Goal: Task Accomplishment & Management: Use online tool/utility

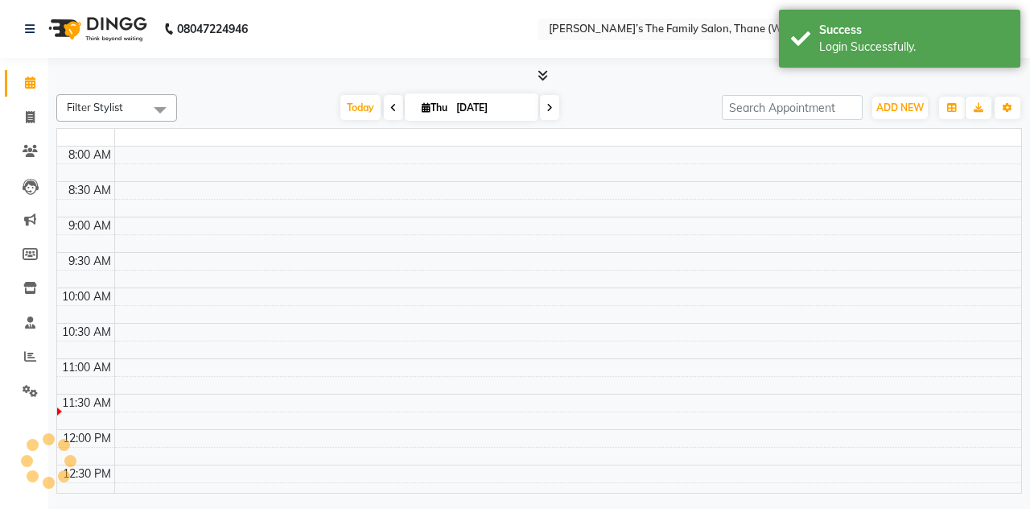
select select "en"
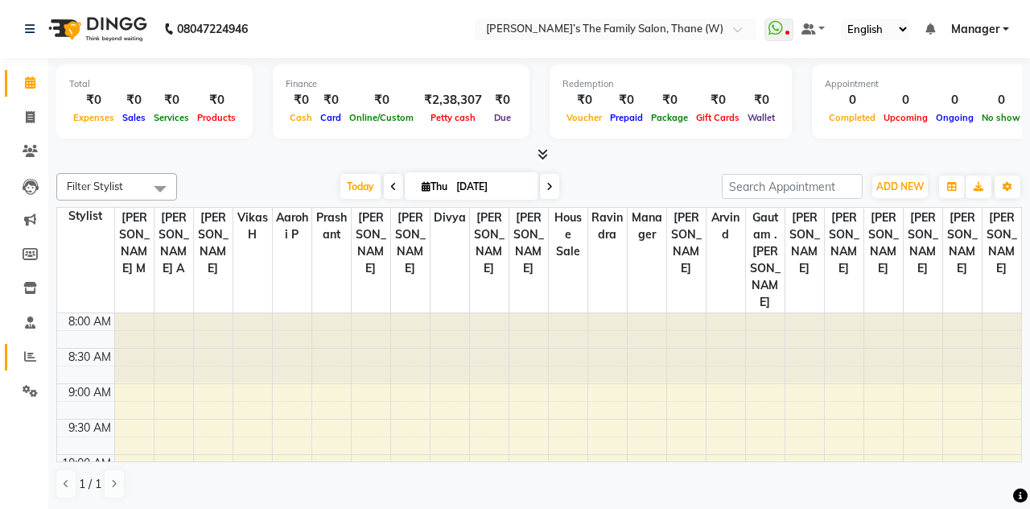
click at [28, 360] on icon at bounding box center [30, 356] width 12 height 12
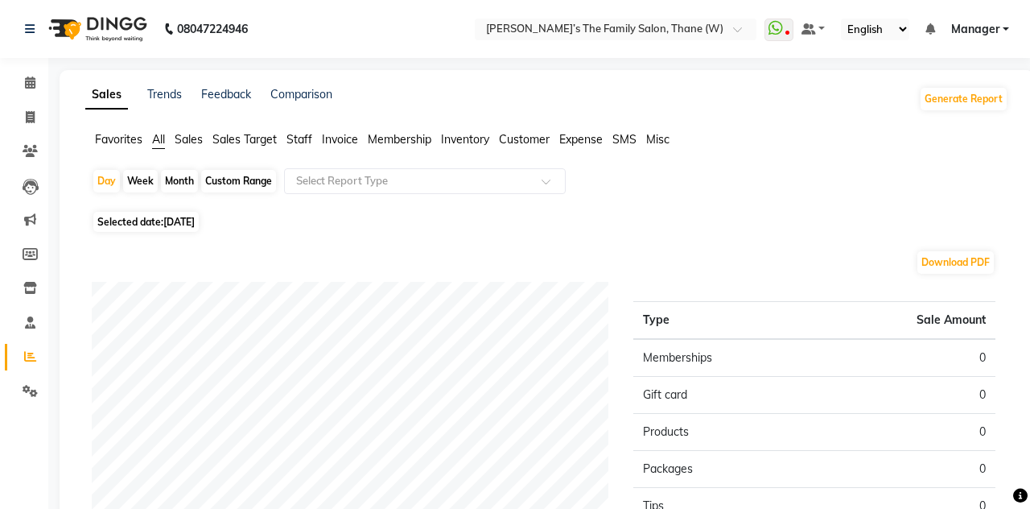
click at [182, 190] on div "Month" at bounding box center [179, 181] width 37 height 23
select select "9"
select select "2025"
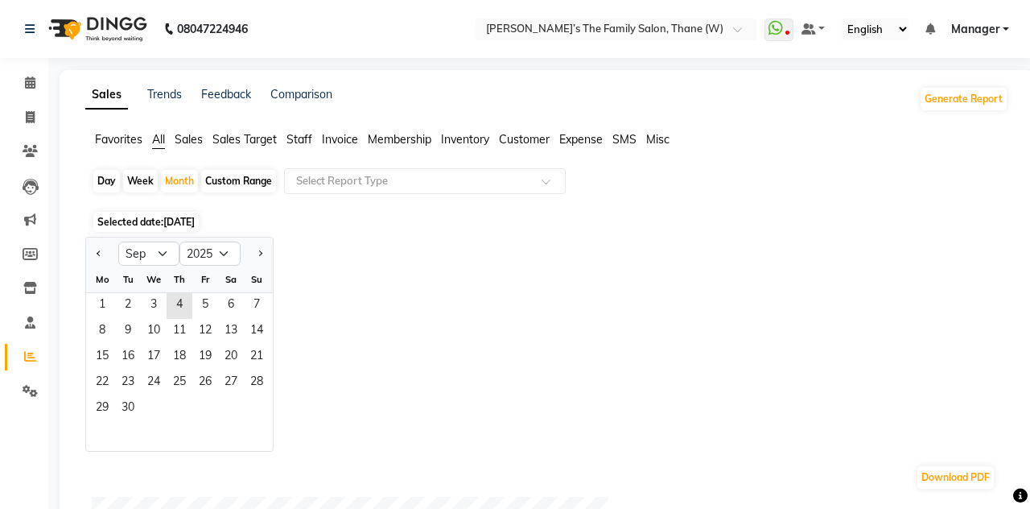
click at [222, 188] on div "Custom Range" at bounding box center [238, 181] width 75 height 23
select select "9"
select select "2025"
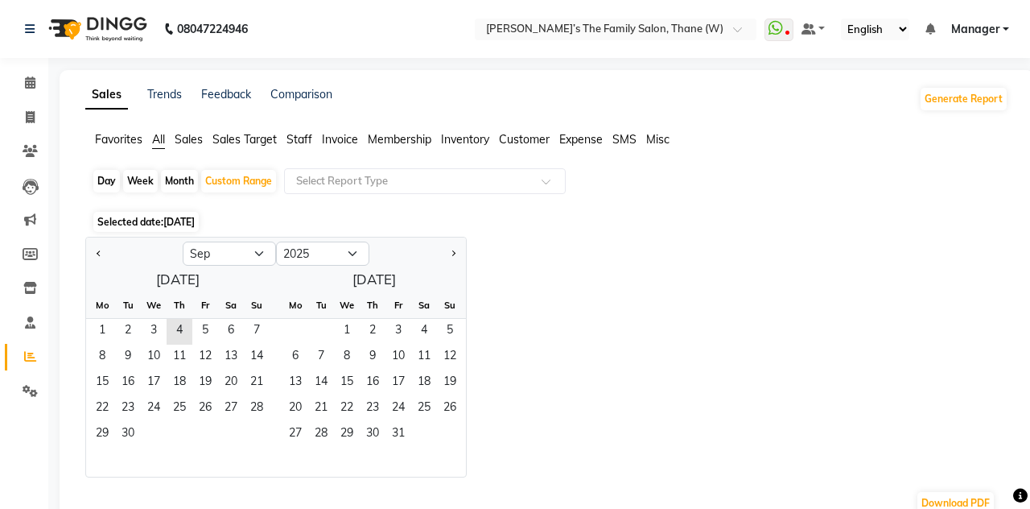
click at [99, 247] on button "Previous month" at bounding box center [99, 254] width 13 height 26
click at [99, 253] on span "Previous month" at bounding box center [100, 253] width 6 height 6
click at [135, 332] on span "1" at bounding box center [128, 332] width 26 height 26
click at [449, 253] on button "Next month" at bounding box center [453, 254] width 13 height 26
select select "8"
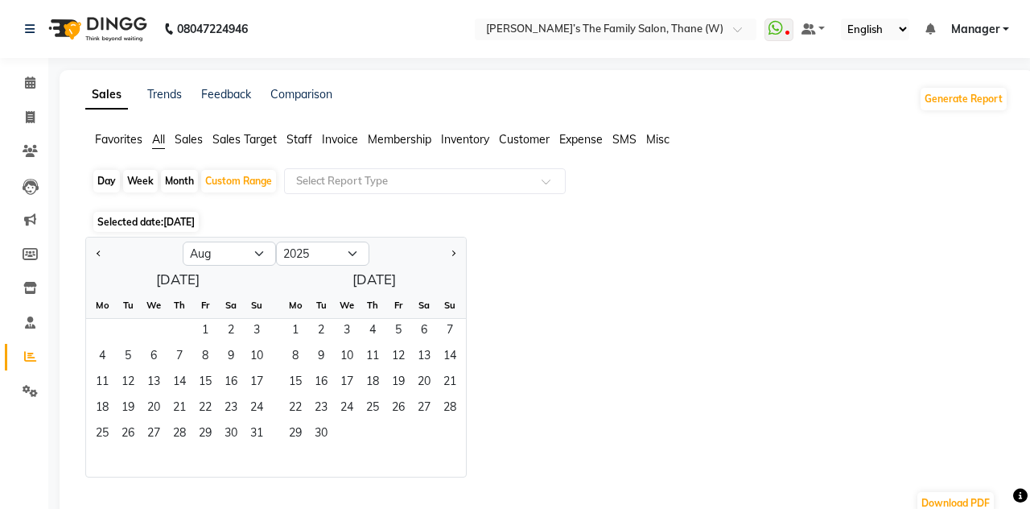
click at [258, 438] on span "31" at bounding box center [257, 435] width 26 height 26
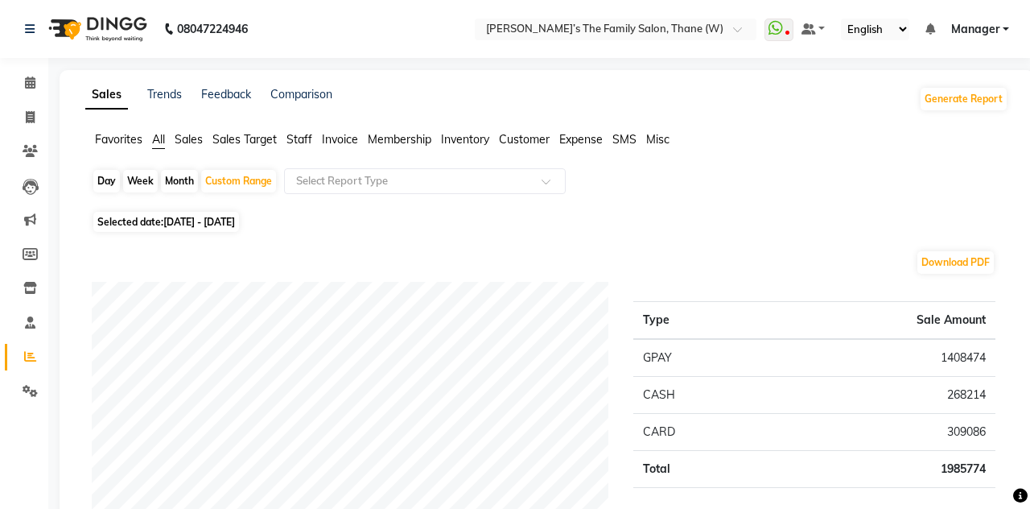
click at [304, 137] on span "Staff" at bounding box center [300, 139] width 26 height 14
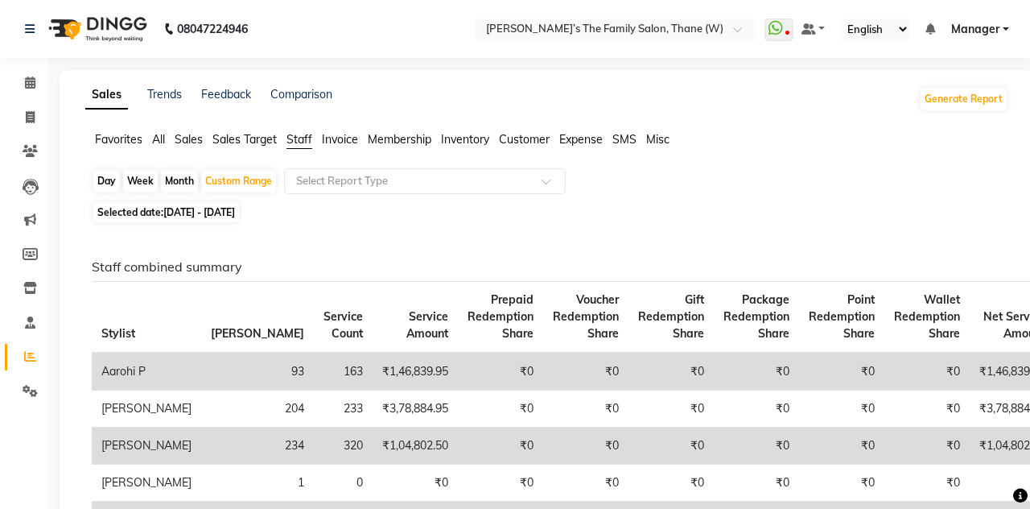
click at [352, 184] on input "text" at bounding box center [409, 181] width 232 height 16
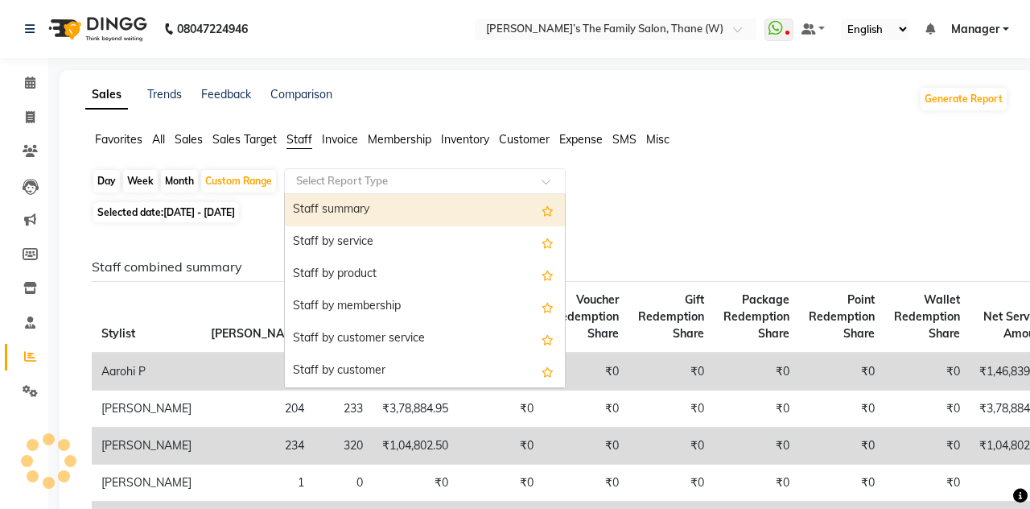
click at [353, 241] on div "Staff by service" at bounding box center [425, 242] width 280 height 32
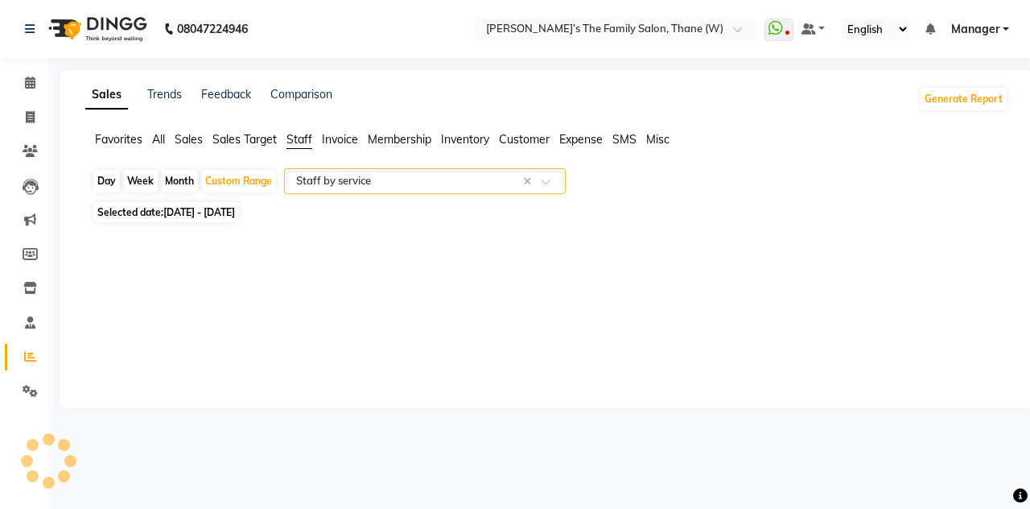
select select "full_report"
select select "csv"
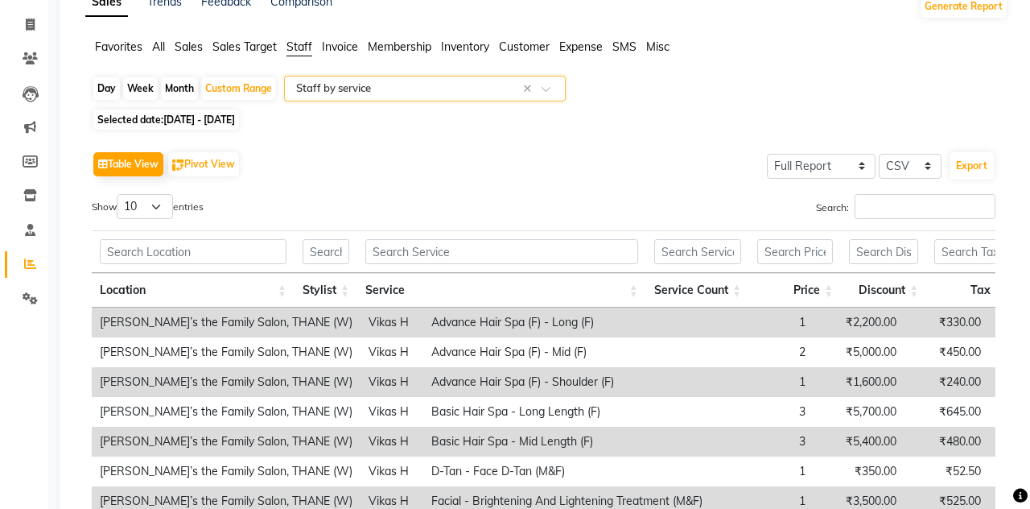
scroll to position [94, 0]
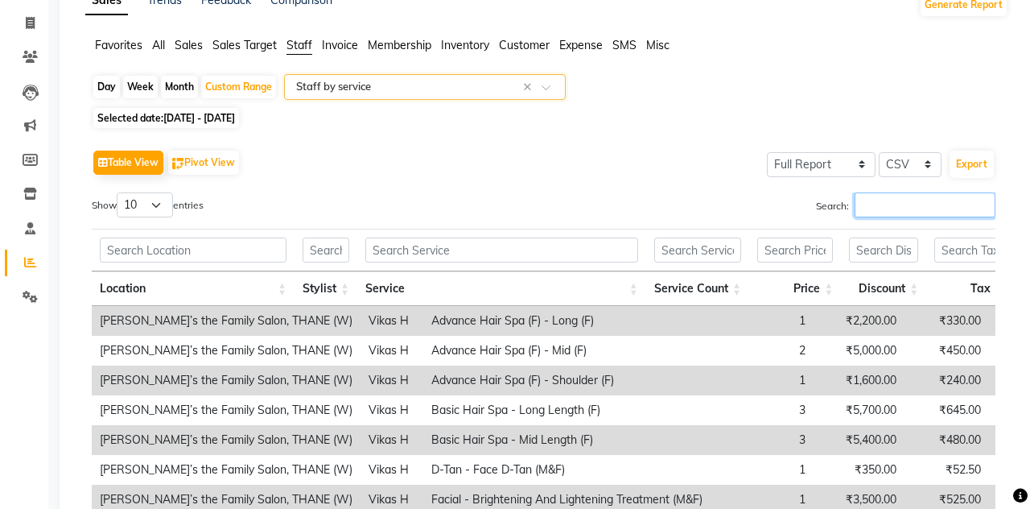
click at [872, 210] on input "Search:" at bounding box center [925, 204] width 141 height 25
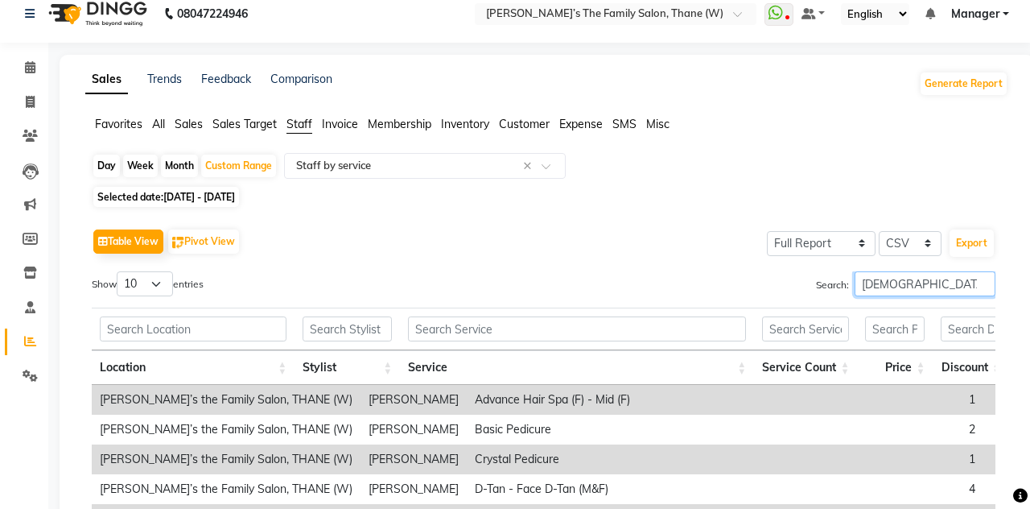
scroll to position [12, 0]
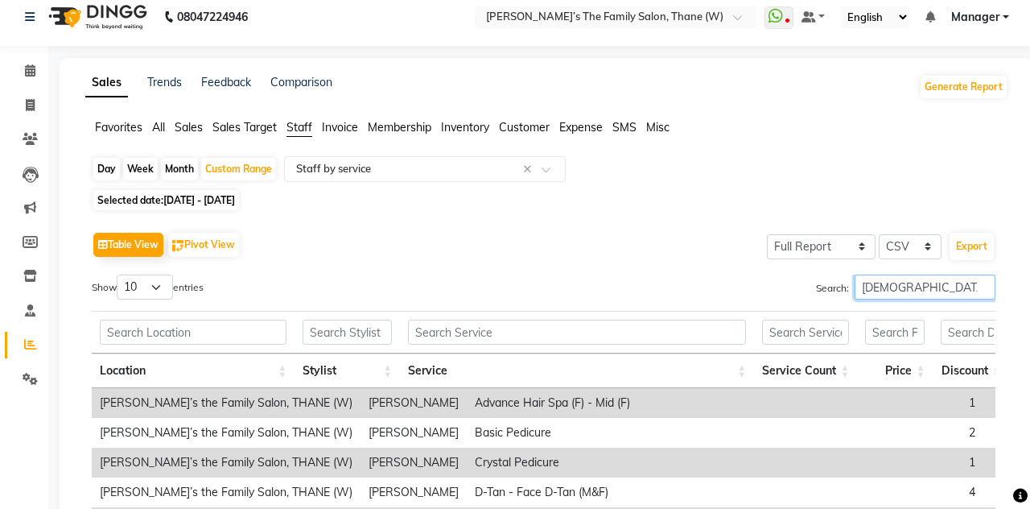
type input "[DEMOGRAPHIC_DATA]"
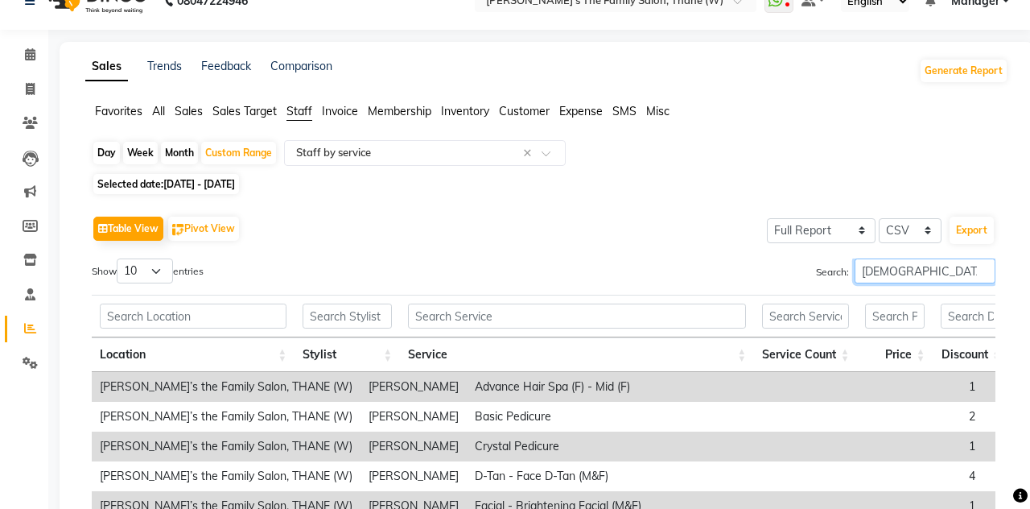
scroll to position [26, 0]
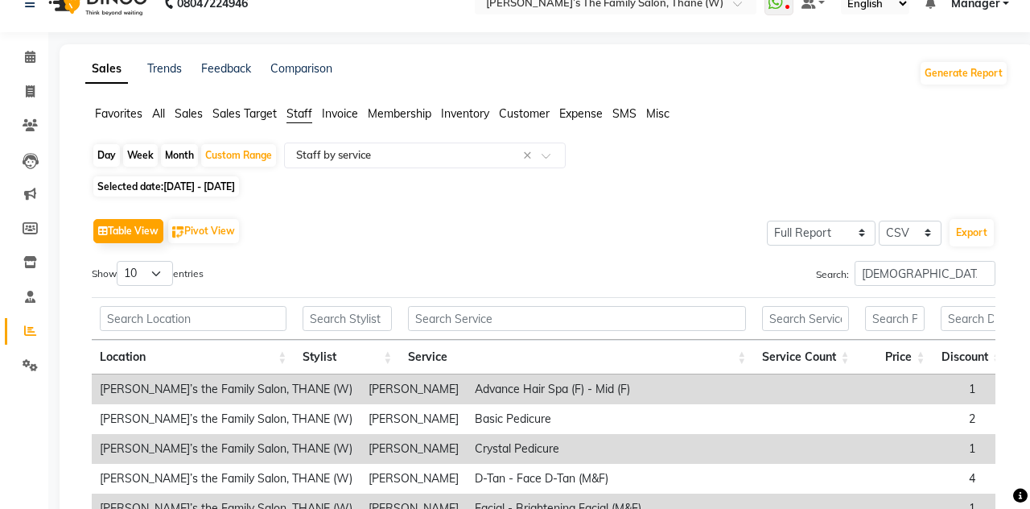
click at [170, 179] on span "Selected date: [DATE] - [DATE]" at bounding box center [166, 186] width 146 height 20
select select "7"
select select "2025"
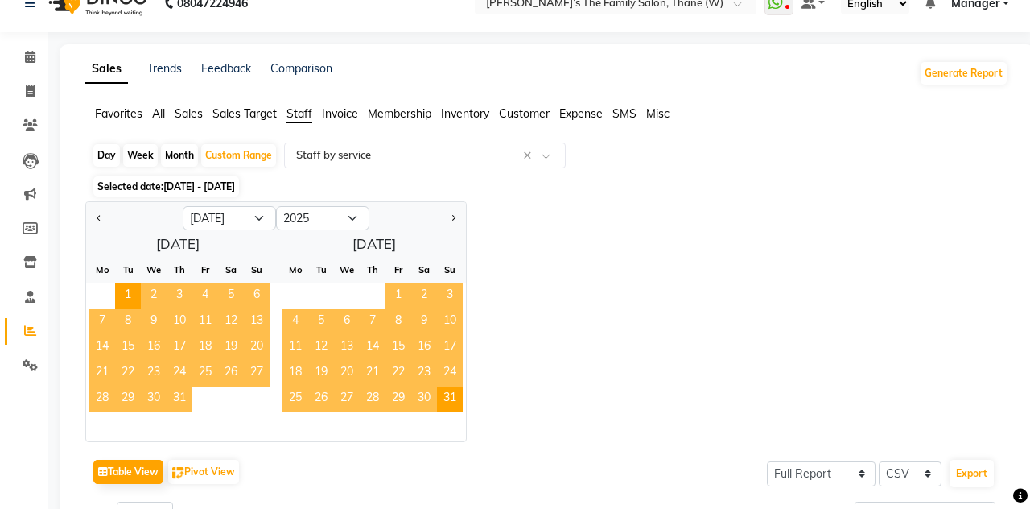
click at [97, 214] on button "Previous month" at bounding box center [99, 218] width 13 height 26
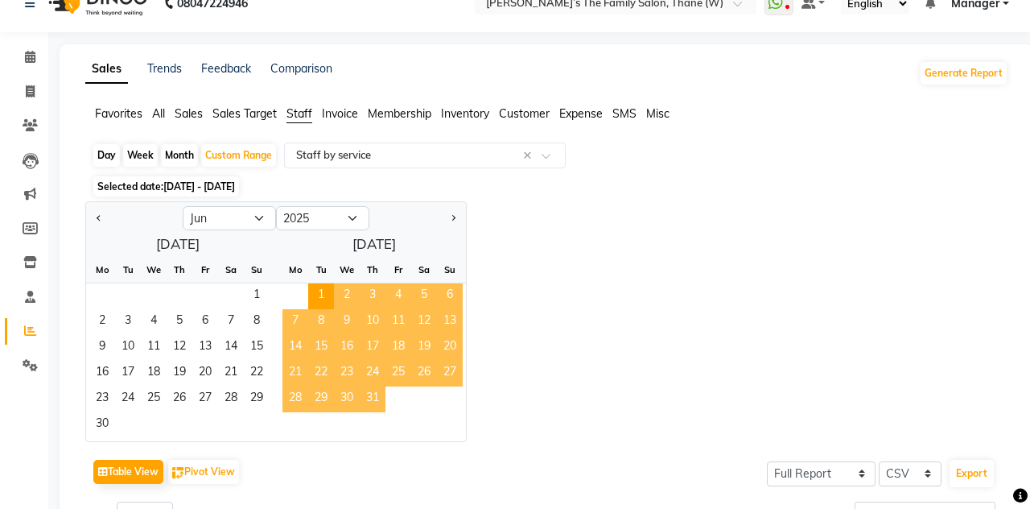
click at [248, 293] on span "1" at bounding box center [257, 296] width 26 height 26
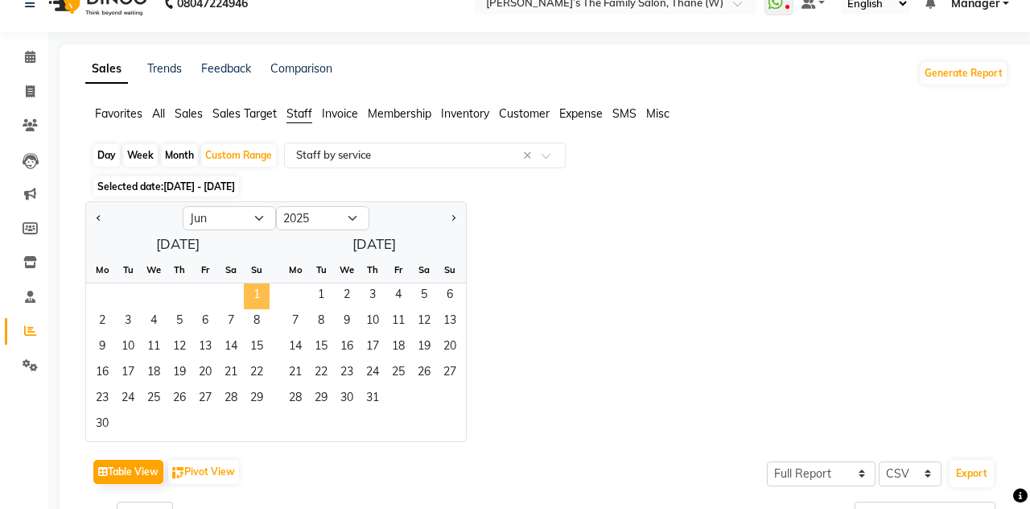
click at [452, 217] on span "Next month" at bounding box center [453, 218] width 6 height 6
select select "7"
click at [449, 397] on span "31" at bounding box center [450, 399] width 26 height 26
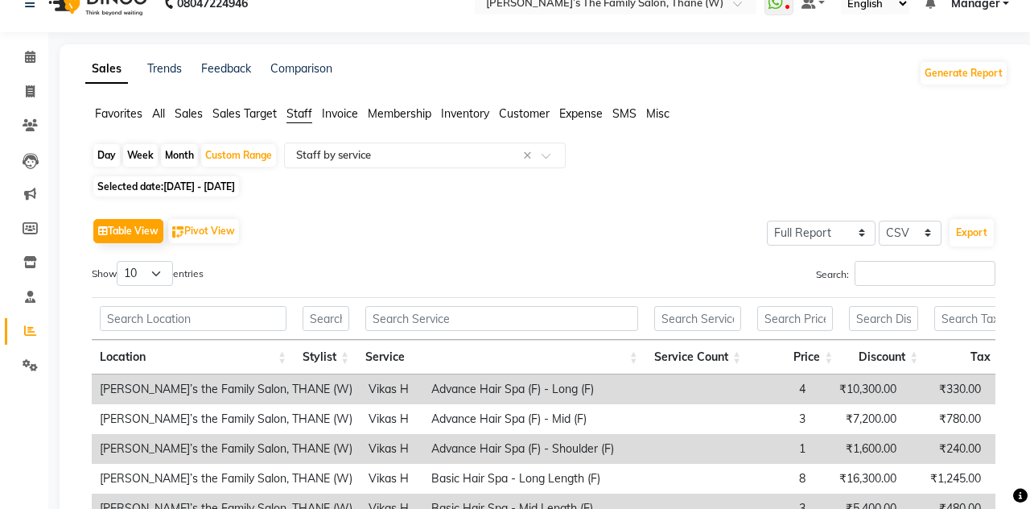
scroll to position [0, 0]
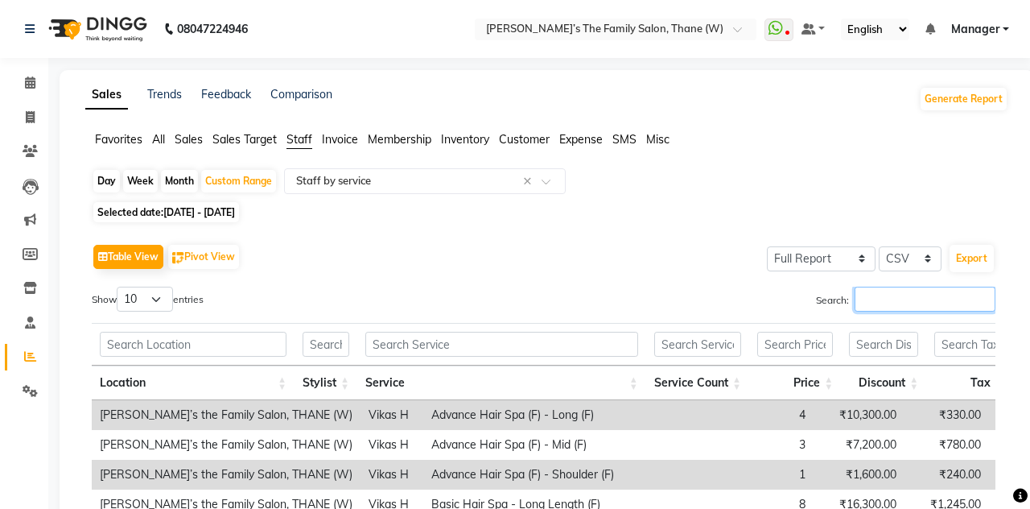
click at [893, 295] on input "Search:" at bounding box center [925, 299] width 141 height 25
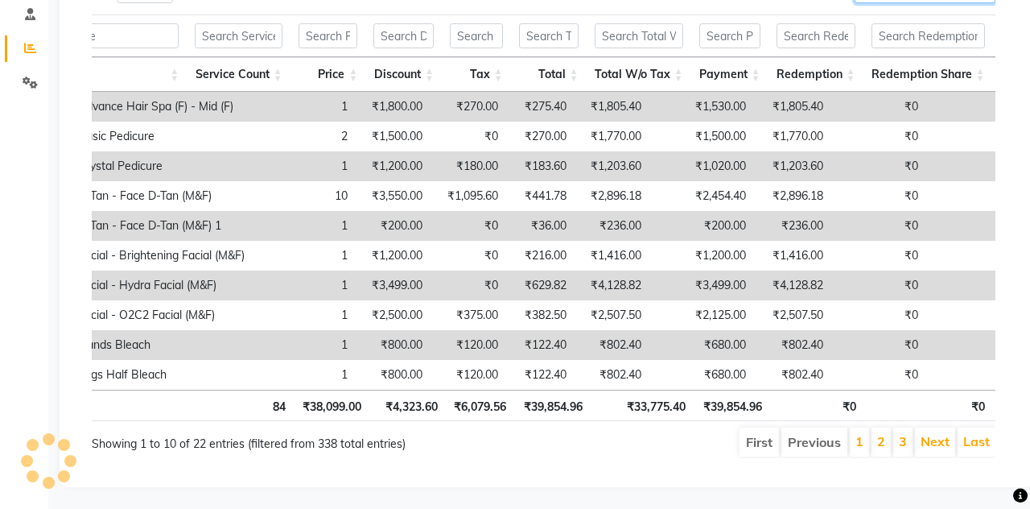
scroll to position [0, 250]
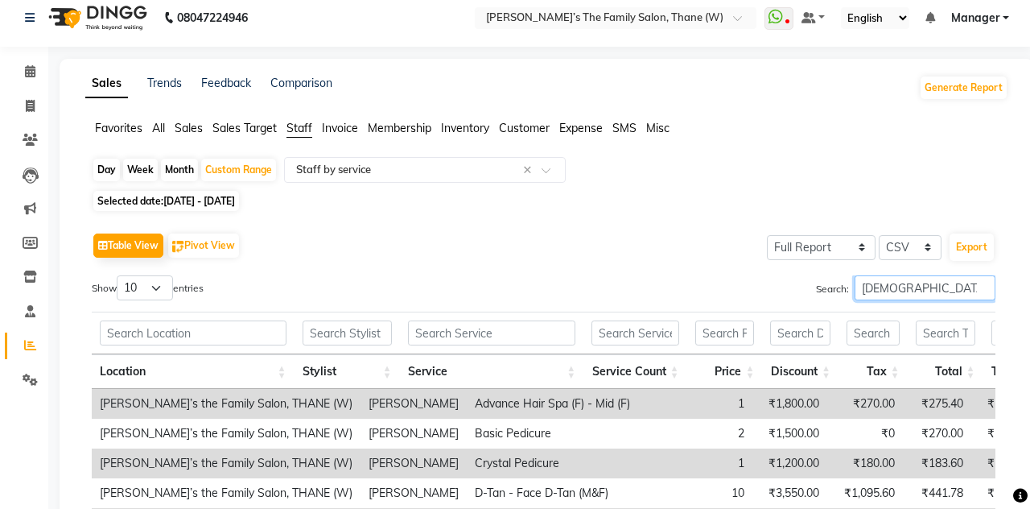
type input "[DEMOGRAPHIC_DATA]"
click at [549, 168] on span at bounding box center [552, 175] width 20 height 16
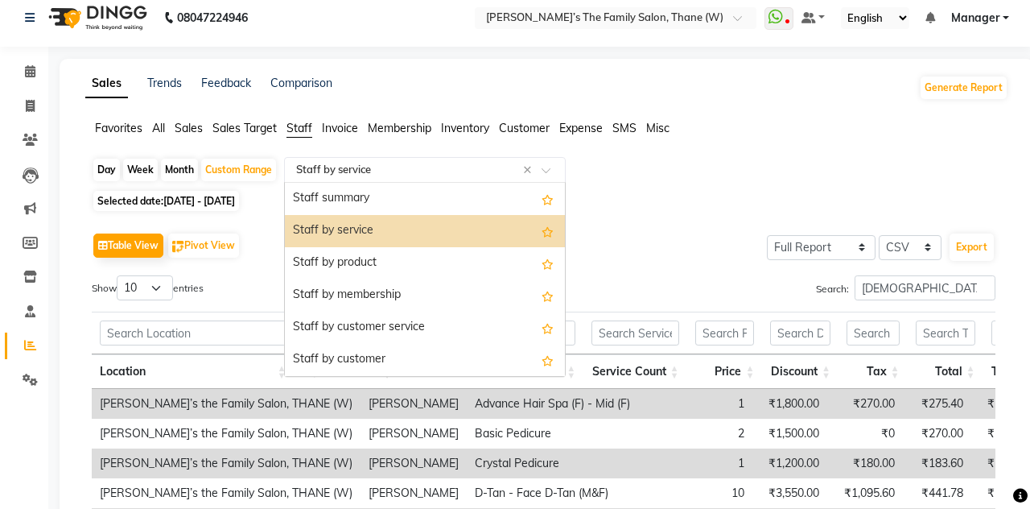
click at [351, 295] on div "Staff by membership" at bounding box center [425, 295] width 280 height 32
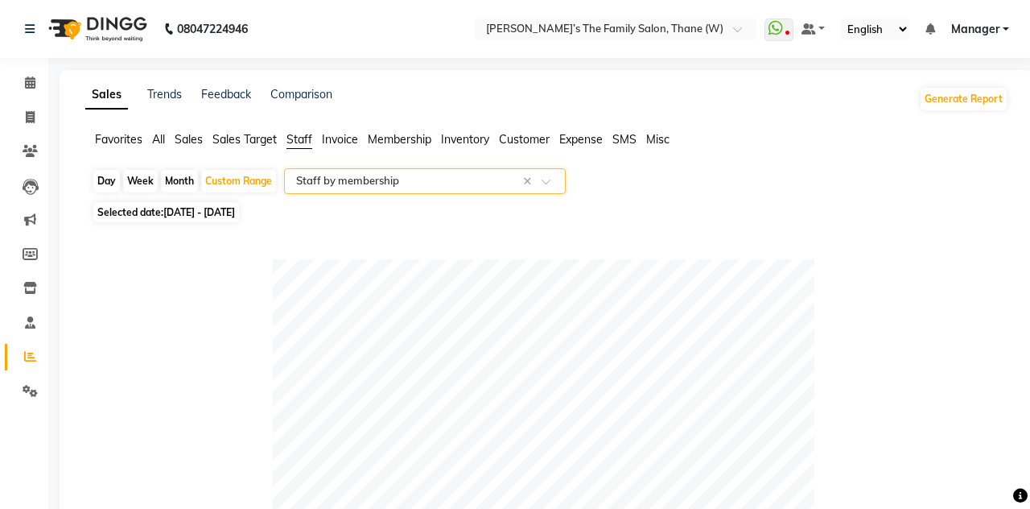
click at [560, 179] on span at bounding box center [552, 186] width 20 height 16
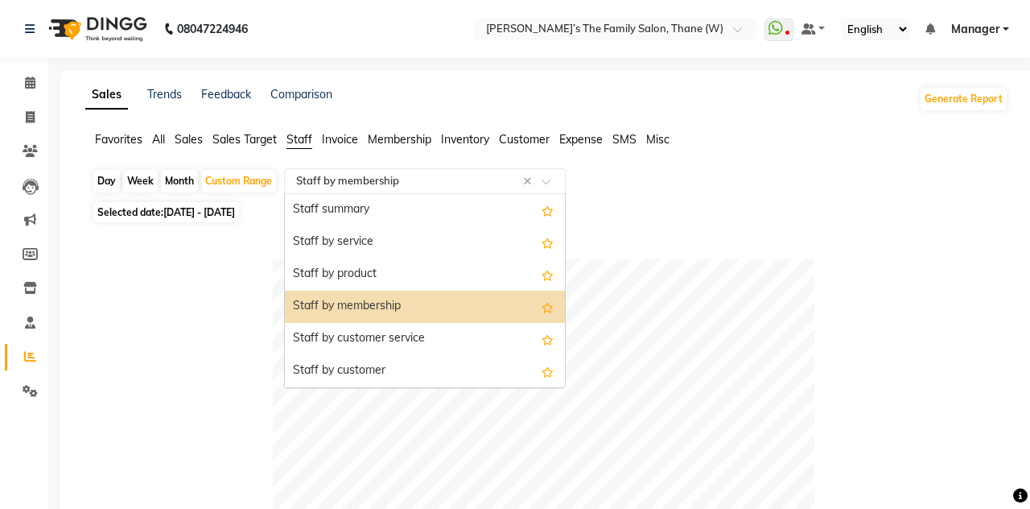
click at [345, 276] on div "Staff by product" at bounding box center [425, 274] width 280 height 32
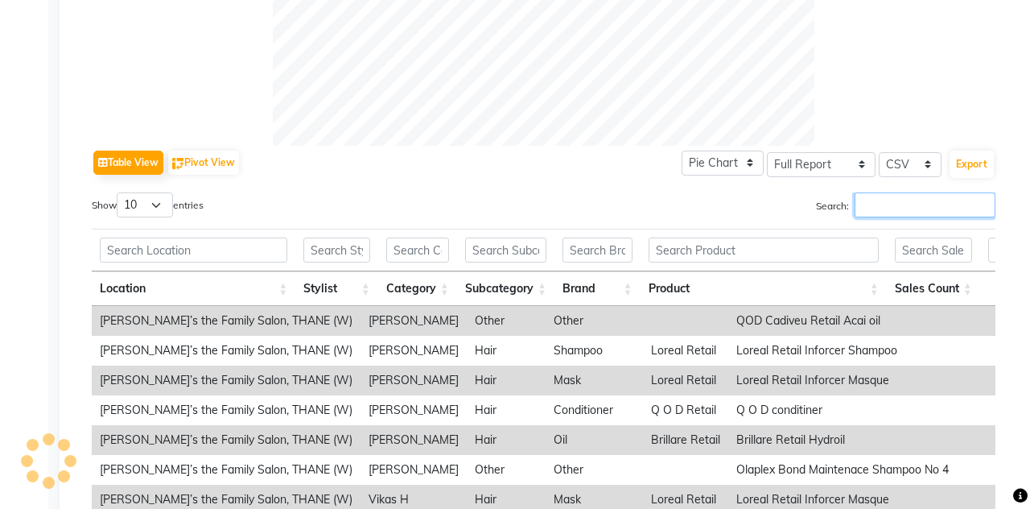
click at [901, 208] on input "Search:" at bounding box center [925, 204] width 141 height 25
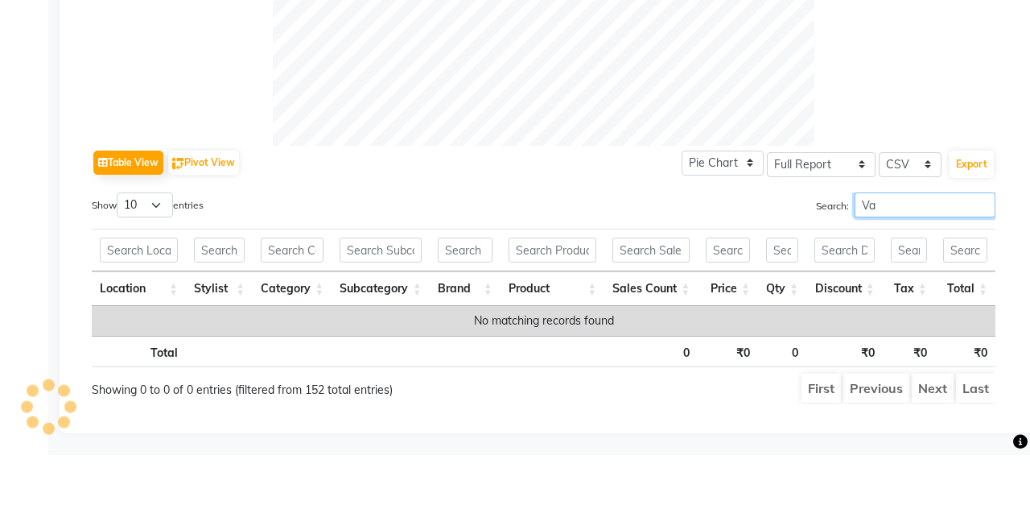
type input "Vai"
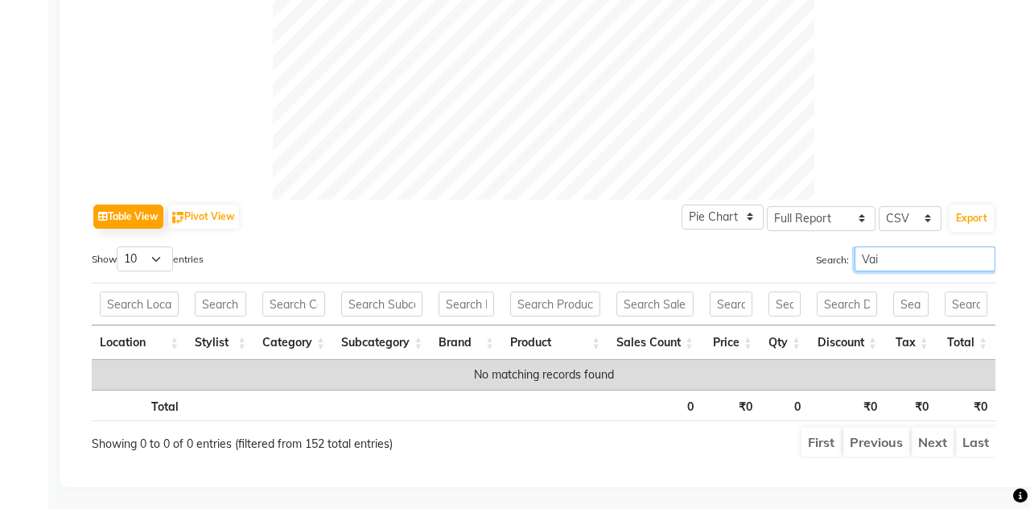
click at [982, 262] on input "Vai" at bounding box center [925, 258] width 141 height 25
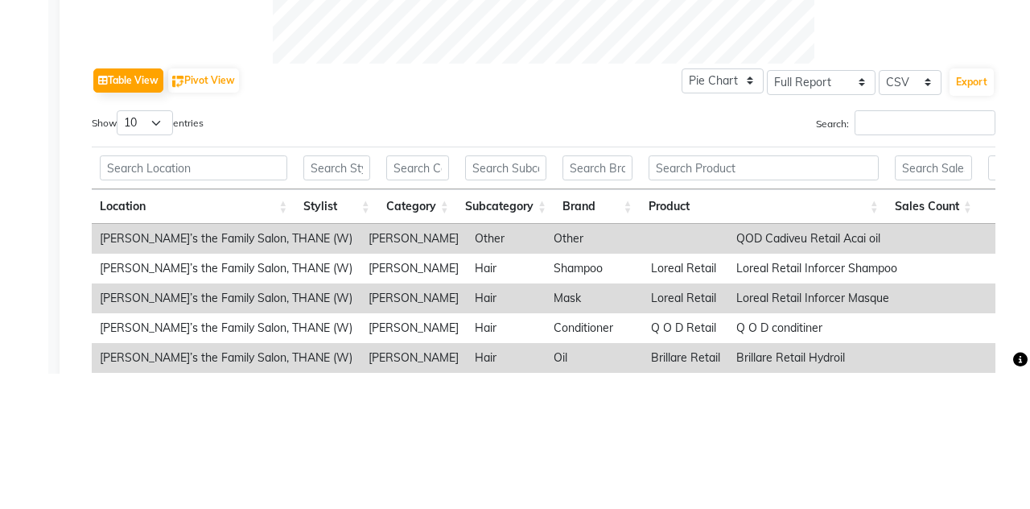
click at [662, 224] on div "Table View Pivot View Pie Chart Bar Chart Select Full Report Filtered Report Se…" at bounding box center [544, 217] width 904 height 34
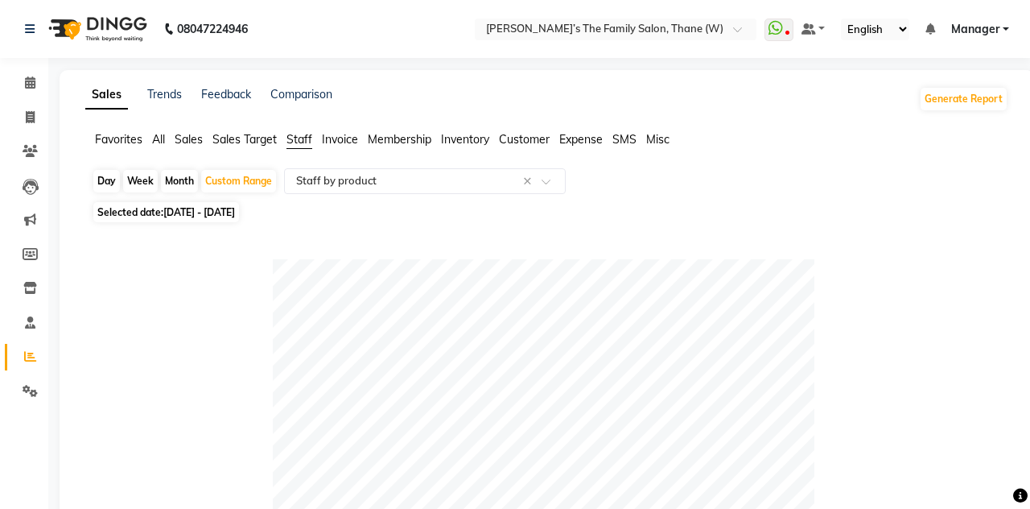
click at [177, 212] on span "[DATE] - [DATE]" at bounding box center [199, 212] width 72 height 12
select select "6"
select select "2025"
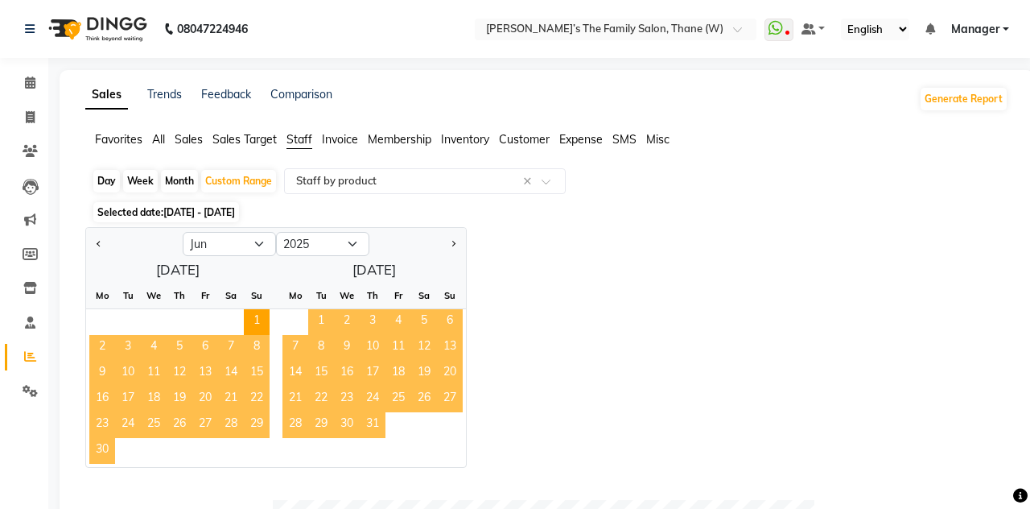
click at [99, 243] on span "Previous month" at bounding box center [100, 244] width 6 height 6
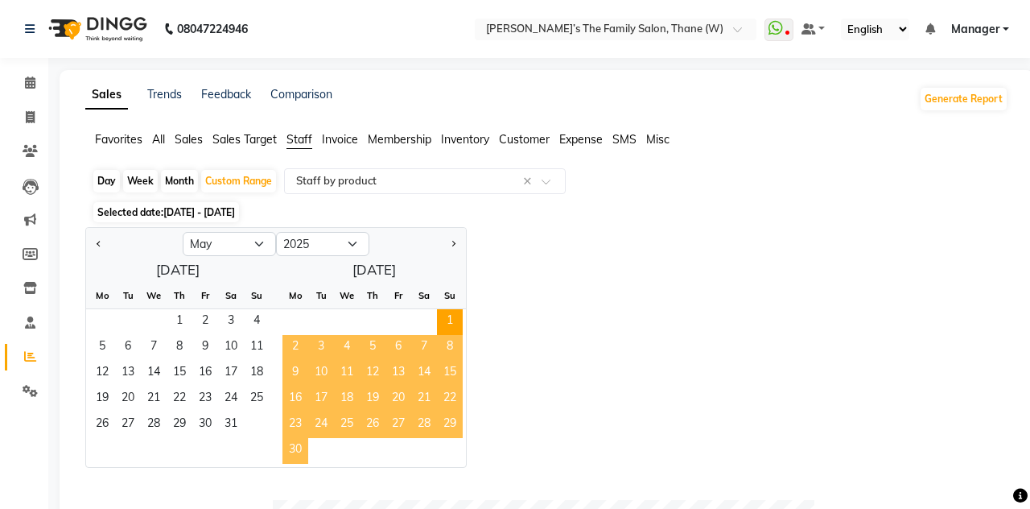
click at [99, 243] on span "Previous month" at bounding box center [100, 244] width 6 height 6
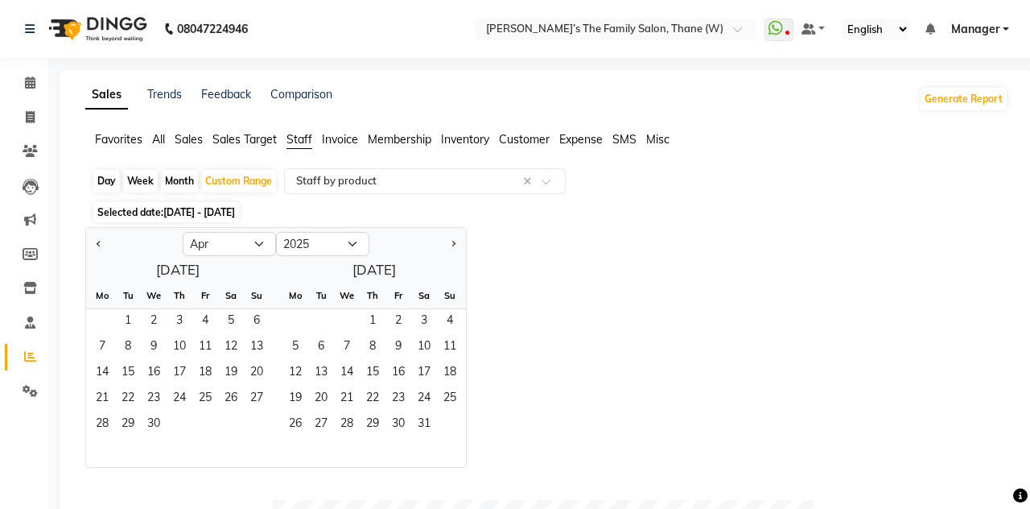
click at [102, 250] on button "Previous month" at bounding box center [99, 244] width 13 height 26
click at [227, 320] on span "1" at bounding box center [231, 322] width 26 height 26
click at [454, 250] on button "Next month" at bounding box center [453, 244] width 13 height 26
click at [459, 250] on button "Next month" at bounding box center [453, 244] width 13 height 26
click at [452, 243] on span "Next month" at bounding box center [453, 244] width 6 height 6
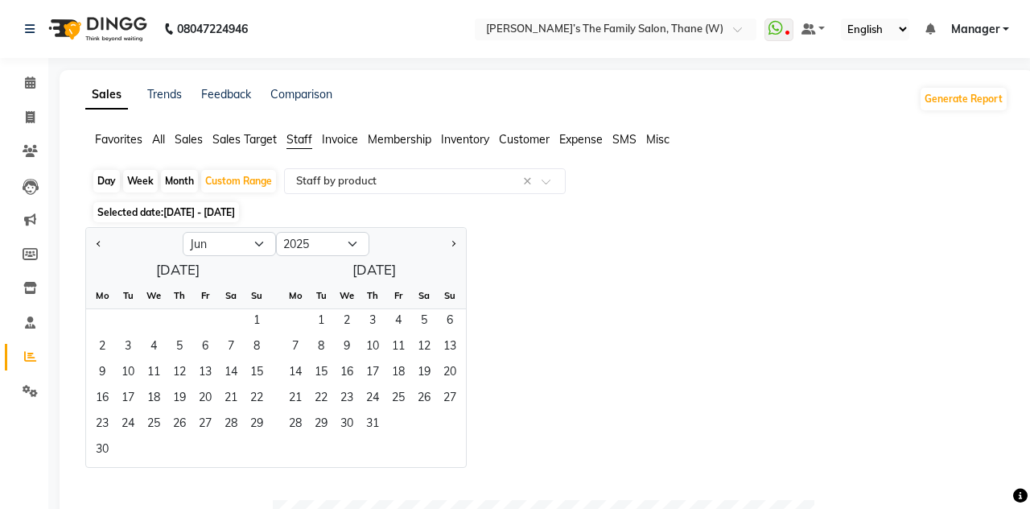
click at [458, 250] on button "Next month" at bounding box center [453, 244] width 13 height 26
select select "7"
click at [454, 425] on span "31" at bounding box center [450, 425] width 26 height 26
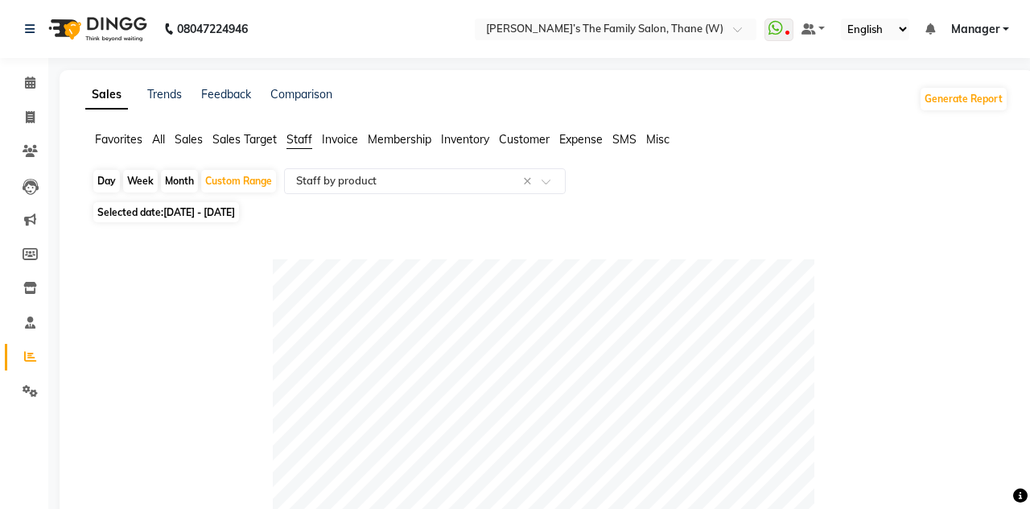
scroll to position [14, 0]
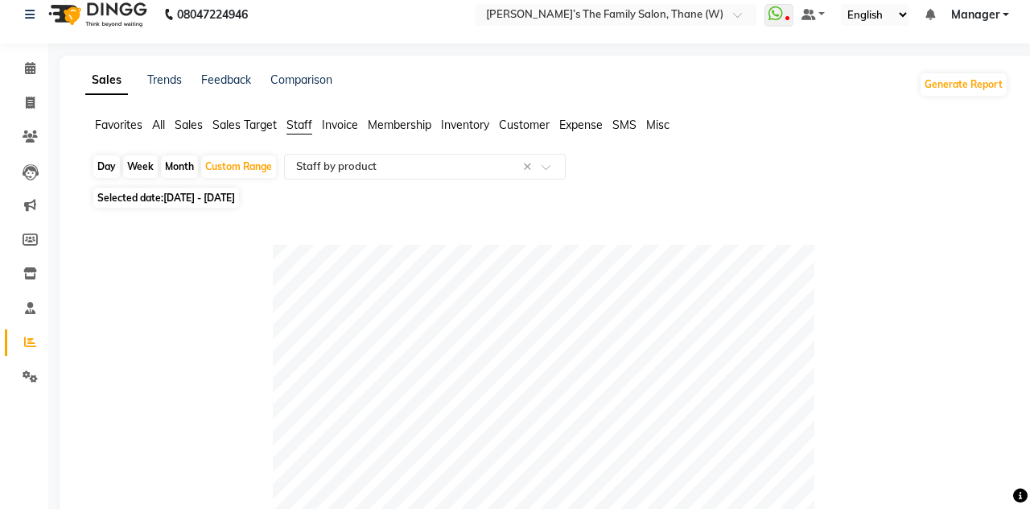
click at [301, 132] on li "Staff" at bounding box center [300, 126] width 26 height 18
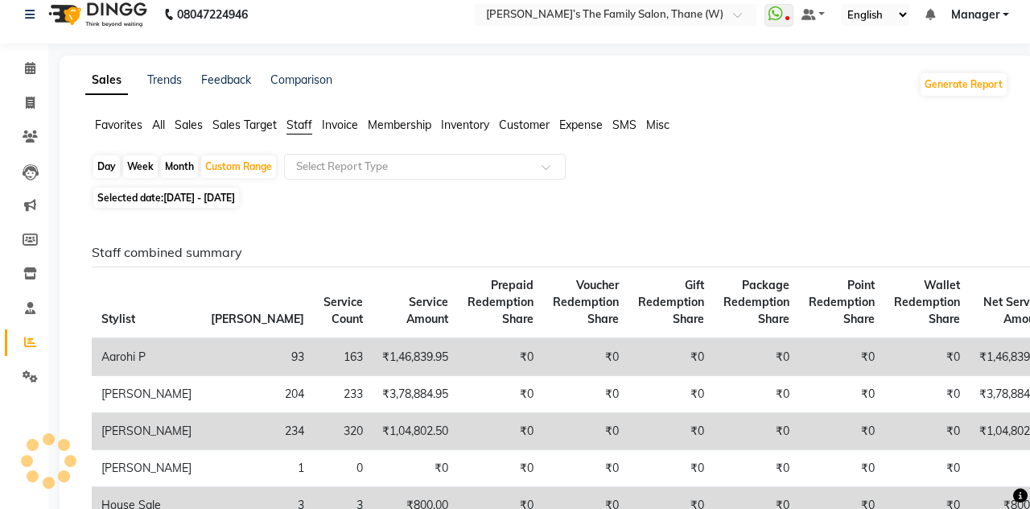
click at [347, 169] on input "text" at bounding box center [409, 167] width 232 height 16
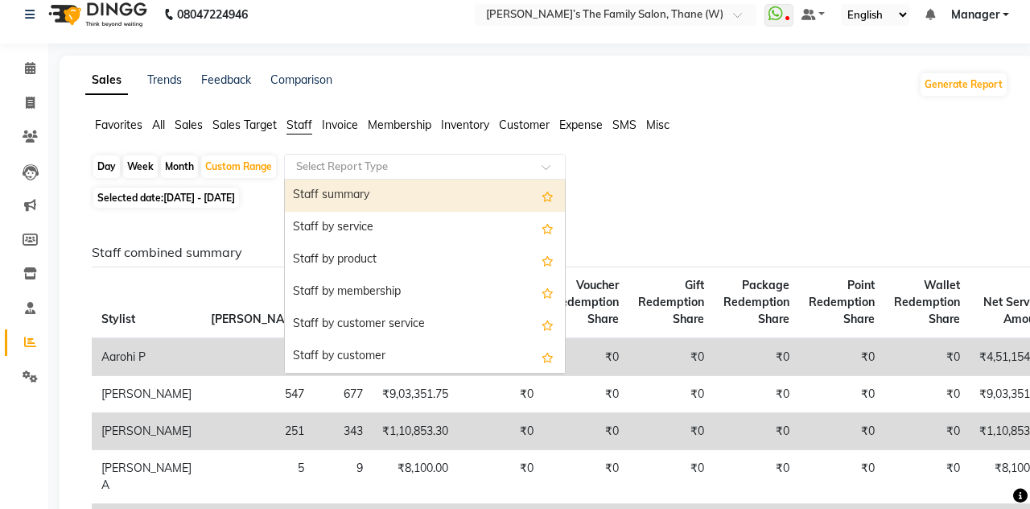
click at [344, 224] on div "Staff by service" at bounding box center [425, 228] width 280 height 32
select select "full_report"
select select "csv"
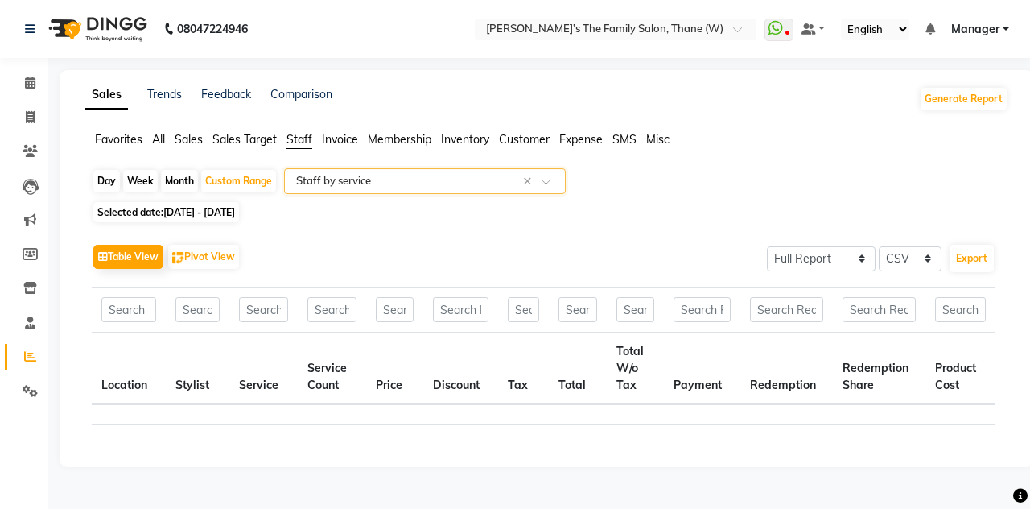
scroll to position [0, 0]
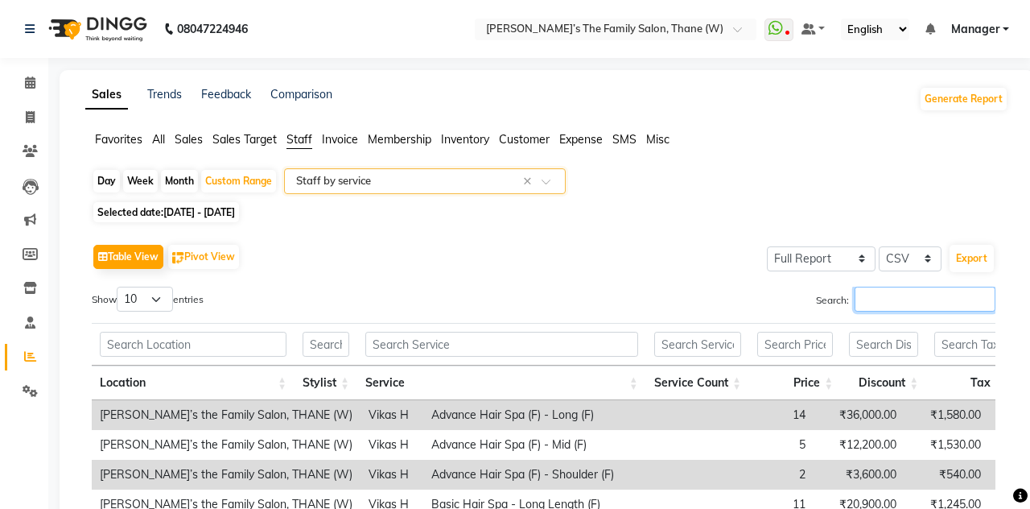
click at [884, 303] on input "Search:" at bounding box center [925, 299] width 141 height 25
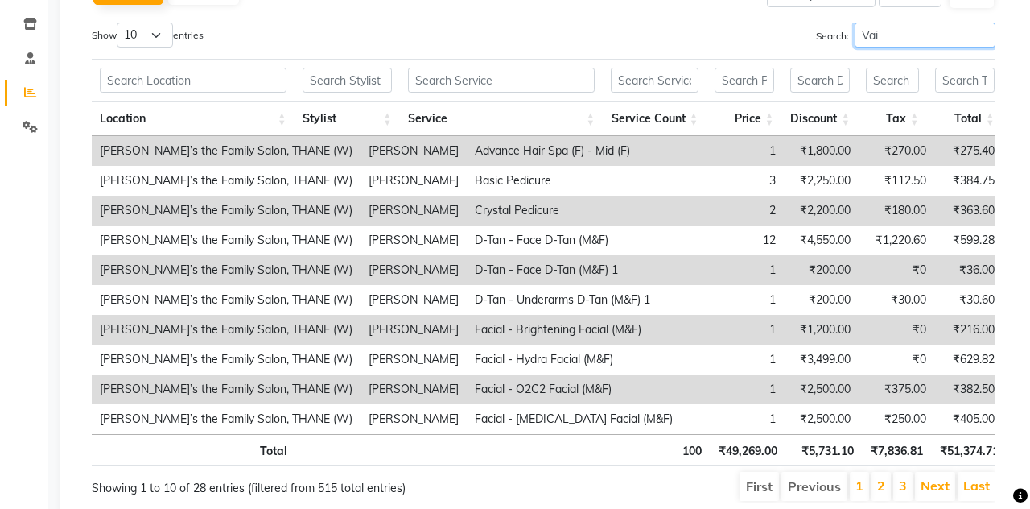
scroll to position [308, 0]
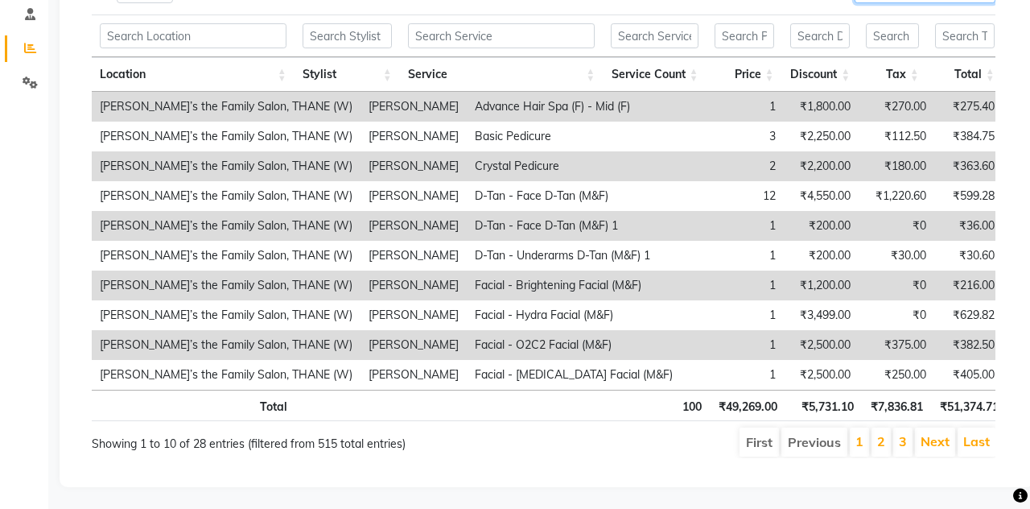
type input "Vai"
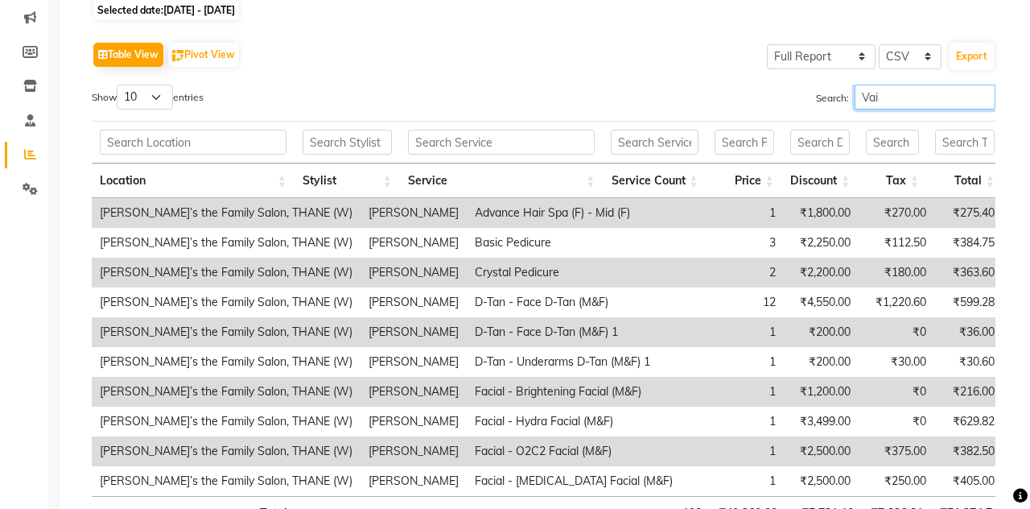
scroll to position [0, 0]
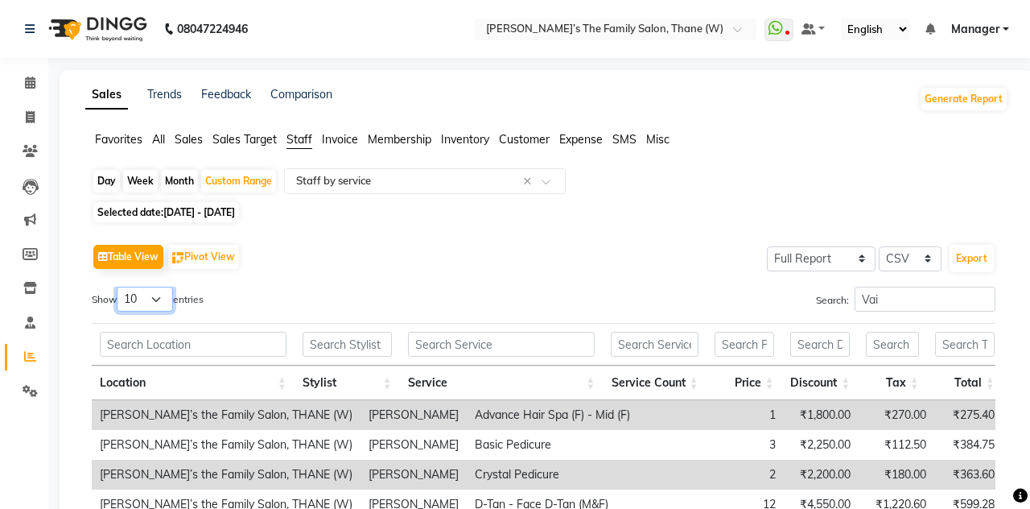
click at [153, 302] on select "10 25 50 100" at bounding box center [145, 299] width 56 height 25
select select "100"
click at [119, 287] on select "10 25 50 100" at bounding box center [145, 299] width 56 height 25
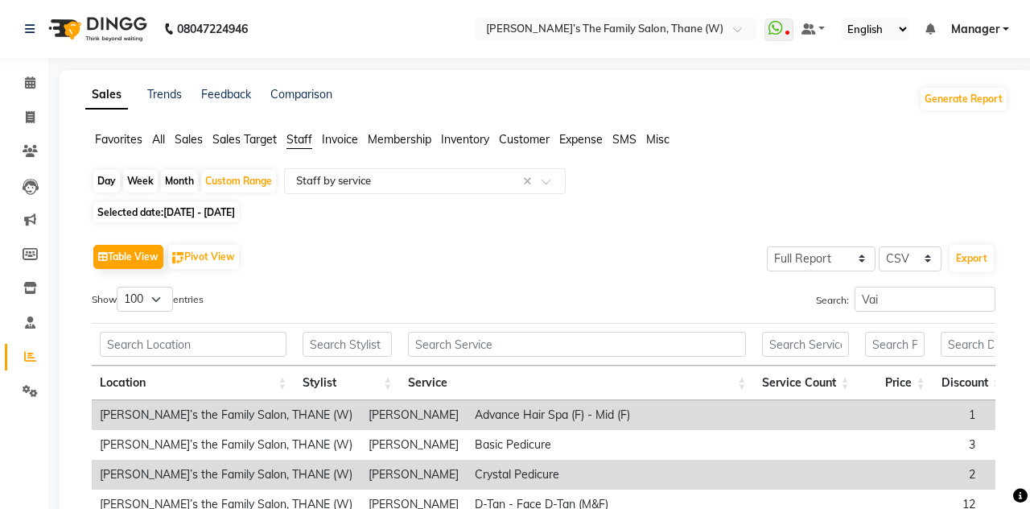
click at [189, 180] on div "Month" at bounding box center [179, 181] width 37 height 23
select select "3"
select select "2025"
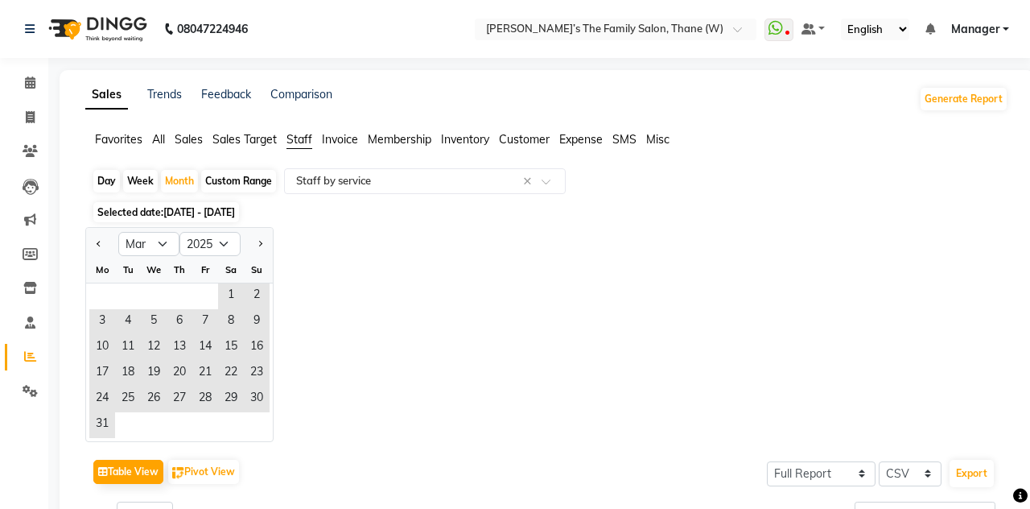
click at [99, 243] on span "Previous month" at bounding box center [100, 244] width 6 height 6
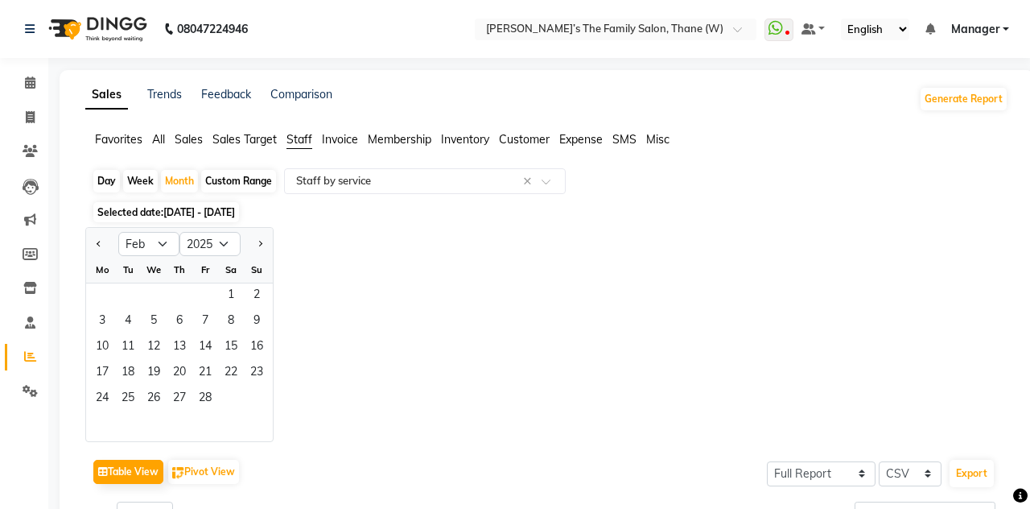
click at [259, 243] on span "Next month" at bounding box center [260, 244] width 6 height 6
select select "3"
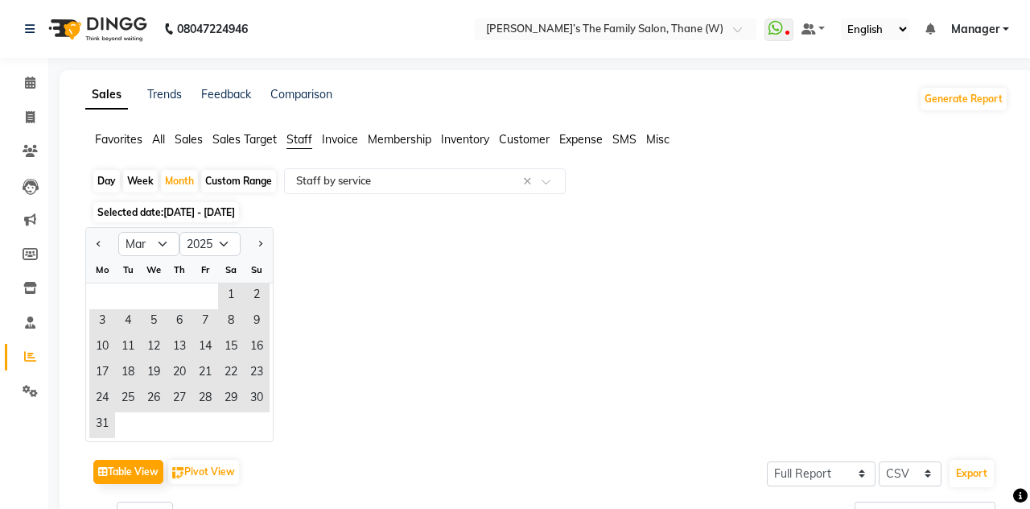
click at [230, 295] on span "1" at bounding box center [231, 296] width 26 height 26
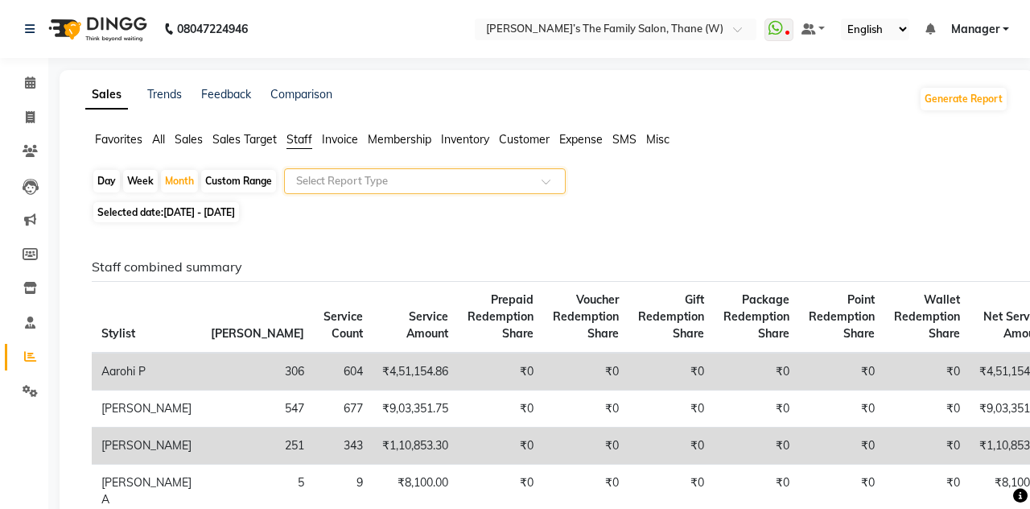
click at [179, 172] on div "Month" at bounding box center [179, 181] width 37 height 23
select select "3"
select select "2025"
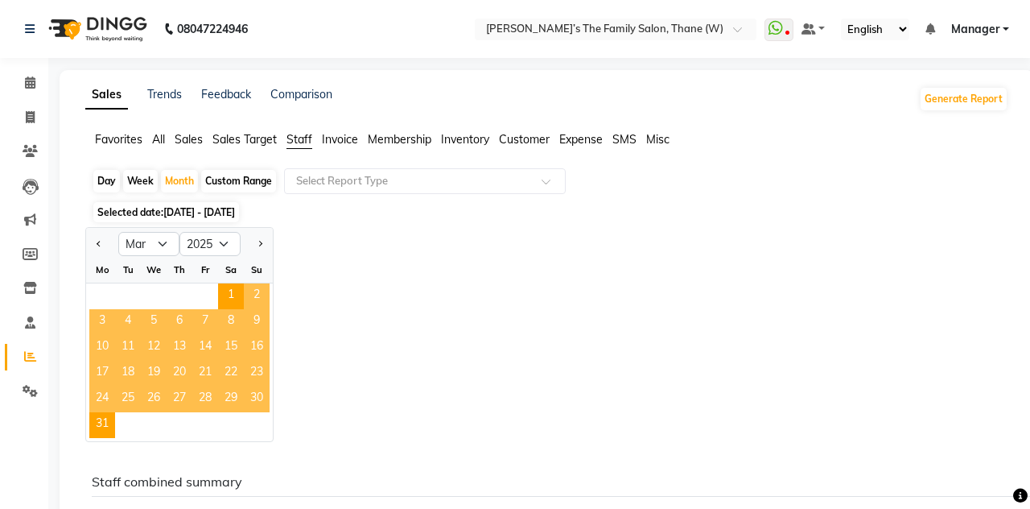
click at [232, 299] on span "1" at bounding box center [231, 296] width 26 height 26
click at [230, 295] on span "1" at bounding box center [231, 296] width 26 height 26
click at [159, 134] on span "All" at bounding box center [158, 139] width 13 height 14
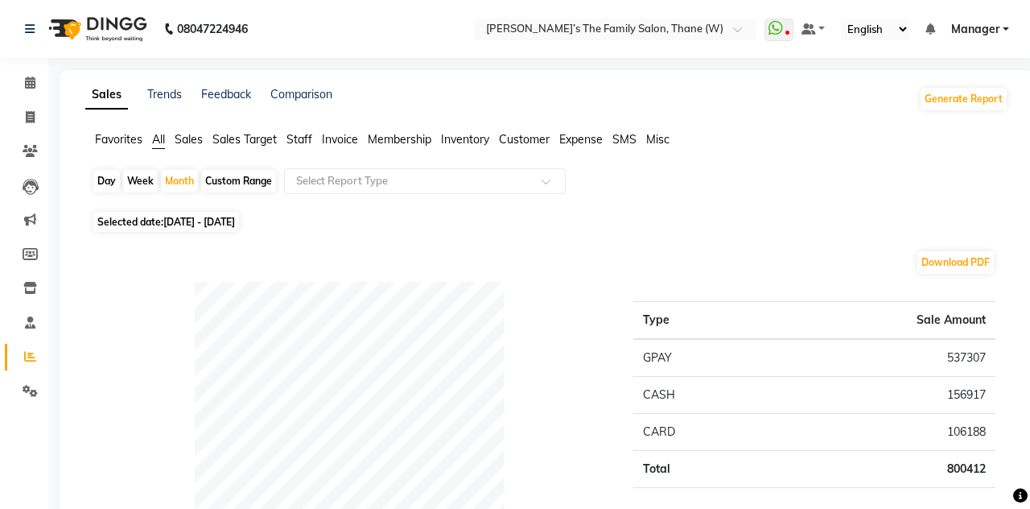
click at [184, 177] on div "Month" at bounding box center [179, 181] width 37 height 23
select select "3"
select select "2025"
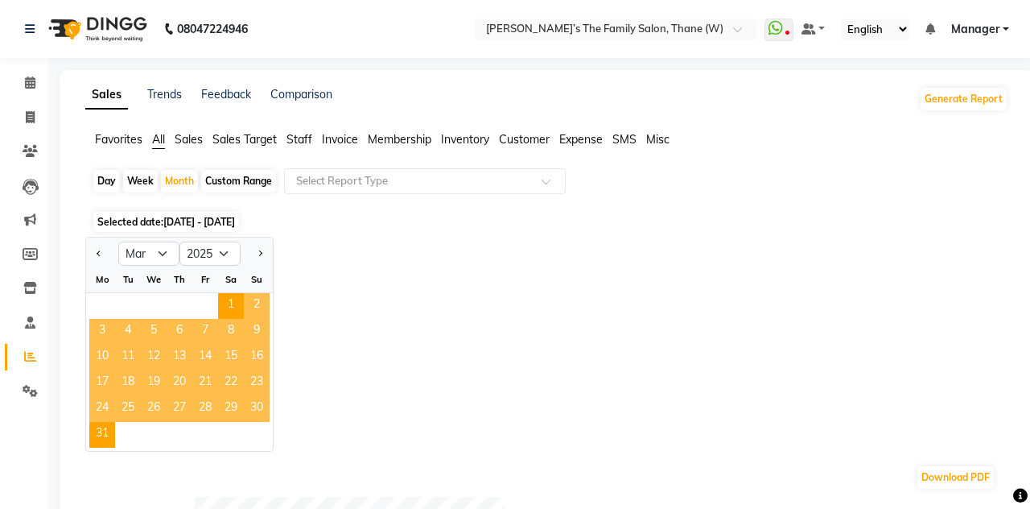
click at [229, 302] on span "1" at bounding box center [231, 306] width 26 height 26
click at [229, 309] on span "1" at bounding box center [231, 306] width 26 height 26
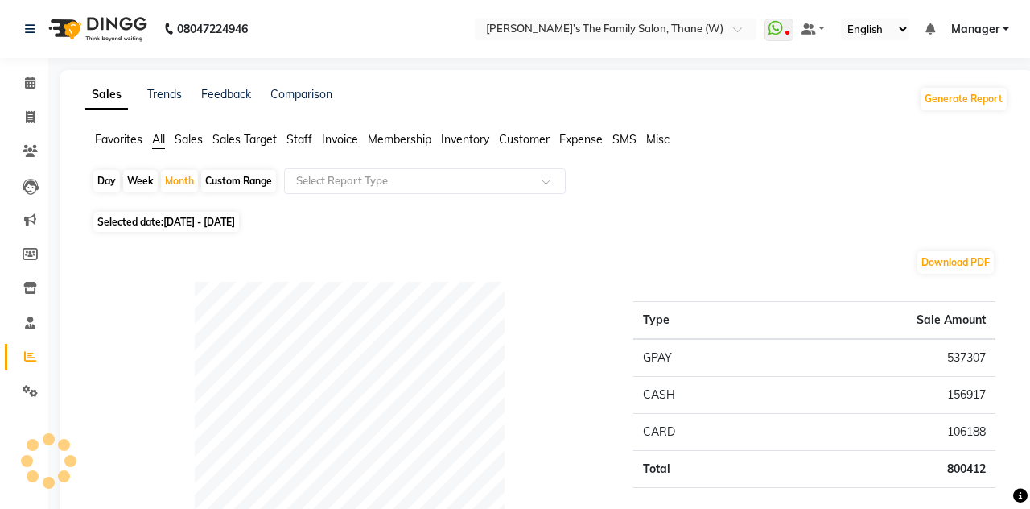
click at [299, 137] on span "Staff" at bounding box center [300, 139] width 26 height 14
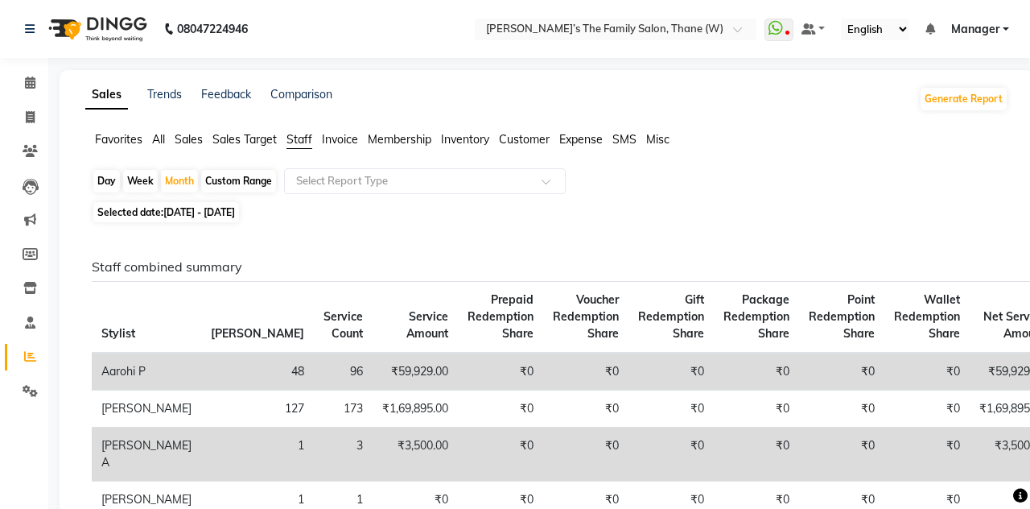
click at [171, 208] on span "[DATE] - [DATE]" at bounding box center [199, 212] width 72 height 12
select select "3"
select select "2025"
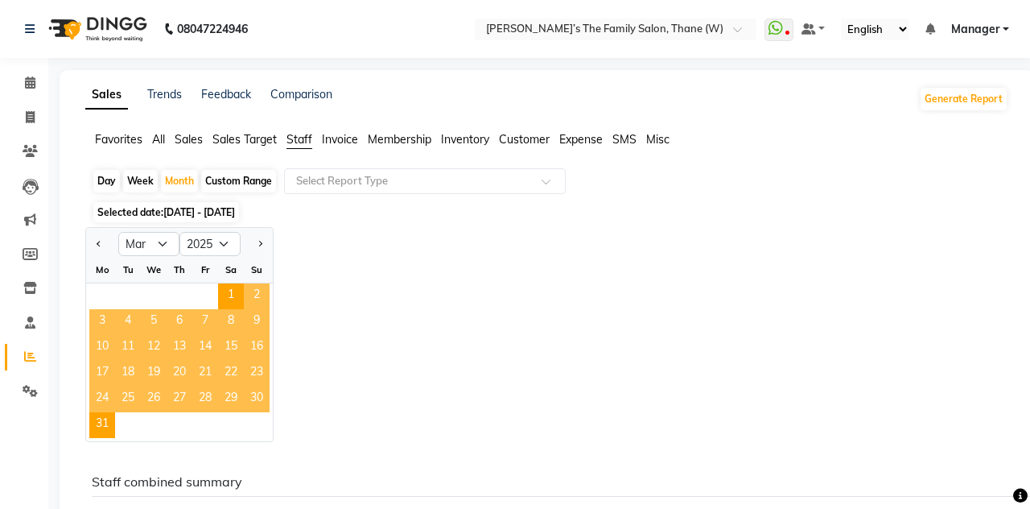
click at [259, 243] on span "Next month" at bounding box center [260, 244] width 6 height 6
select select "4"
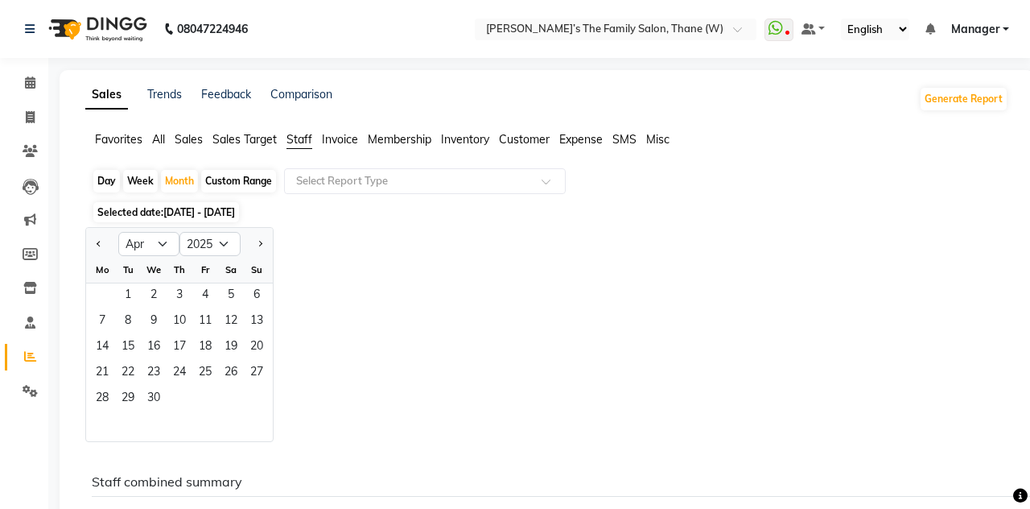
click at [130, 290] on span "1" at bounding box center [128, 296] width 26 height 26
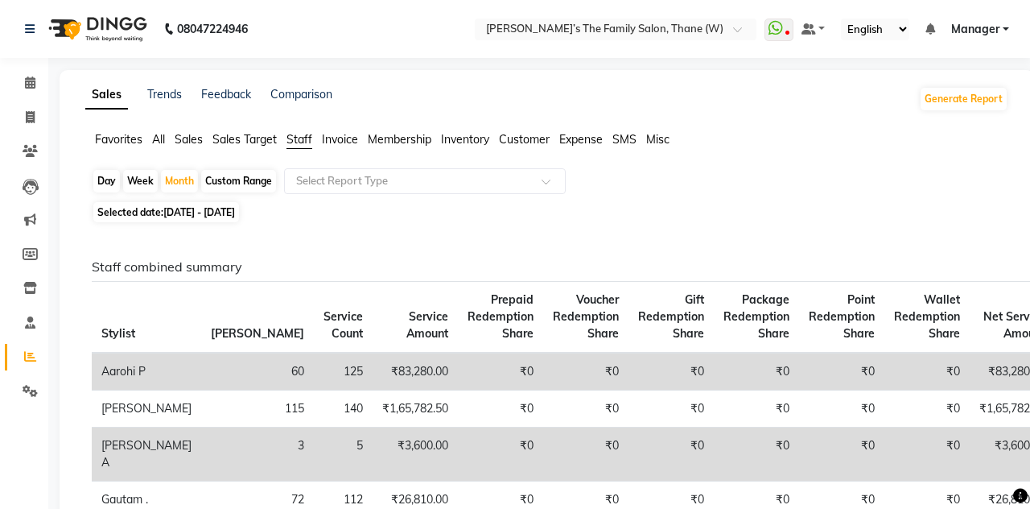
click at [193, 214] on span "[DATE] - [DATE]" at bounding box center [199, 212] width 72 height 12
click at [191, 217] on span "[DATE] - [DATE]" at bounding box center [199, 212] width 72 height 12
click at [187, 218] on span "Selected date: [DATE] - [DATE]" at bounding box center [166, 212] width 146 height 20
select select "4"
select select "2025"
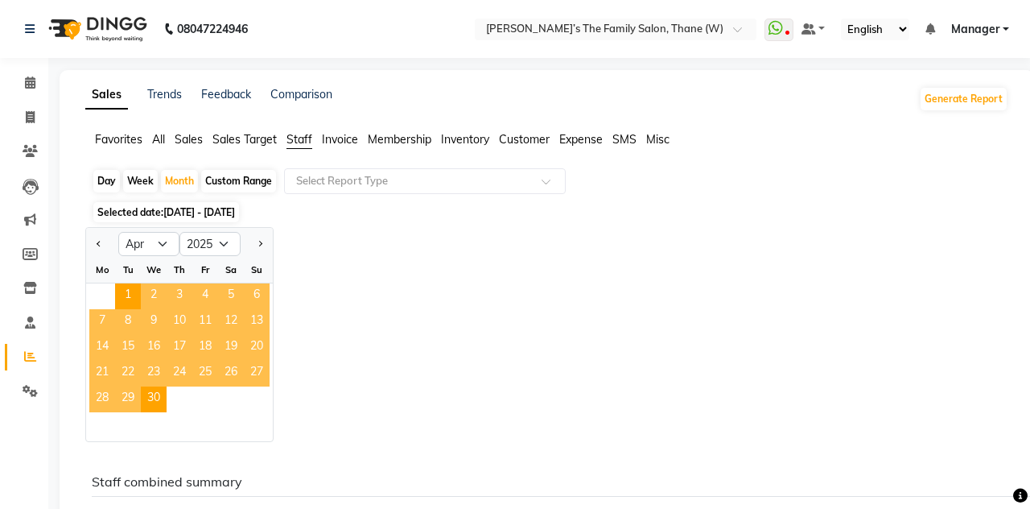
click at [264, 237] on button "Next month" at bounding box center [260, 244] width 13 height 26
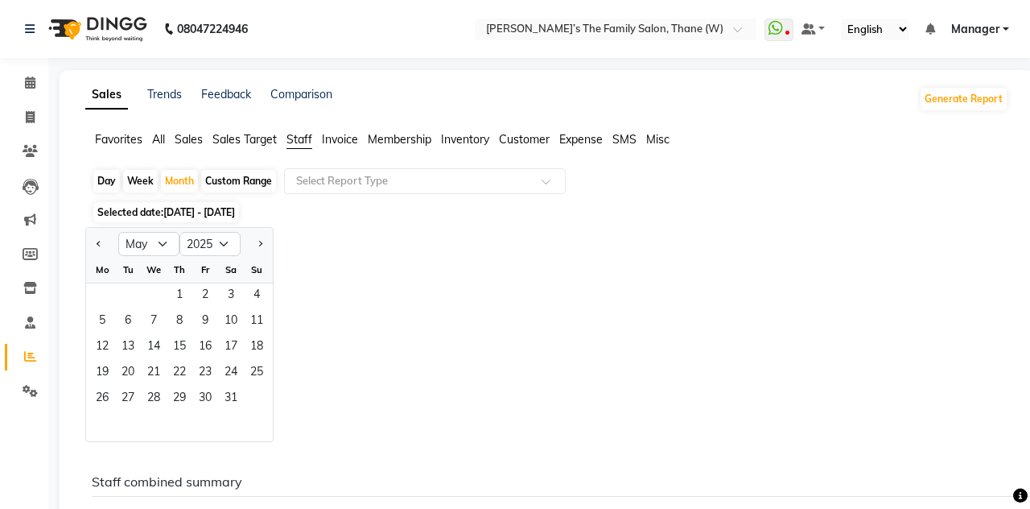
click at [99, 243] on span "Previous month" at bounding box center [100, 244] width 6 height 6
select select "4"
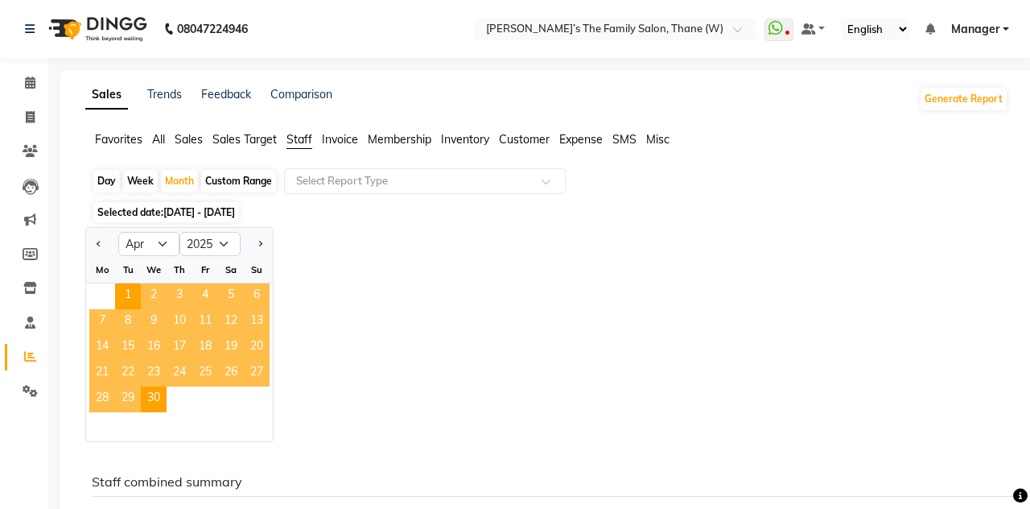
click at [158, 401] on span "30" at bounding box center [154, 399] width 26 height 26
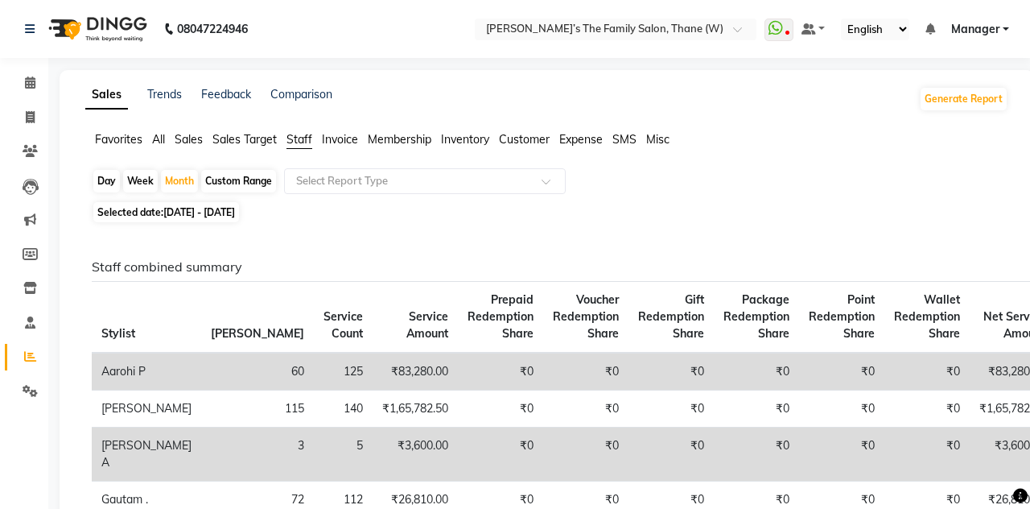
click at [146, 211] on span "Selected date: [DATE] - [DATE]" at bounding box center [166, 212] width 146 height 20
select select "4"
select select "2025"
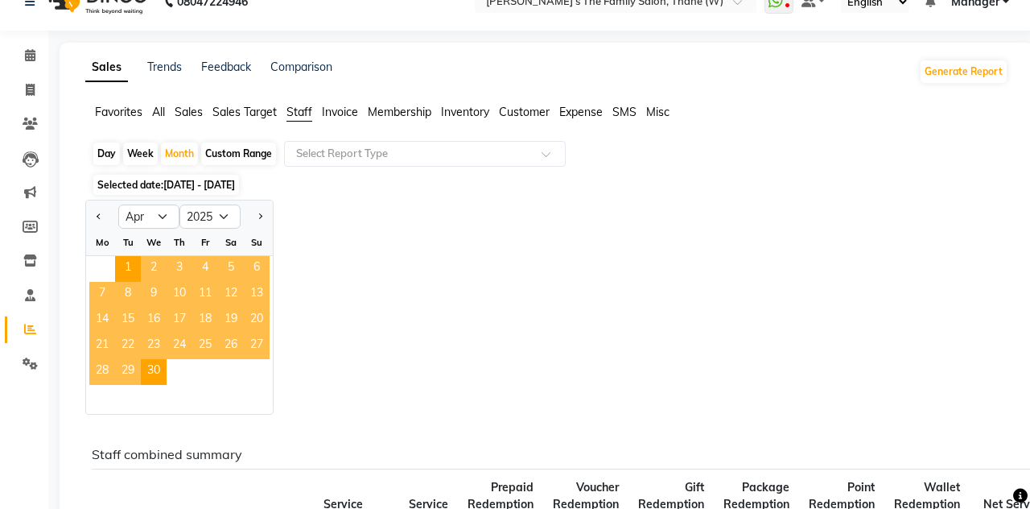
scroll to position [26, 0]
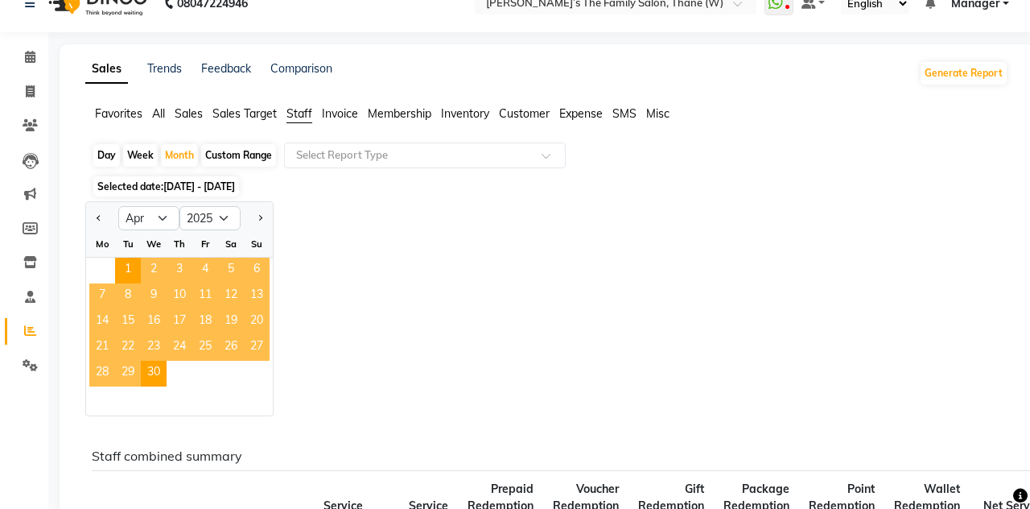
click at [259, 217] on span "Next month" at bounding box center [260, 218] width 6 height 6
select select "5"
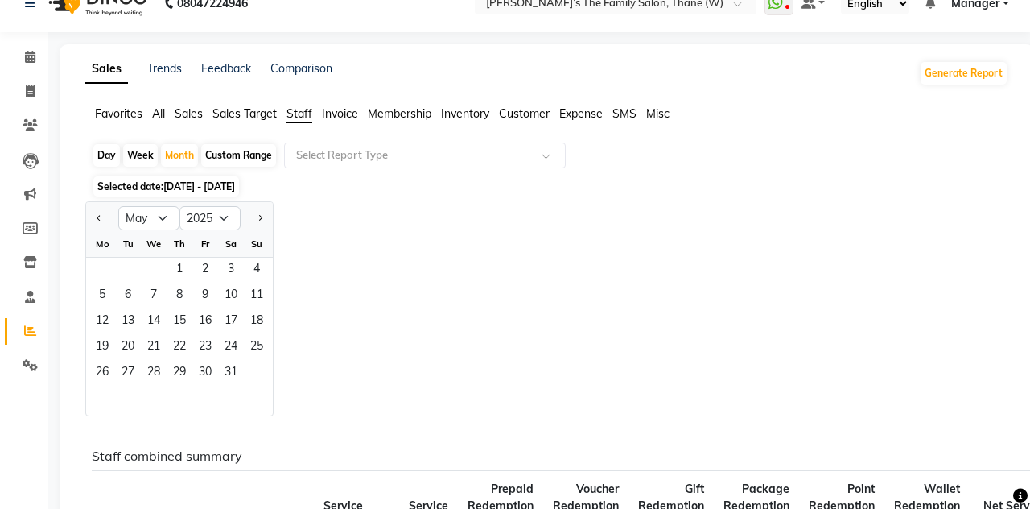
click at [171, 269] on span "1" at bounding box center [180, 271] width 26 height 26
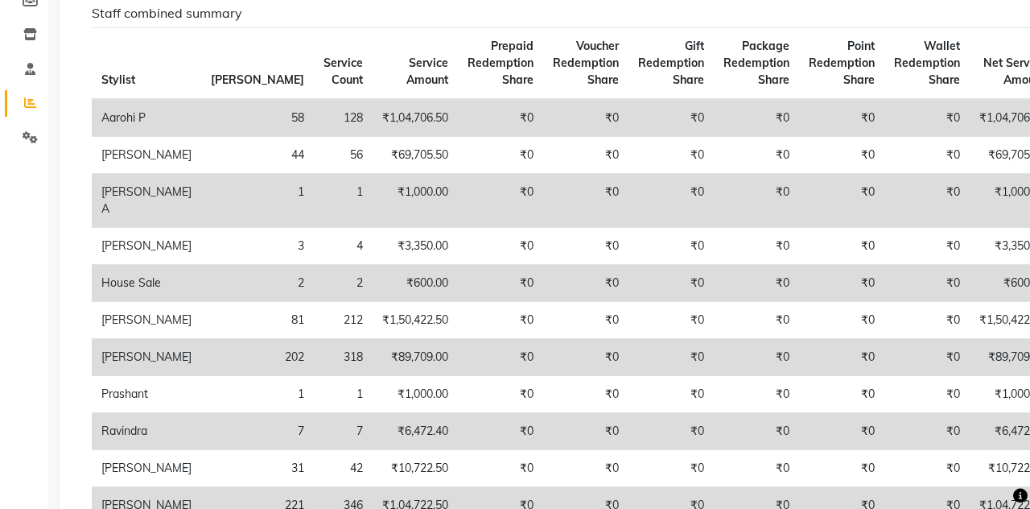
scroll to position [0, 0]
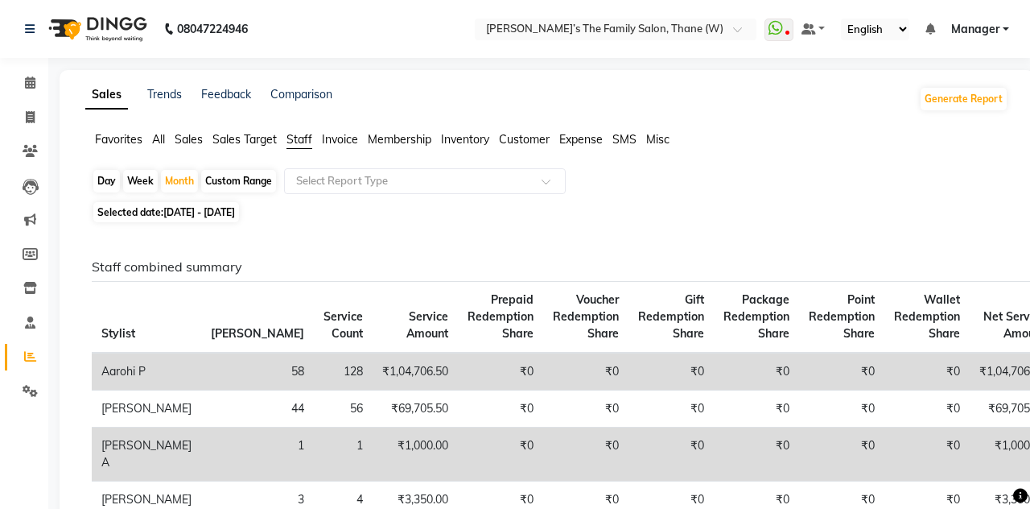
click at [184, 208] on span "[DATE] - [DATE]" at bounding box center [199, 212] width 72 height 12
select select "5"
select select "2025"
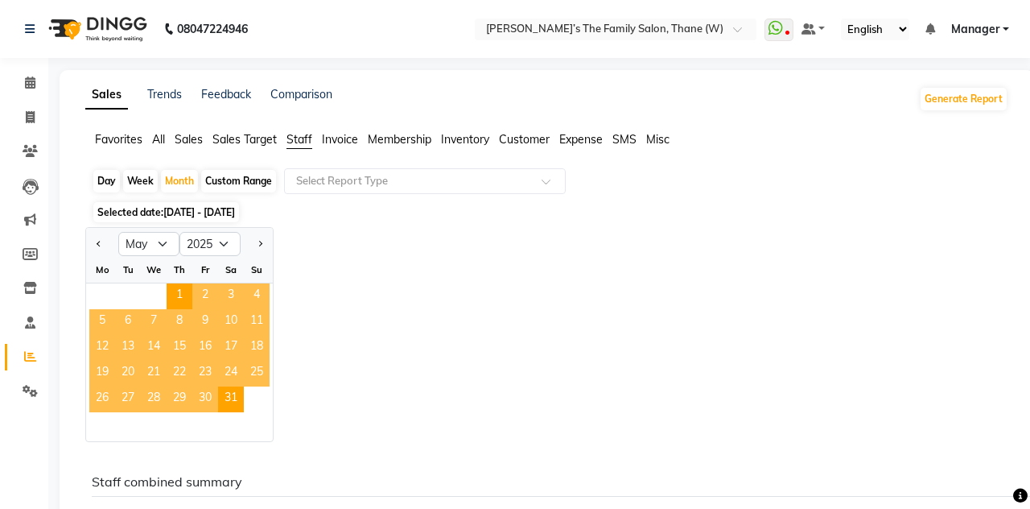
click at [263, 249] on button "Next month" at bounding box center [260, 244] width 13 height 26
select select "6"
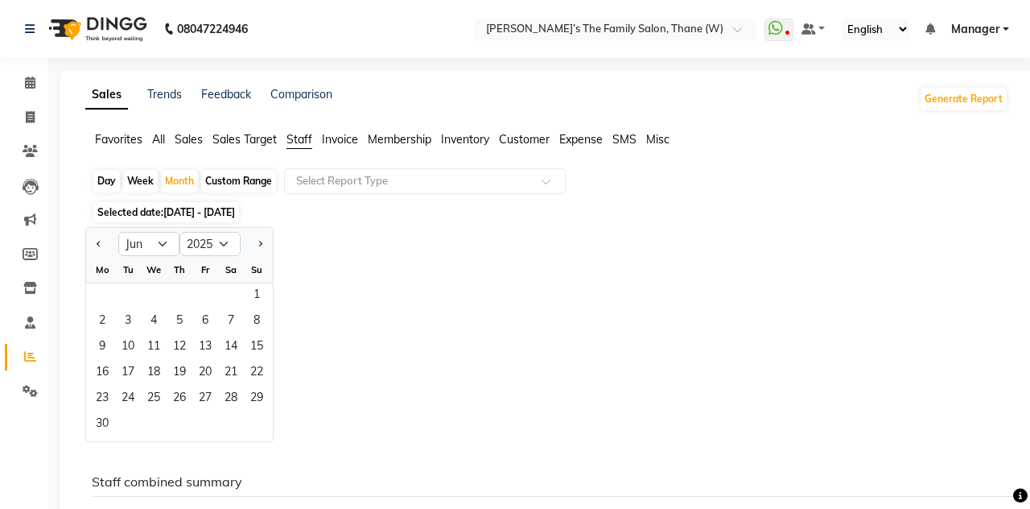
click at [250, 291] on span "1" at bounding box center [257, 296] width 26 height 26
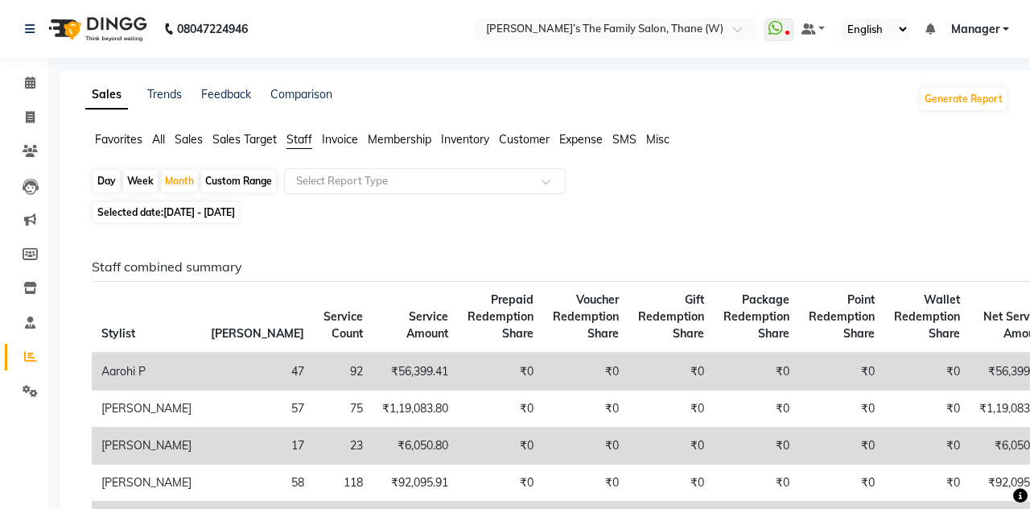
click at [192, 221] on span "Selected date: [DATE] - [DATE]" at bounding box center [166, 212] width 146 height 20
select select "6"
select select "2025"
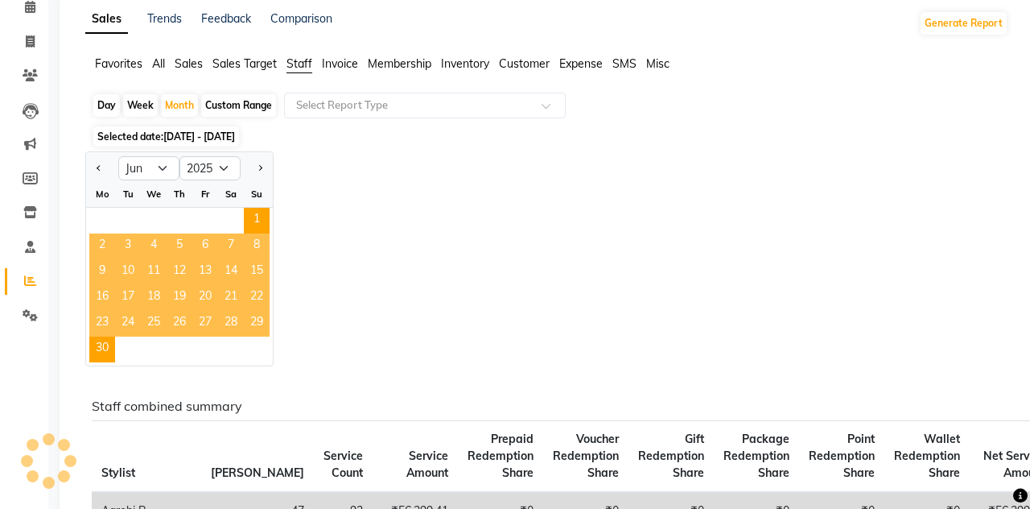
scroll to position [76, 0]
click at [262, 172] on button "Next month" at bounding box center [260, 168] width 13 height 26
select select "7"
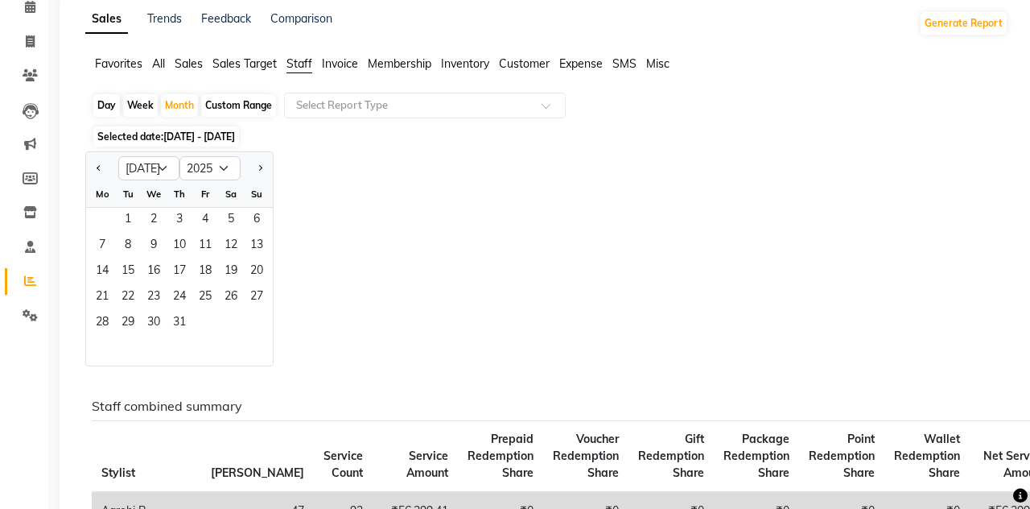
click at [130, 214] on span "1" at bounding box center [128, 221] width 26 height 26
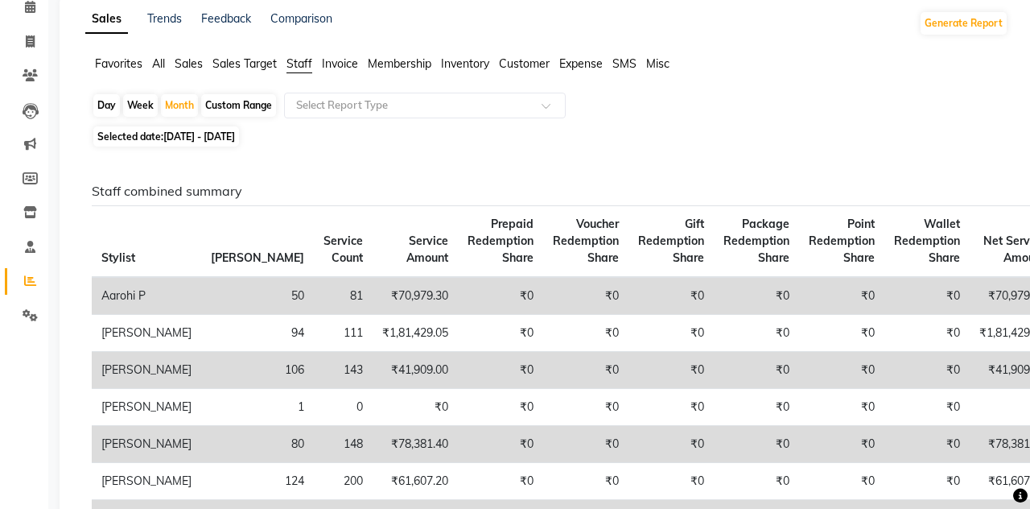
click at [177, 137] on span "[DATE] - [DATE]" at bounding box center [199, 136] width 72 height 12
select select "7"
select select "2025"
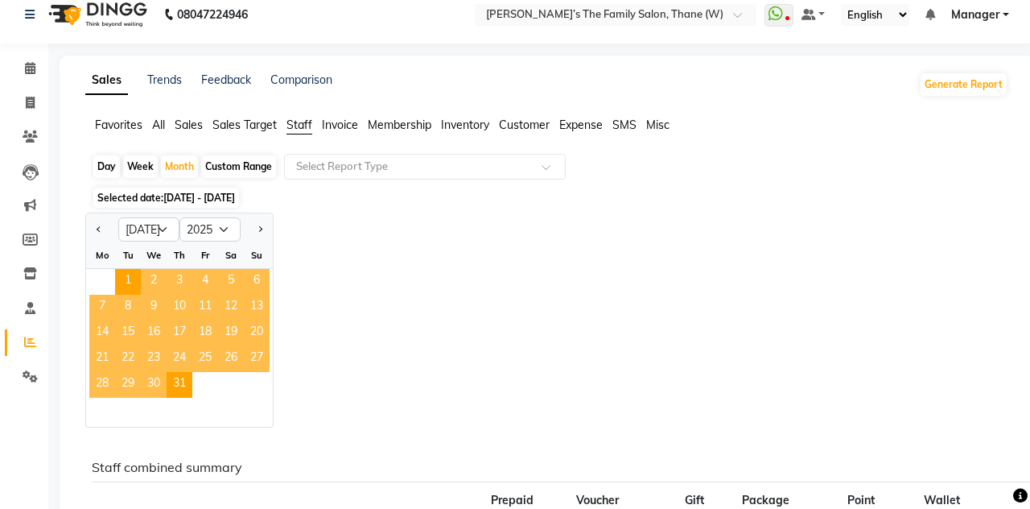
scroll to position [0, 0]
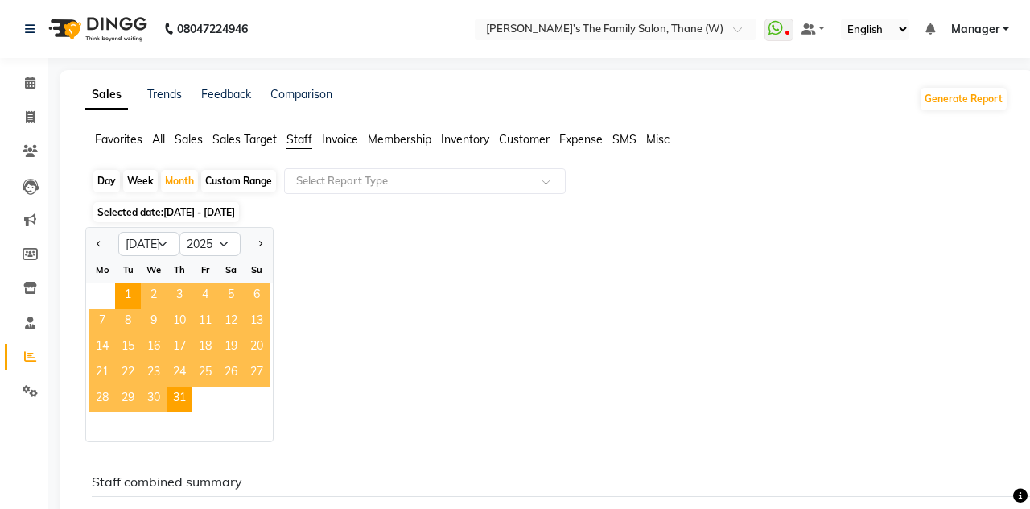
click at [259, 243] on span "Next month" at bounding box center [260, 244] width 6 height 6
select select "8"
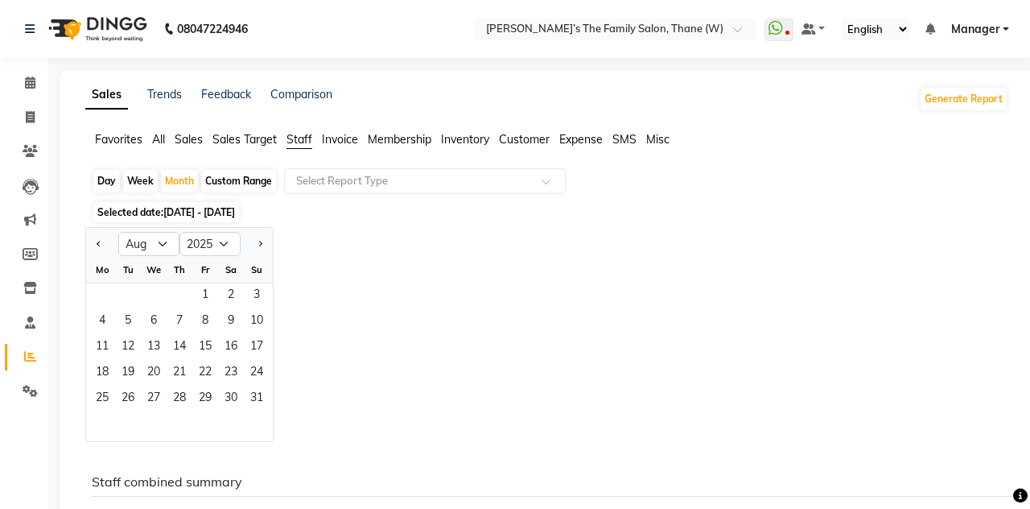
click at [208, 295] on span "1" at bounding box center [205, 296] width 26 height 26
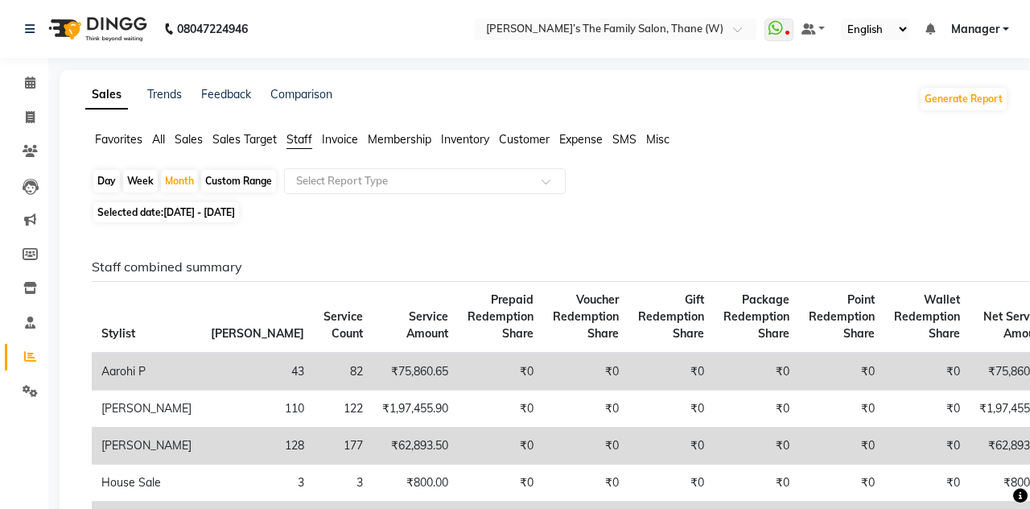
click at [177, 178] on div "Month" at bounding box center [179, 181] width 37 height 23
select select "8"
select select "2025"
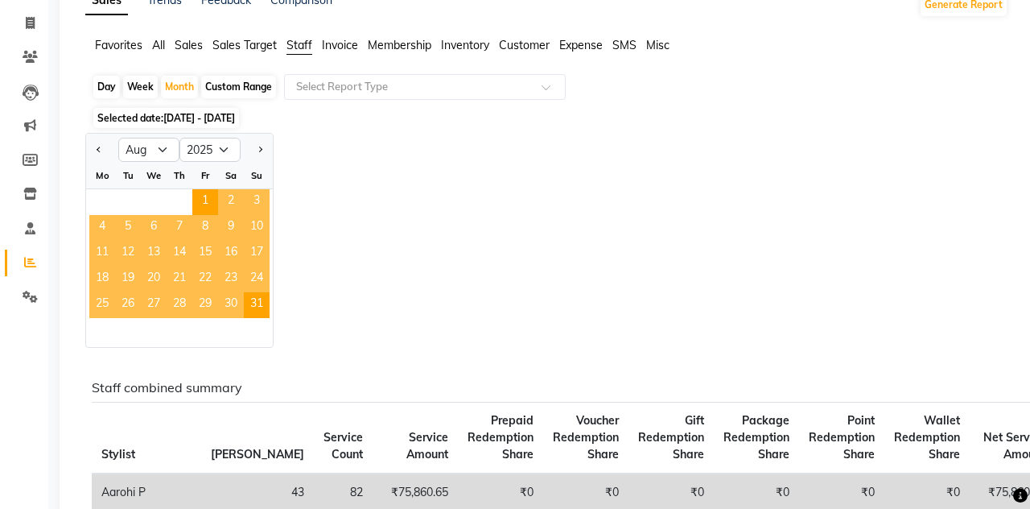
scroll to position [93, 0]
click at [96, 142] on button "Previous month" at bounding box center [99, 151] width 13 height 26
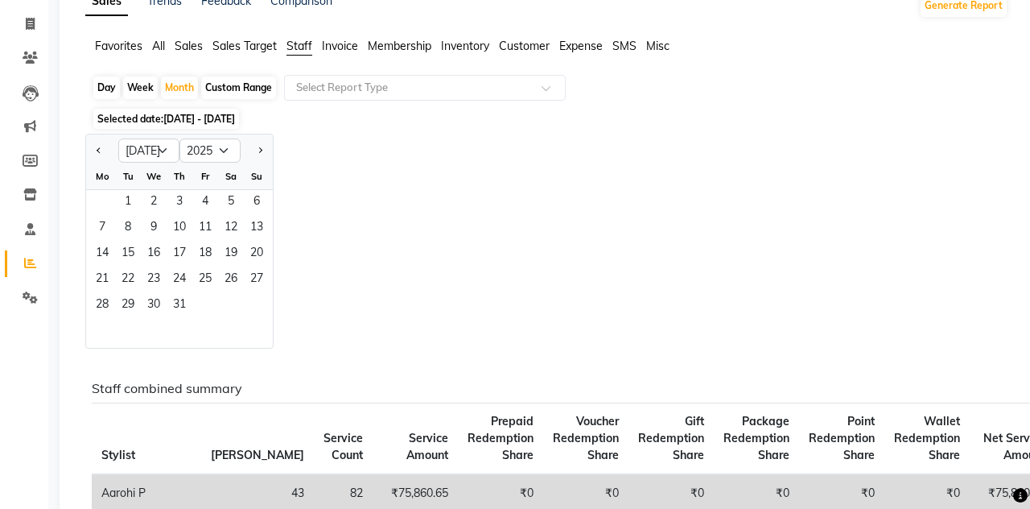
click at [99, 150] on span "Previous month" at bounding box center [100, 150] width 6 height 6
select select "3"
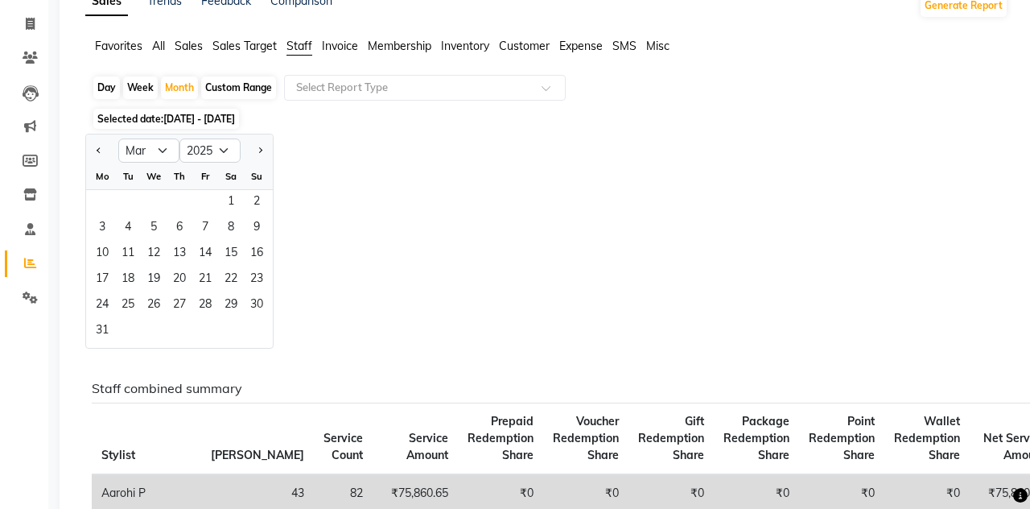
click at [219, 195] on span "1" at bounding box center [231, 203] width 26 height 26
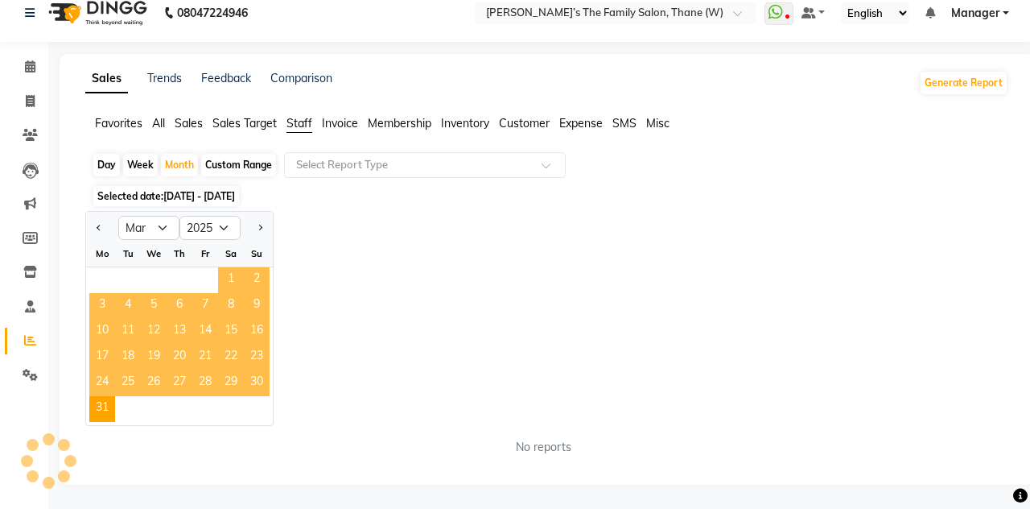
scroll to position [15, 0]
click at [221, 195] on span "[DATE] - [DATE]" at bounding box center [199, 197] width 72 height 12
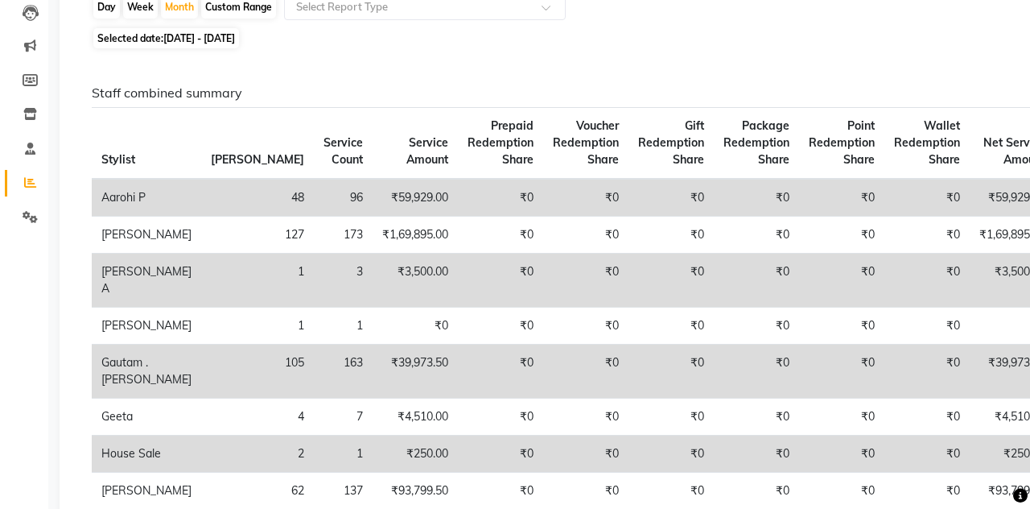
scroll to position [0, 0]
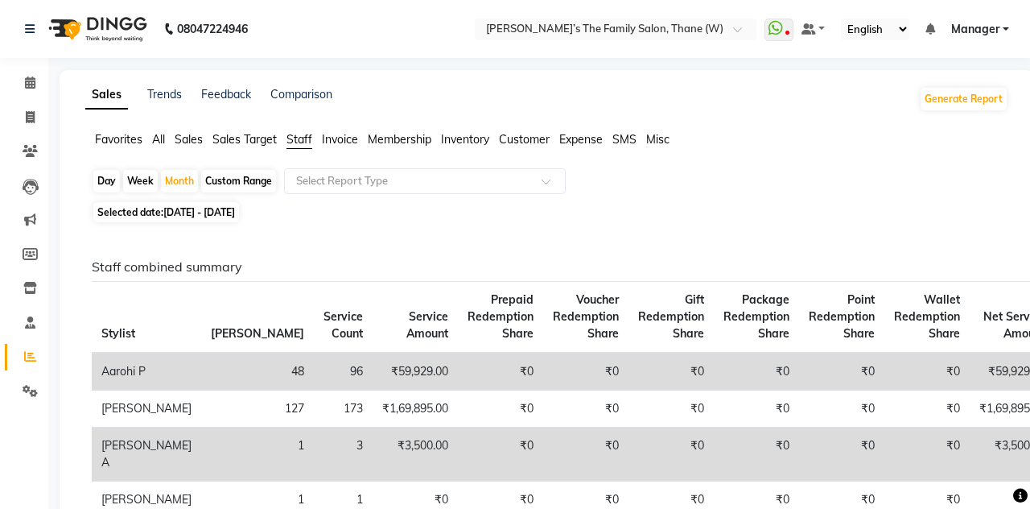
click at [166, 210] on span "[DATE] - [DATE]" at bounding box center [199, 212] width 72 height 12
select select "3"
select select "2025"
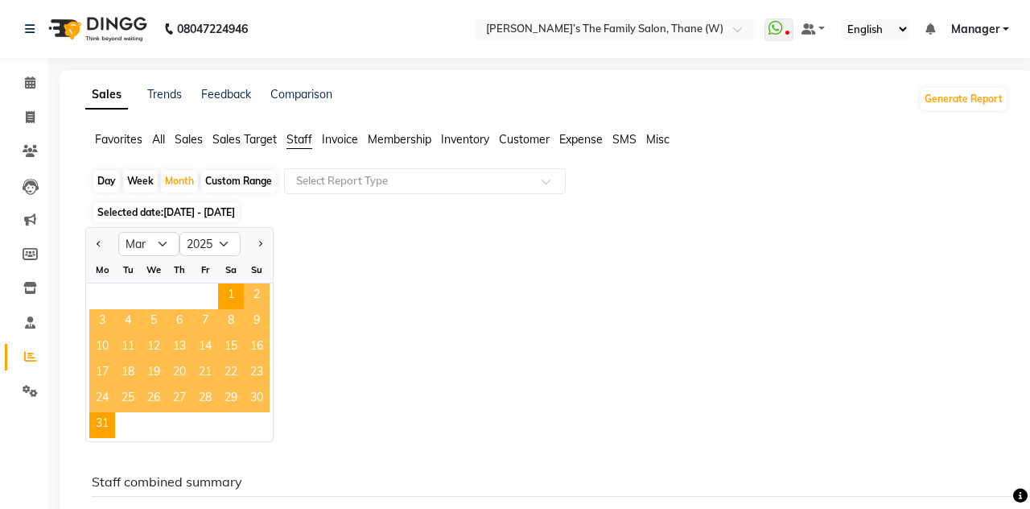
click at [259, 243] on span "Next month" at bounding box center [260, 244] width 6 height 6
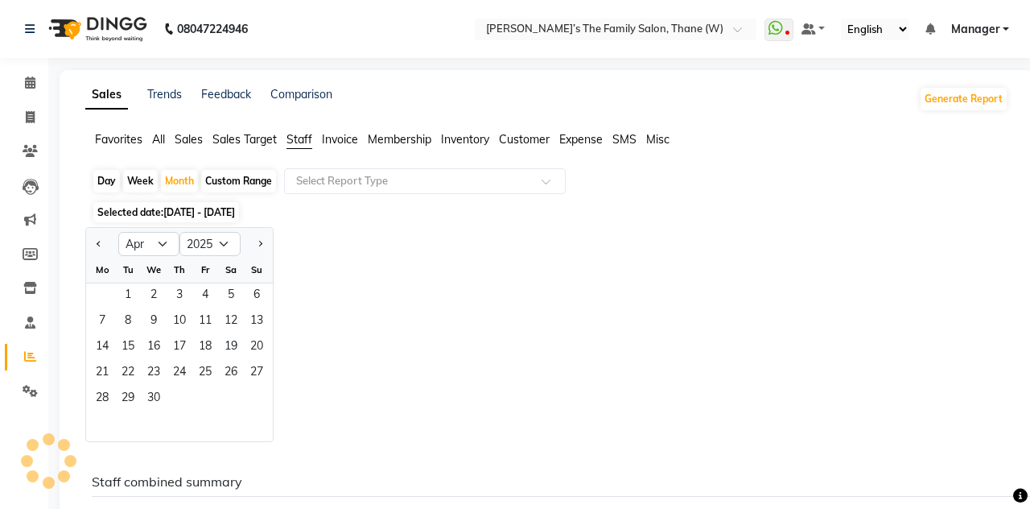
click at [97, 243] on span "Previous month" at bounding box center [100, 244] width 6 height 6
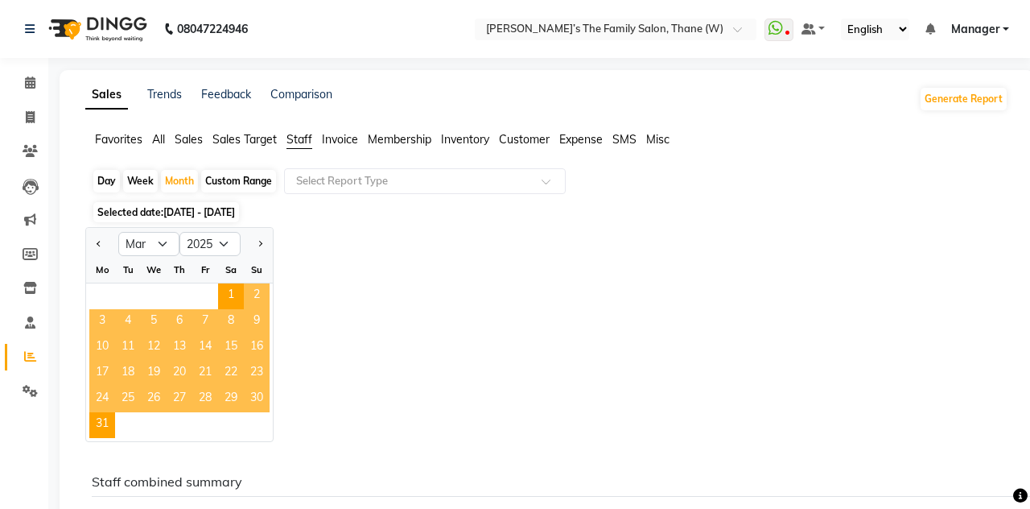
click at [98, 241] on span "Previous month" at bounding box center [100, 244] width 6 height 6
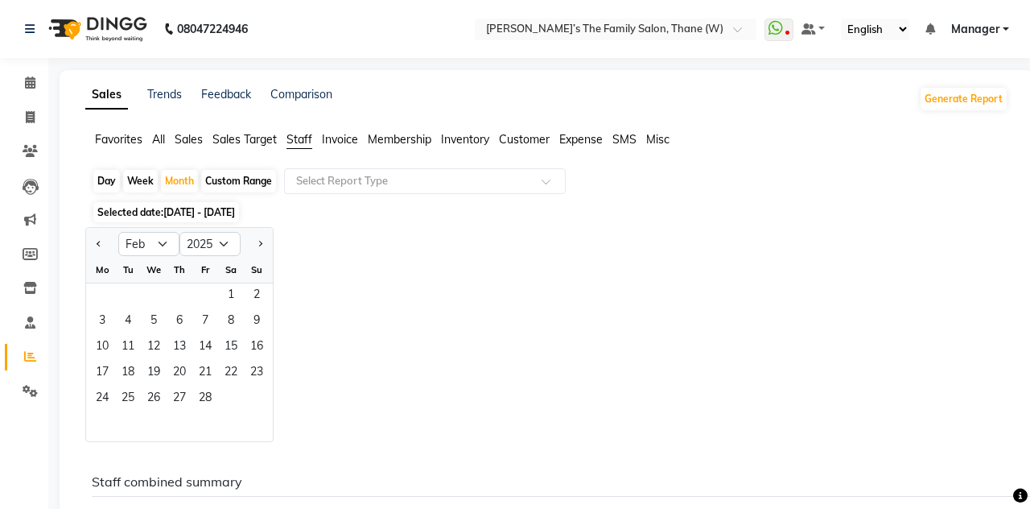
click at [259, 243] on span "Next month" at bounding box center [260, 244] width 6 height 6
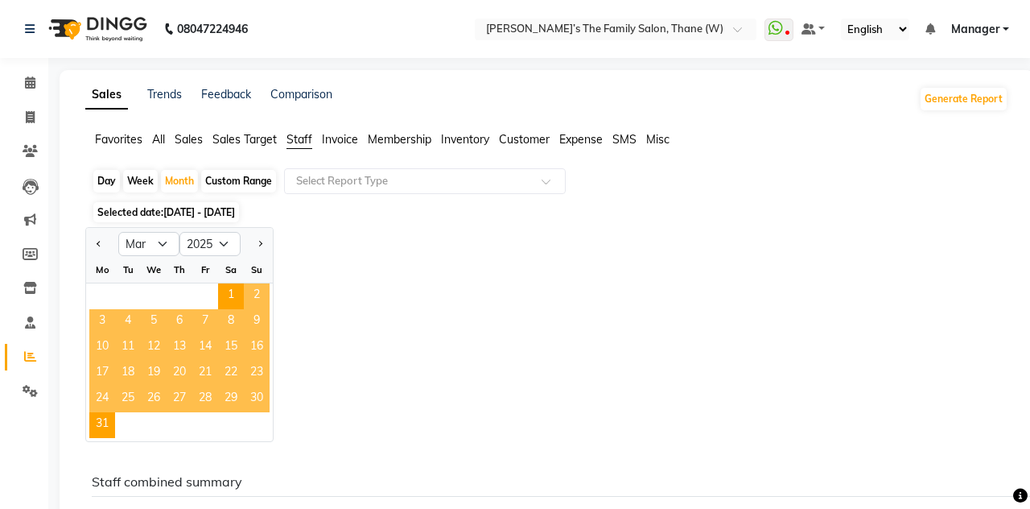
click at [99, 243] on span "Previous month" at bounding box center [100, 244] width 6 height 6
select select "2"
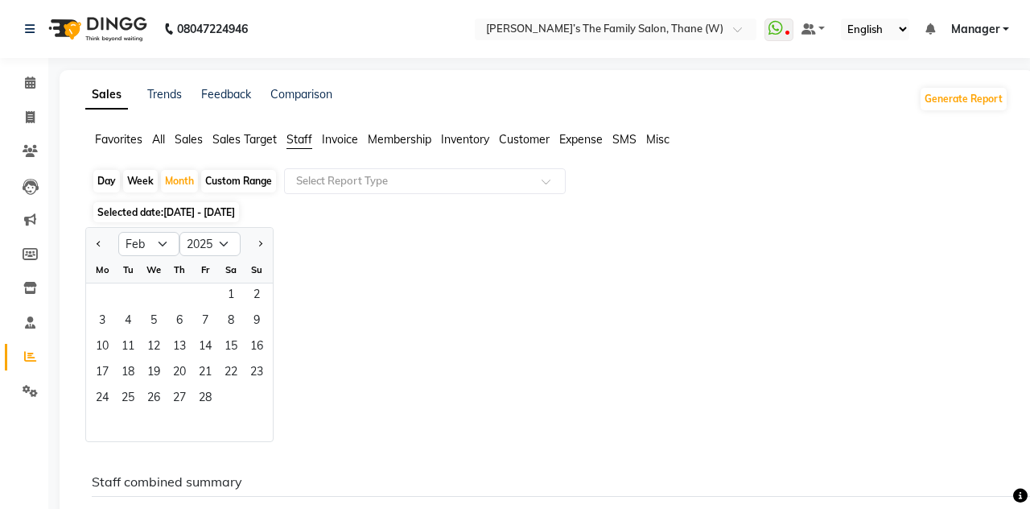
click at [227, 290] on span "1" at bounding box center [231, 296] width 26 height 26
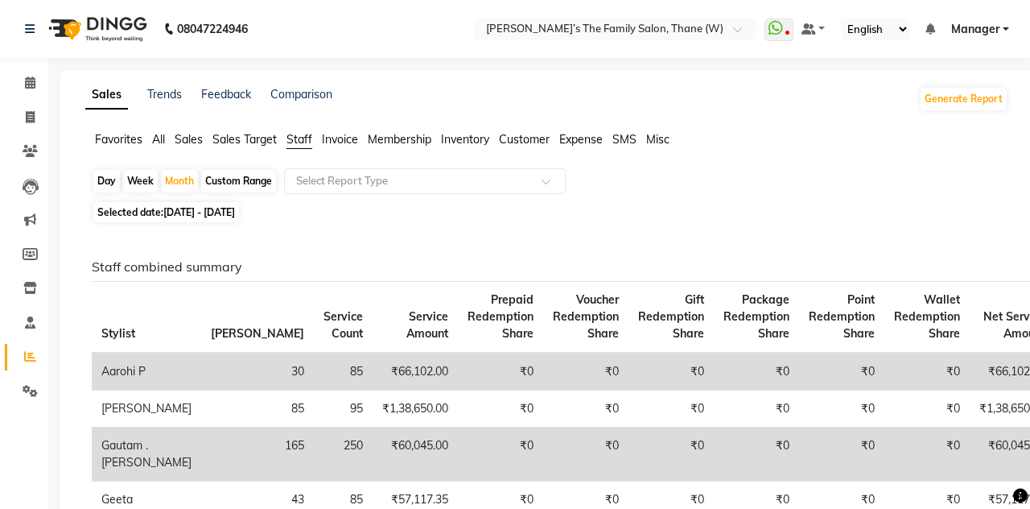
click at [235, 214] on span "[DATE] - [DATE]" at bounding box center [199, 212] width 72 height 12
select select "2"
select select "2025"
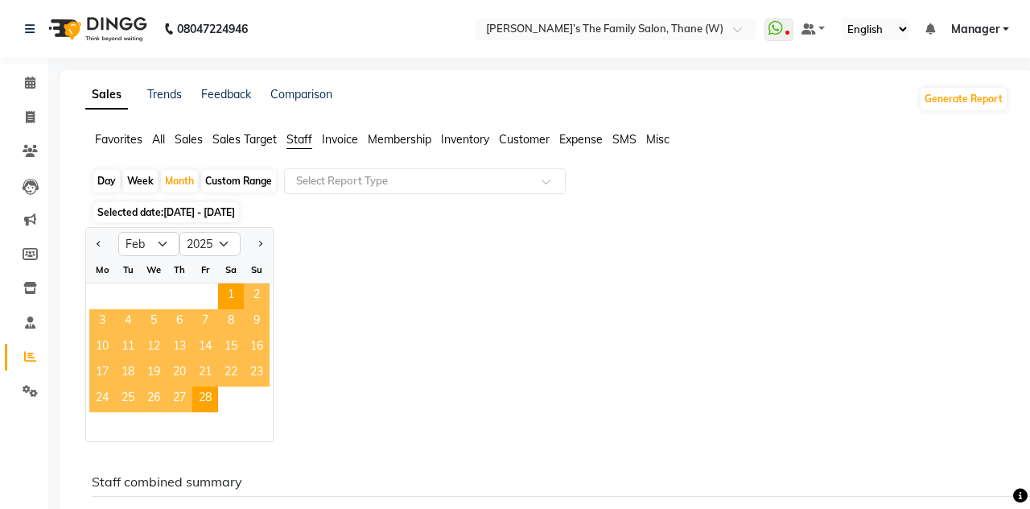
click at [259, 243] on span "Next month" at bounding box center [260, 244] width 6 height 6
select select "3"
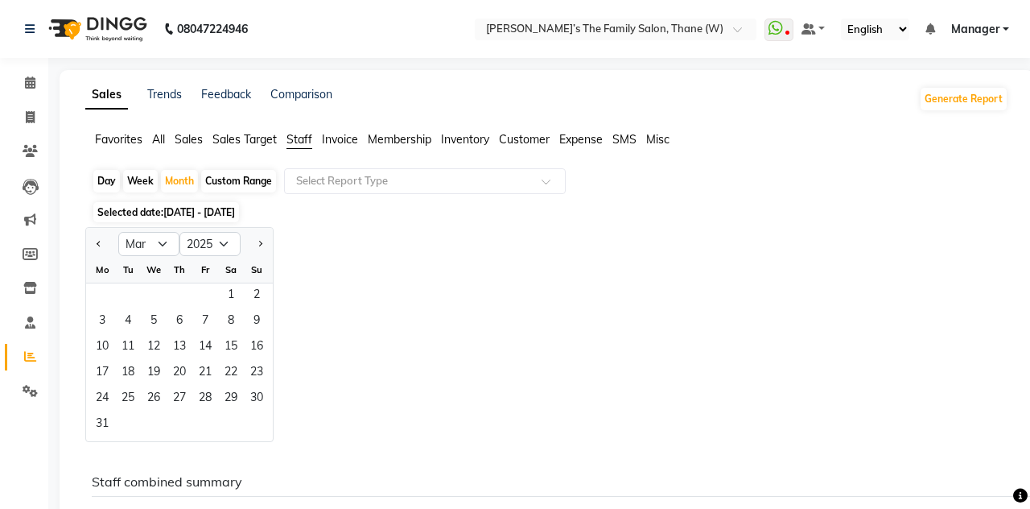
click at [230, 293] on span "1" at bounding box center [231, 296] width 26 height 26
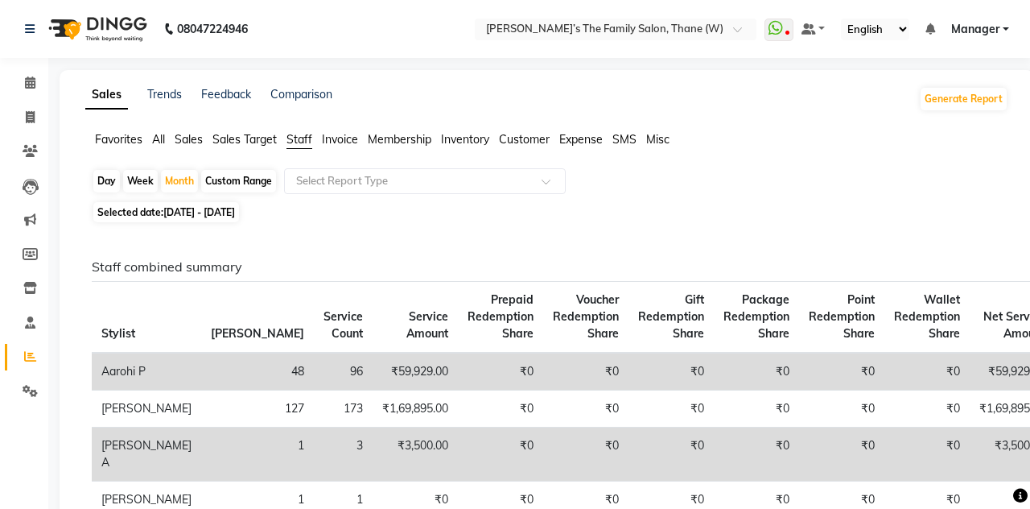
click at [233, 217] on span "[DATE] - [DATE]" at bounding box center [199, 212] width 72 height 12
select select "3"
select select "2025"
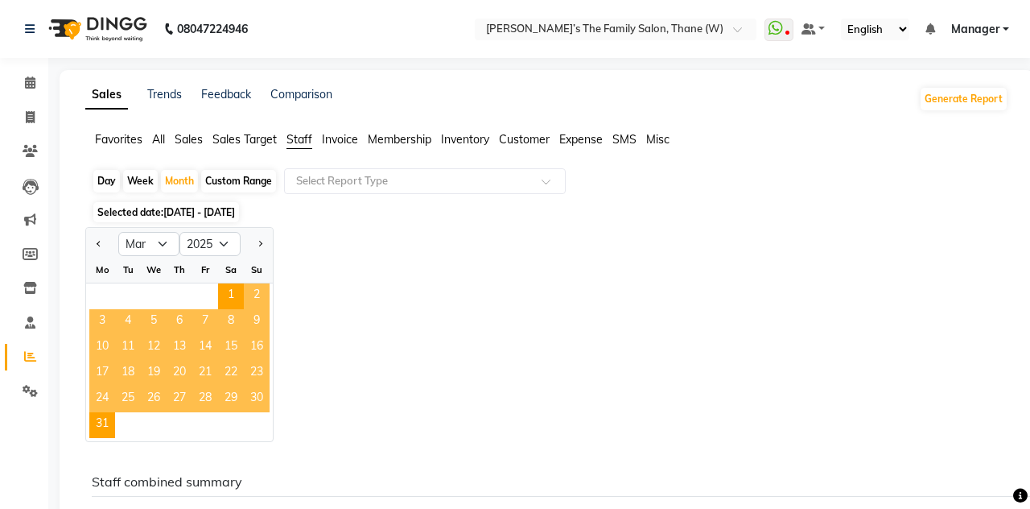
click at [259, 243] on span "Next month" at bounding box center [260, 244] width 6 height 6
select select "4"
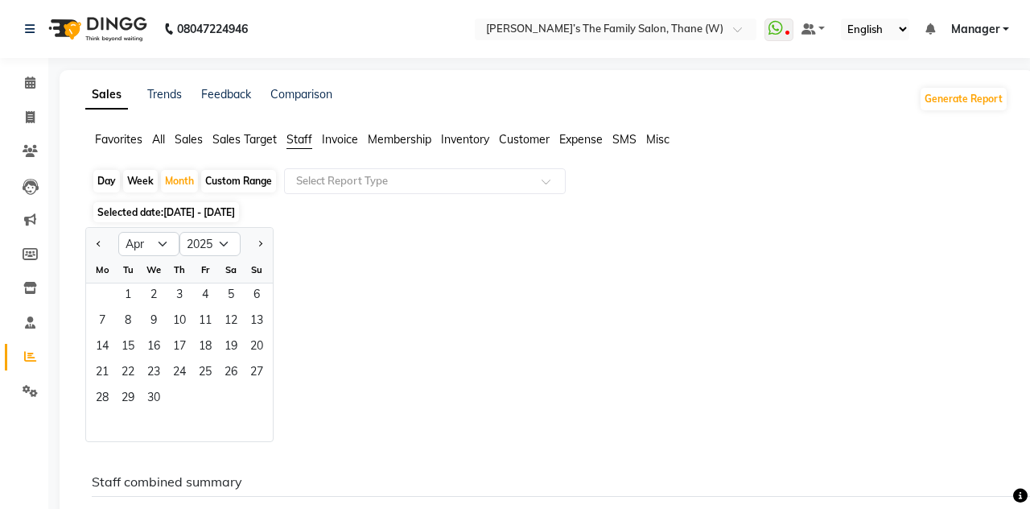
click at [129, 297] on span "1" at bounding box center [128, 296] width 26 height 26
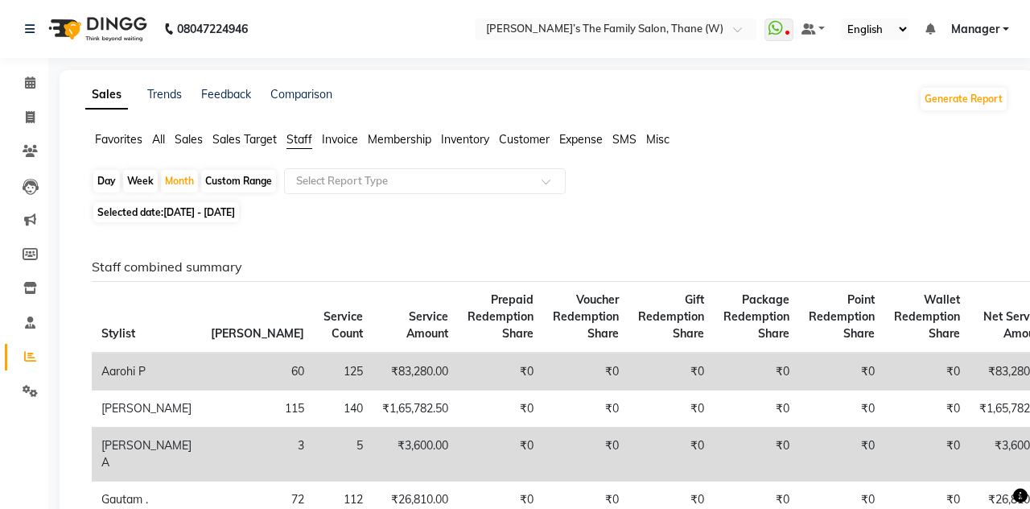
click at [228, 185] on div "Custom Range" at bounding box center [238, 181] width 75 height 23
select select "4"
select select "2025"
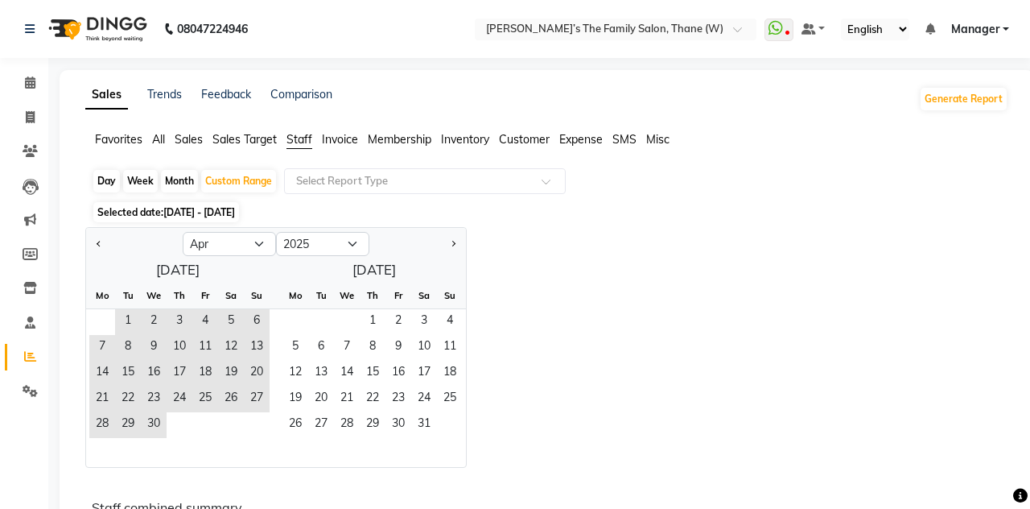
click at [452, 243] on span "Next month" at bounding box center [453, 244] width 6 height 6
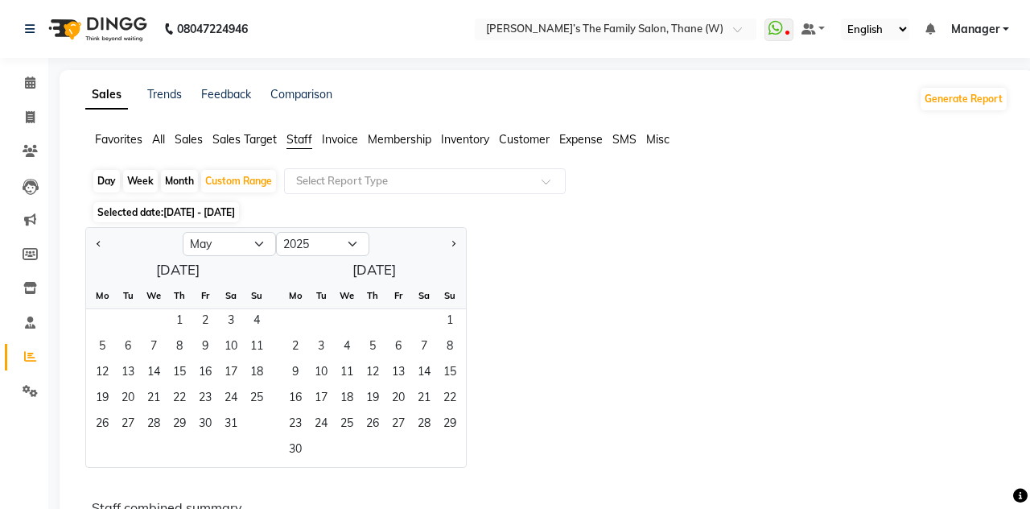
click at [97, 245] on span "Previous month" at bounding box center [100, 244] width 6 height 6
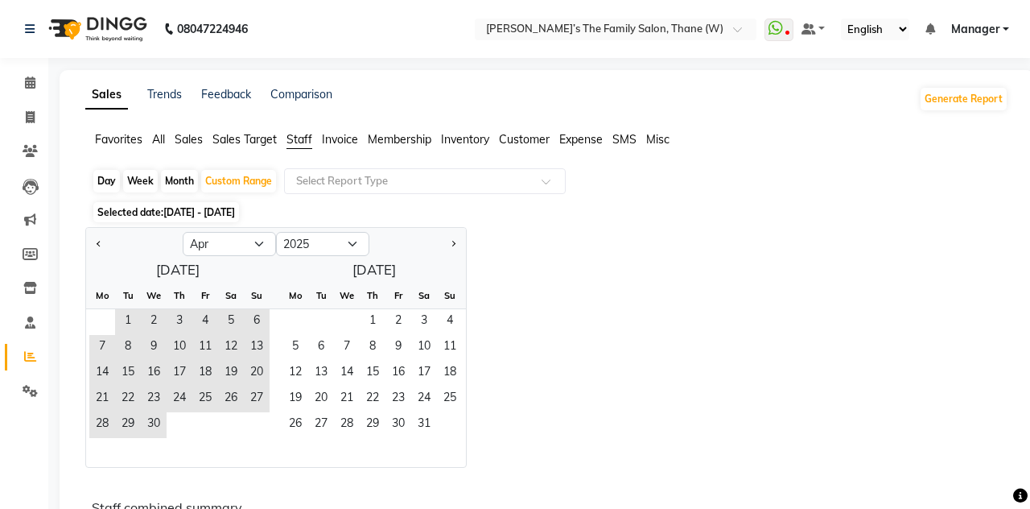
click at [459, 241] on button "Next month" at bounding box center [453, 244] width 13 height 26
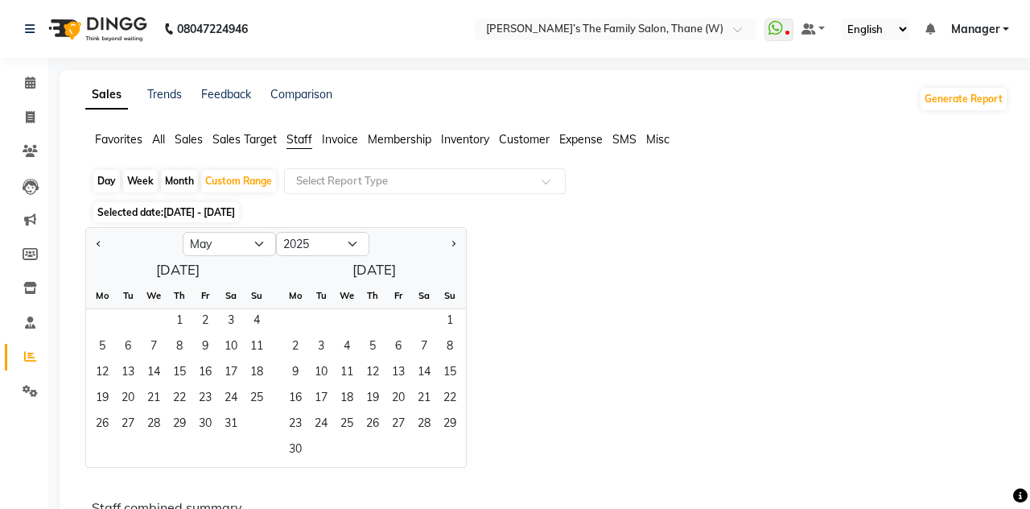
click at [452, 243] on span "Next month" at bounding box center [453, 244] width 6 height 6
click at [455, 249] on button "Next month" at bounding box center [453, 244] width 13 height 26
select select "7"
click at [176, 183] on div "Month" at bounding box center [179, 181] width 37 height 23
select select "4"
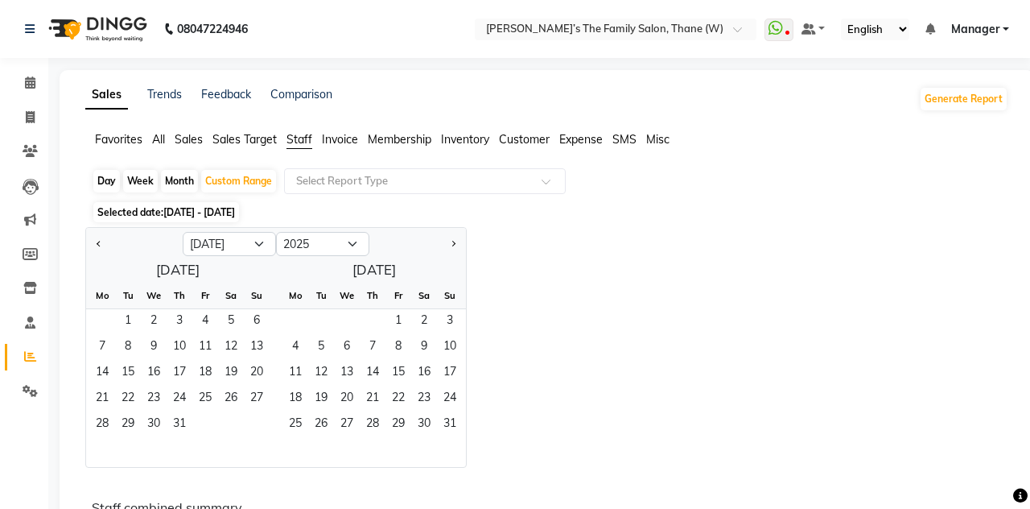
select select "2025"
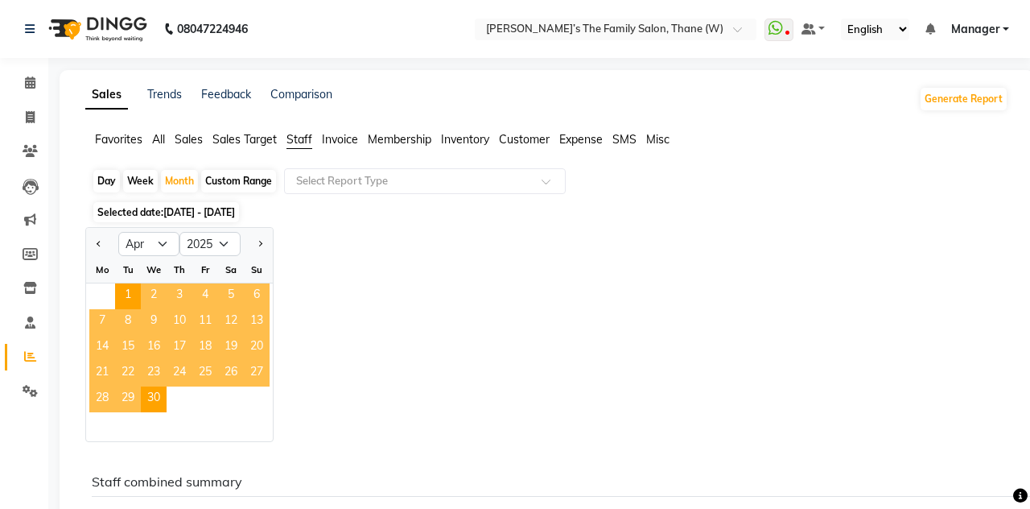
click at [227, 184] on div "Custom Range" at bounding box center [238, 181] width 75 height 23
select select "4"
select select "2025"
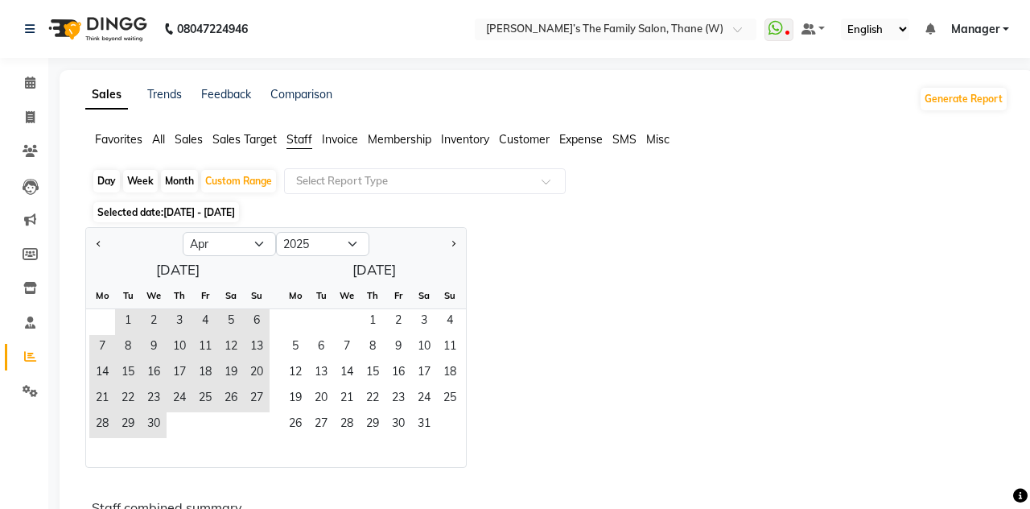
click at [93, 246] on button "Previous month" at bounding box center [99, 244] width 13 height 26
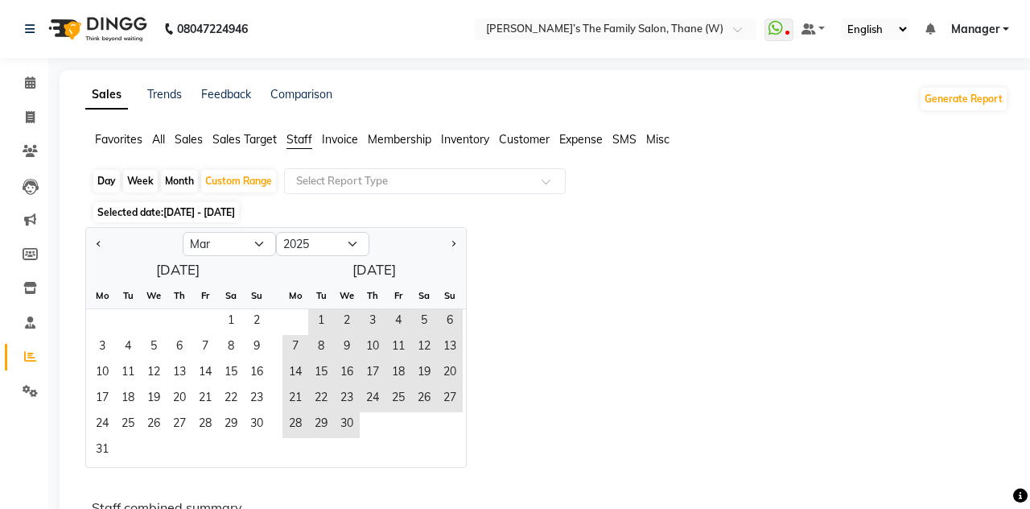
click at [99, 250] on button "Previous month" at bounding box center [99, 244] width 13 height 26
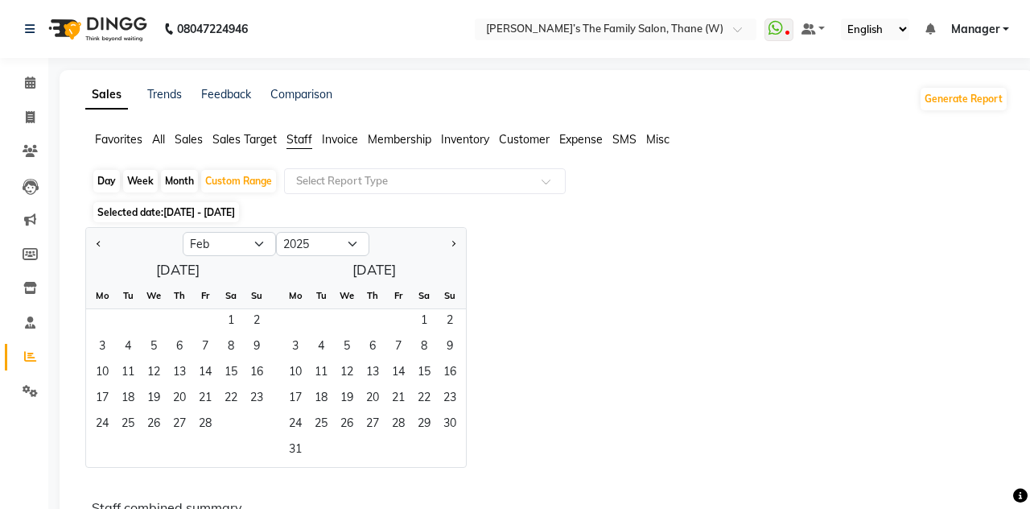
click at [452, 243] on span "Next month" at bounding box center [453, 244] width 6 height 6
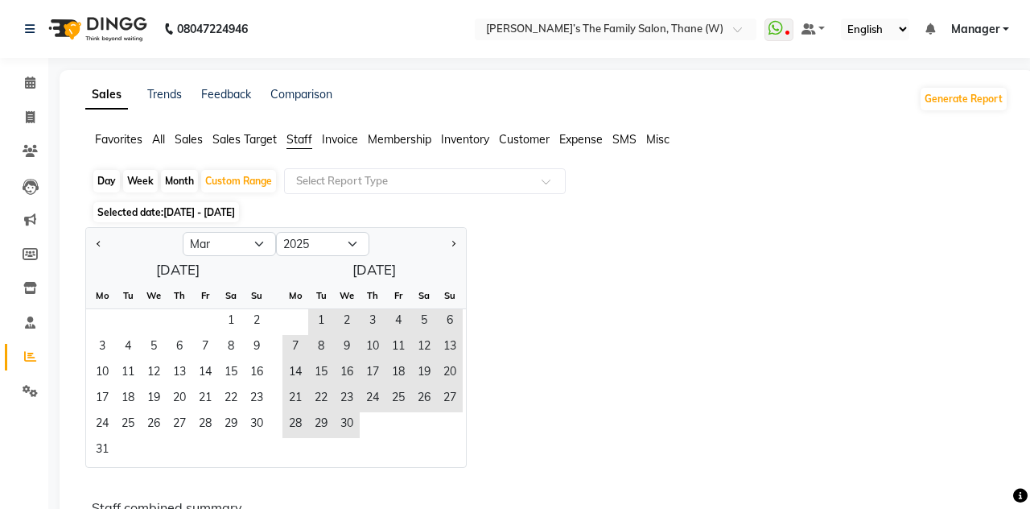
click at [226, 315] on span "1" at bounding box center [231, 322] width 26 height 26
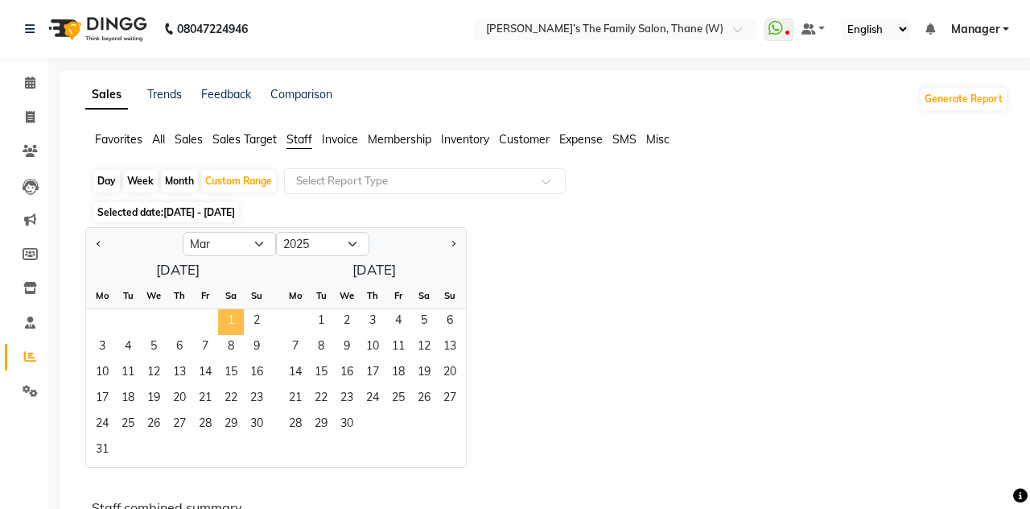
click at [101, 252] on button "Previous month" at bounding box center [99, 244] width 13 height 26
click at [451, 253] on button "Next month" at bounding box center [453, 244] width 13 height 26
click at [452, 243] on span "Next month" at bounding box center [453, 244] width 6 height 6
click at [456, 245] on button "Next month" at bounding box center [453, 244] width 13 height 26
select select "5"
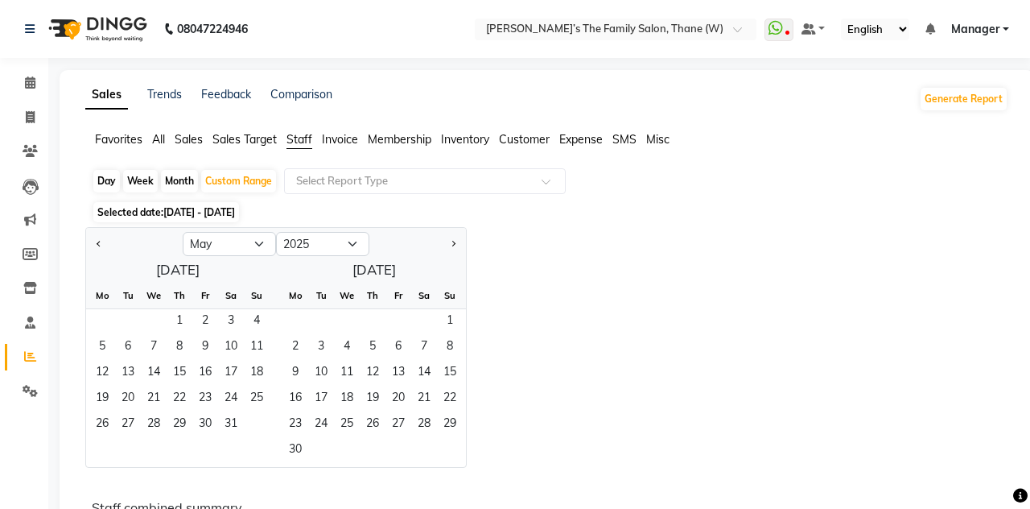
click at [233, 210] on span "[DATE] - [DATE]" at bounding box center [199, 212] width 72 height 12
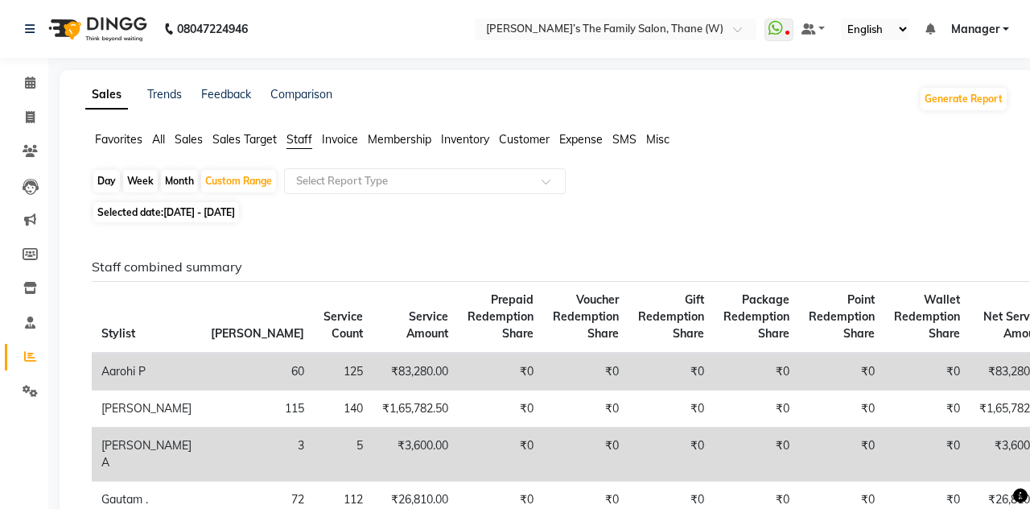
click at [177, 179] on div "Month" at bounding box center [179, 181] width 37 height 23
select select "3"
select select "2025"
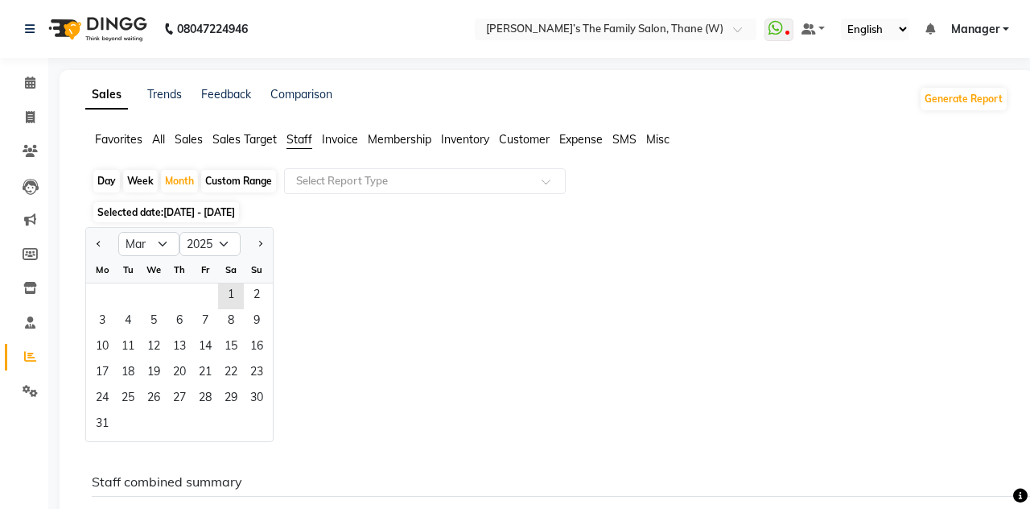
click at [264, 250] on button "Next month" at bounding box center [260, 244] width 13 height 26
click at [259, 245] on span "Next month" at bounding box center [260, 244] width 6 height 6
click at [261, 243] on span "Next month" at bounding box center [260, 244] width 6 height 6
click at [264, 247] on button "Next month" at bounding box center [260, 244] width 13 height 26
click at [262, 249] on button "Next month" at bounding box center [260, 244] width 13 height 26
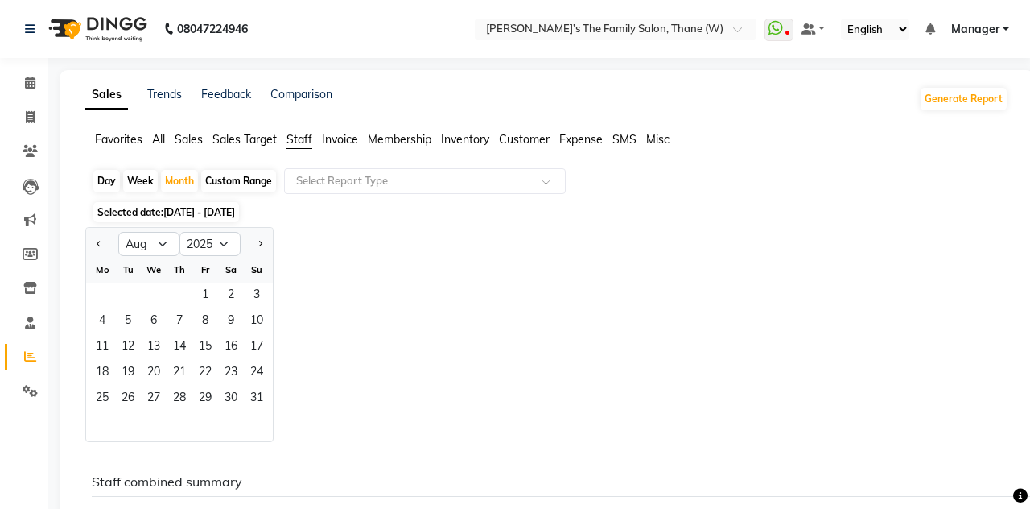
click at [258, 250] on button "Next month" at bounding box center [260, 244] width 13 height 26
select select "9"
click at [109, 291] on span "1" at bounding box center [102, 296] width 26 height 26
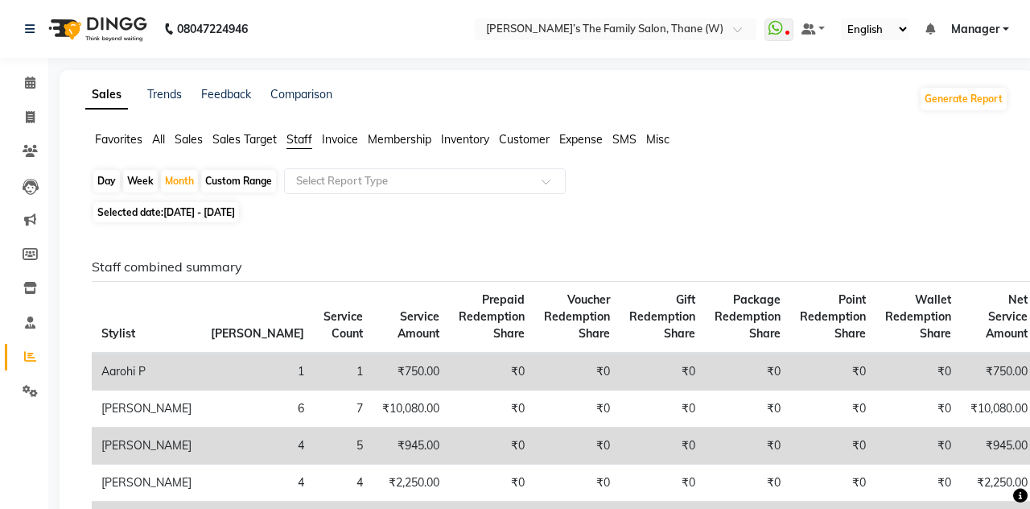
click at [155, 212] on span "Selected date: [DATE] - [DATE]" at bounding box center [166, 212] width 146 height 20
select select "9"
select select "2025"
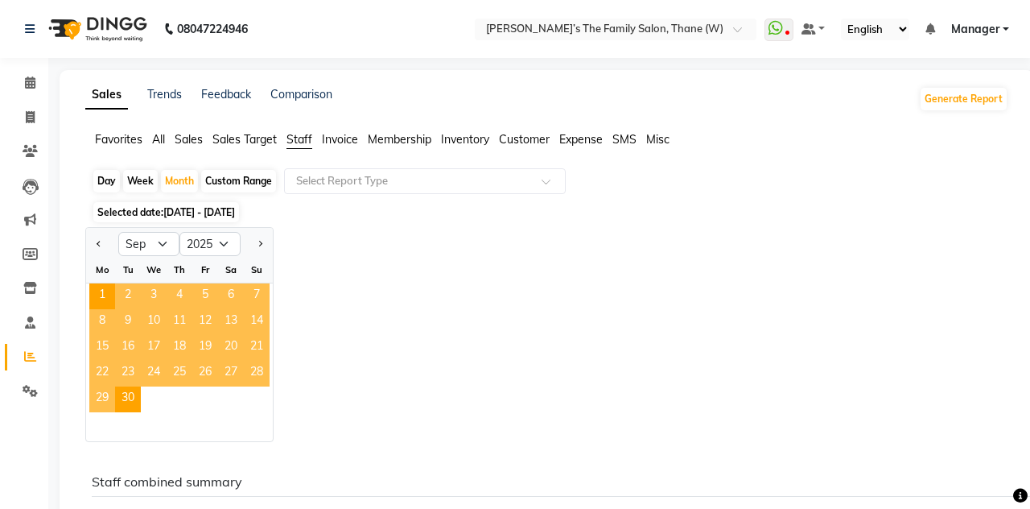
click at [101, 240] on button "Previous month" at bounding box center [99, 244] width 13 height 26
select select "8"
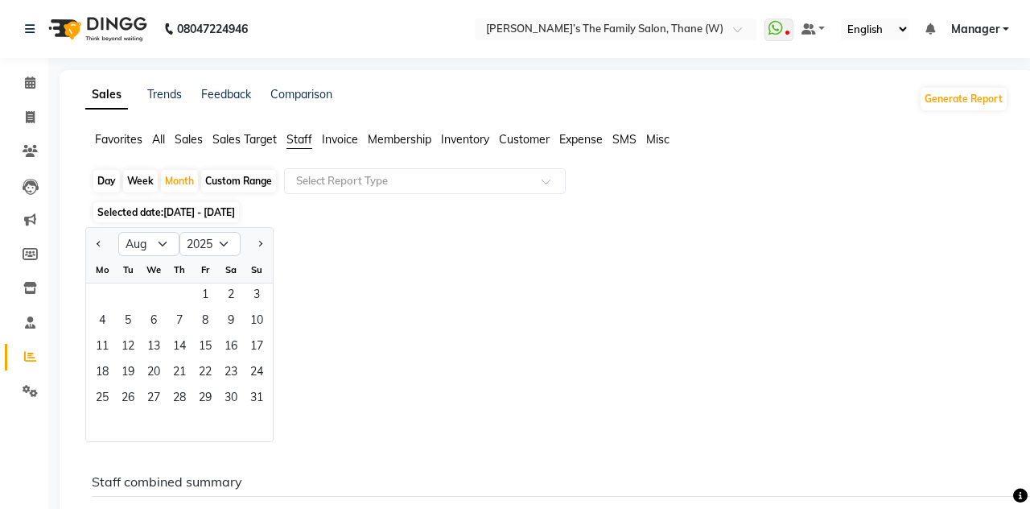
click at [204, 294] on span "1" at bounding box center [205, 296] width 26 height 26
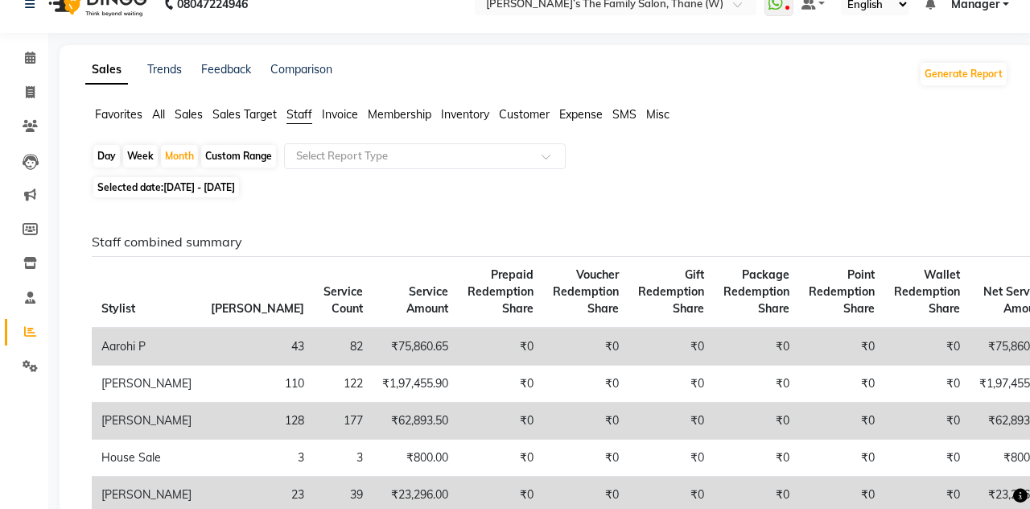
scroll to position [14, 0]
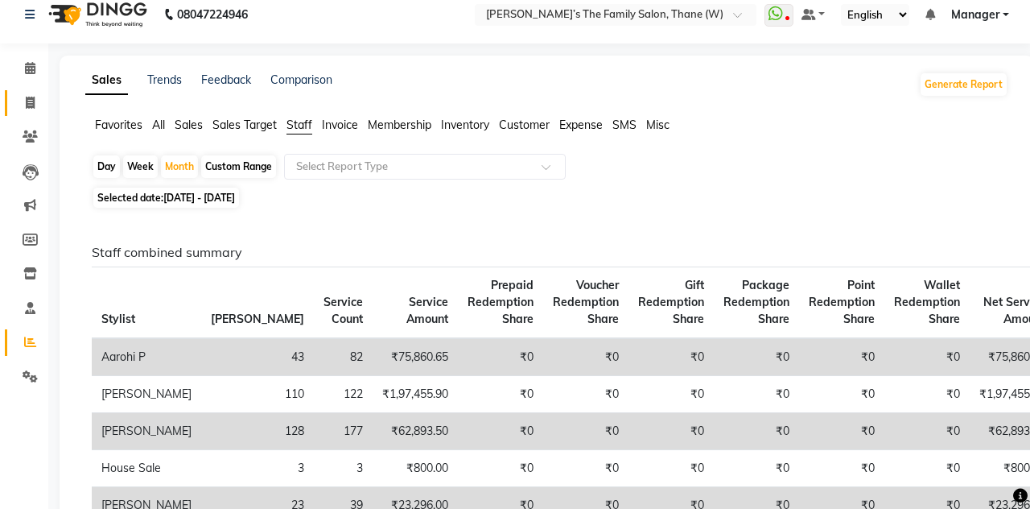
click at [29, 106] on icon at bounding box center [30, 103] width 9 height 12
select select "service"
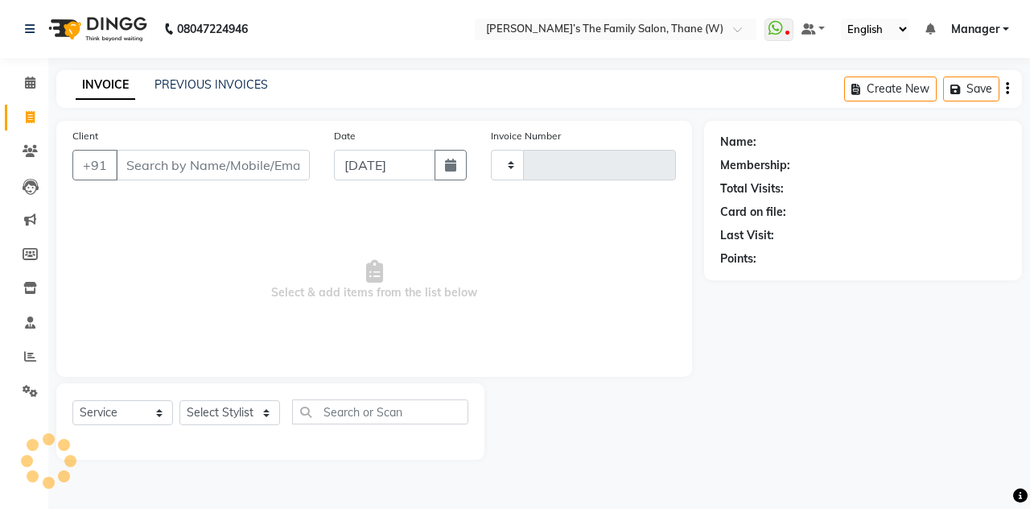
type input "3185"
select select "8004"
click at [28, 362] on icon at bounding box center [30, 356] width 12 height 12
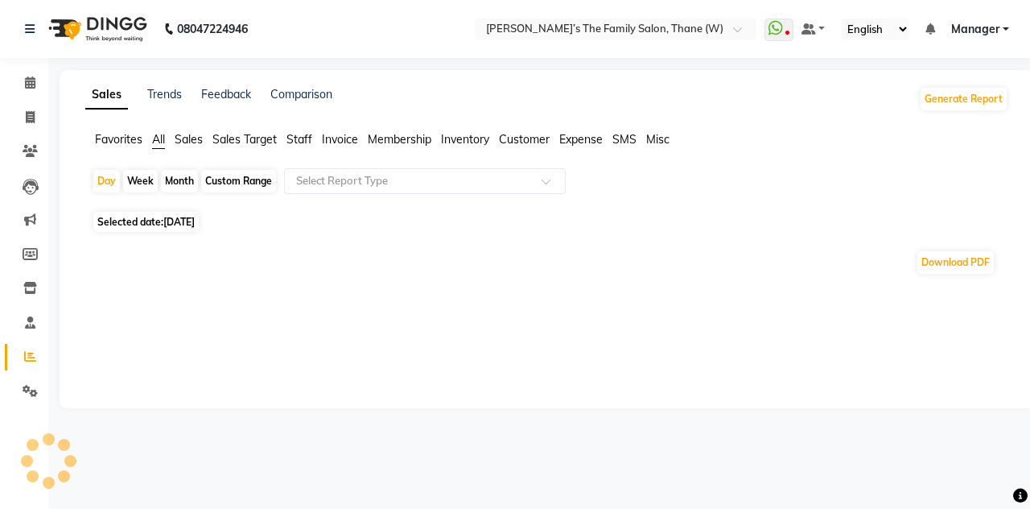
click at [177, 179] on div "Month" at bounding box center [179, 181] width 37 height 23
select select "9"
select select "2025"
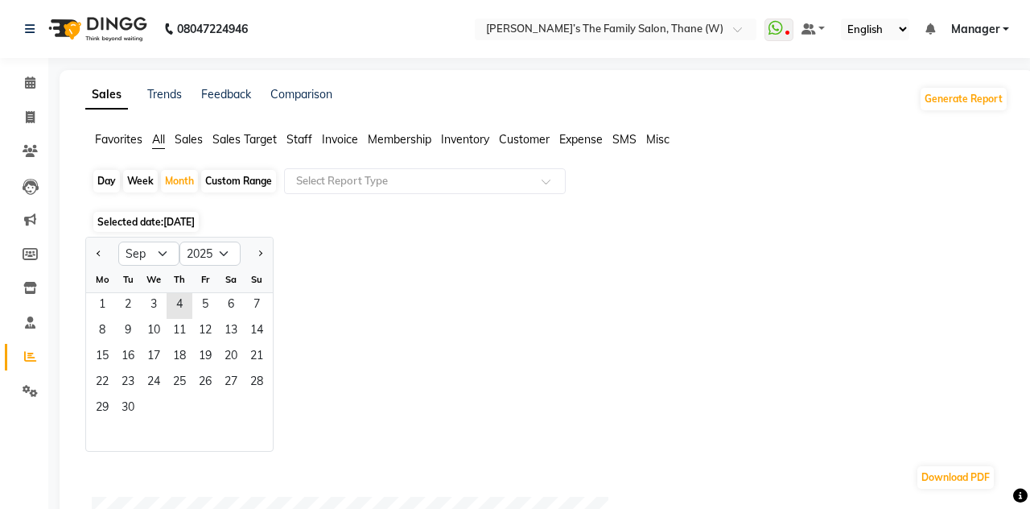
click at [99, 253] on span "Previous month" at bounding box center [100, 253] width 6 height 6
select select "8"
click at [203, 303] on span "1" at bounding box center [205, 306] width 26 height 26
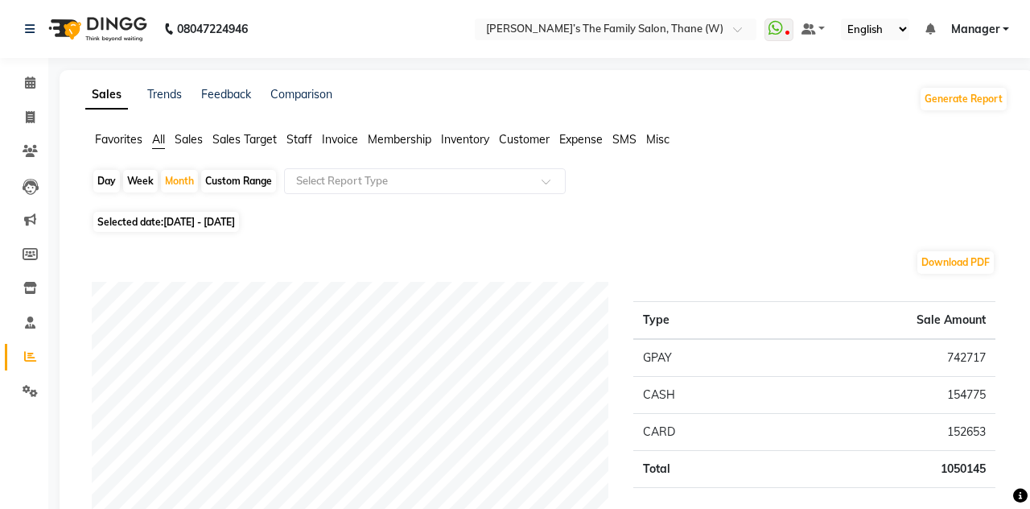
click at [345, 179] on input "text" at bounding box center [409, 181] width 232 height 16
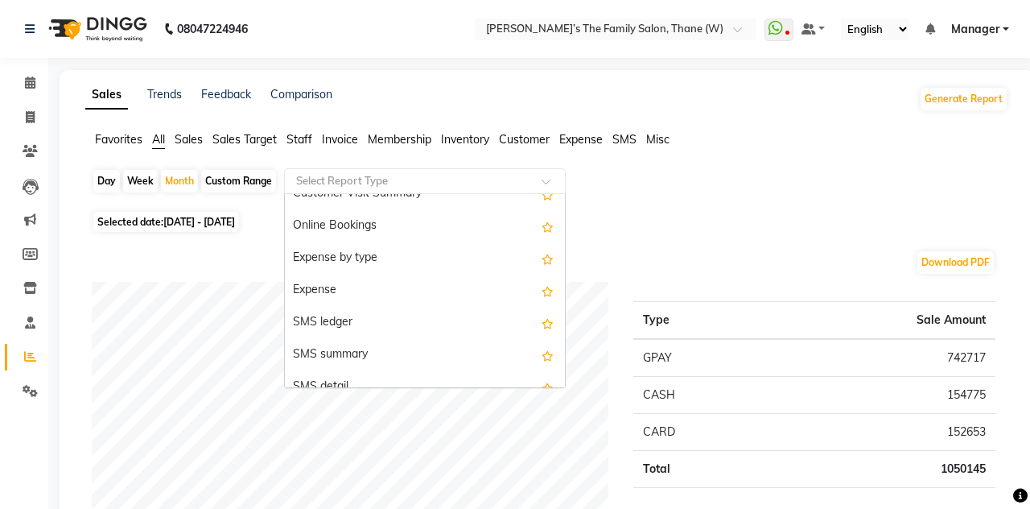
scroll to position [2772, 0]
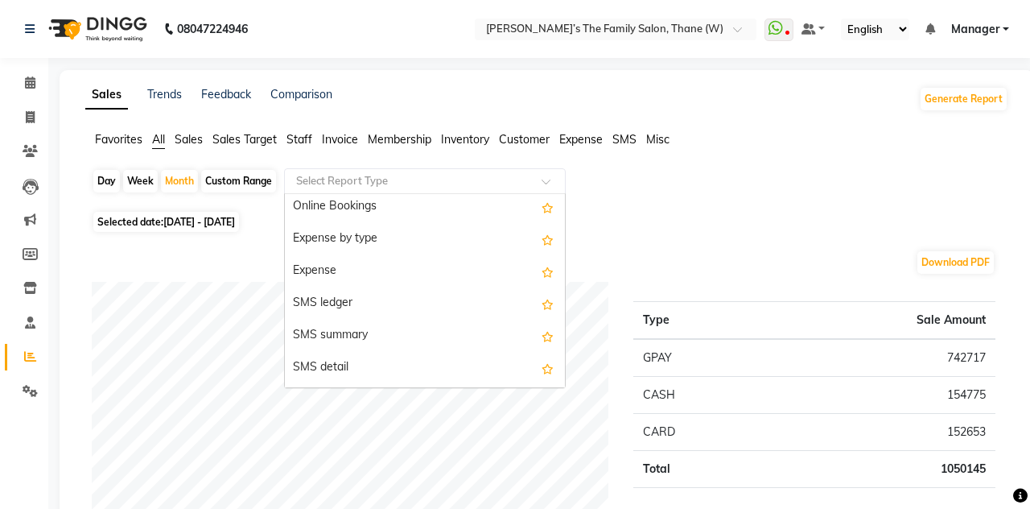
click at [349, 283] on div "Expense" at bounding box center [425, 271] width 280 height 32
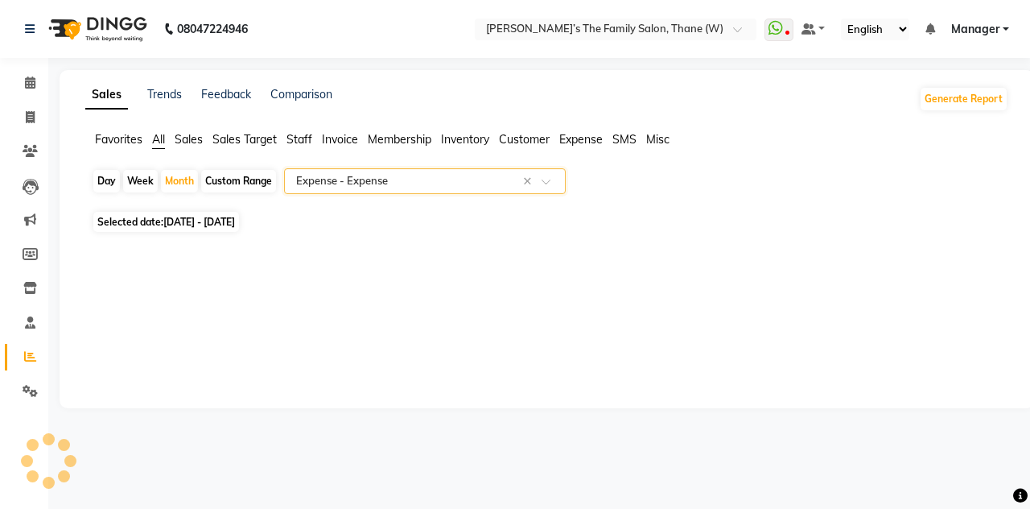
select select "full_report"
select select "csv"
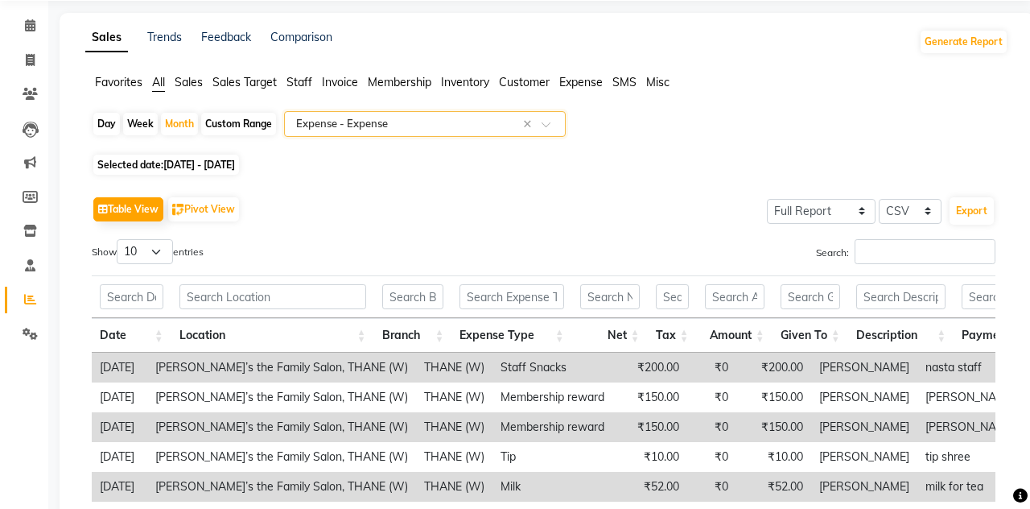
scroll to position [0, 0]
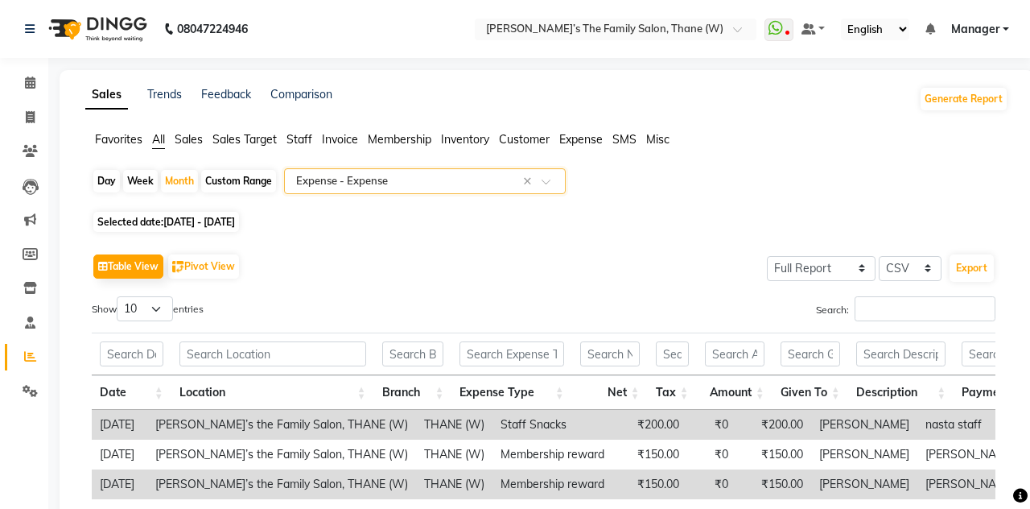
click at [555, 180] on span at bounding box center [552, 186] width 20 height 16
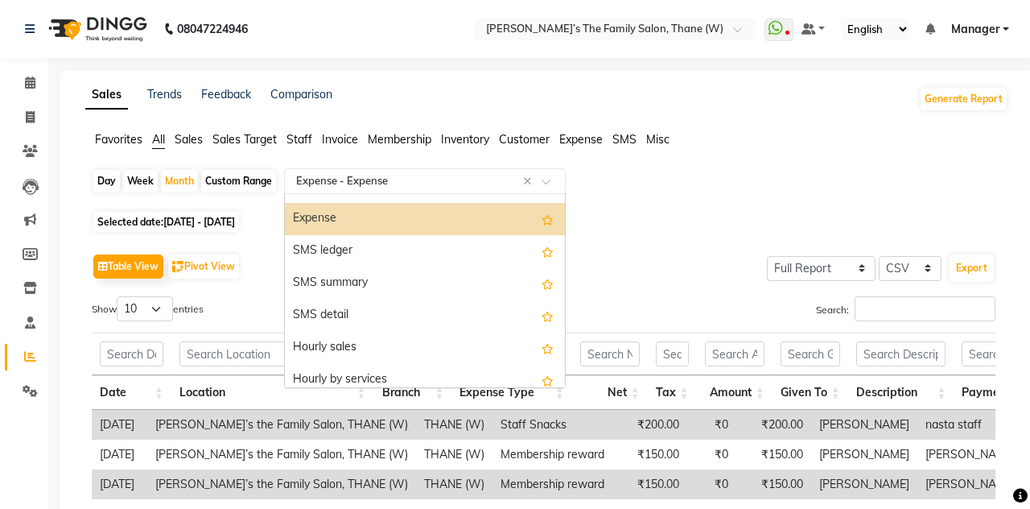
scroll to position [2817, 0]
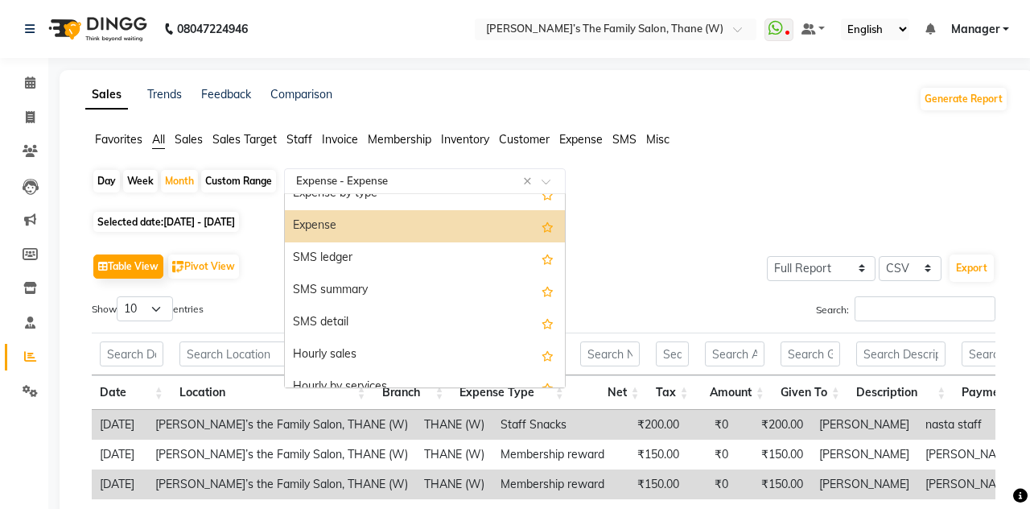
click at [348, 274] on div "SMS summary" at bounding box center [425, 290] width 280 height 32
